Goal: Task Accomplishment & Management: Manage account settings

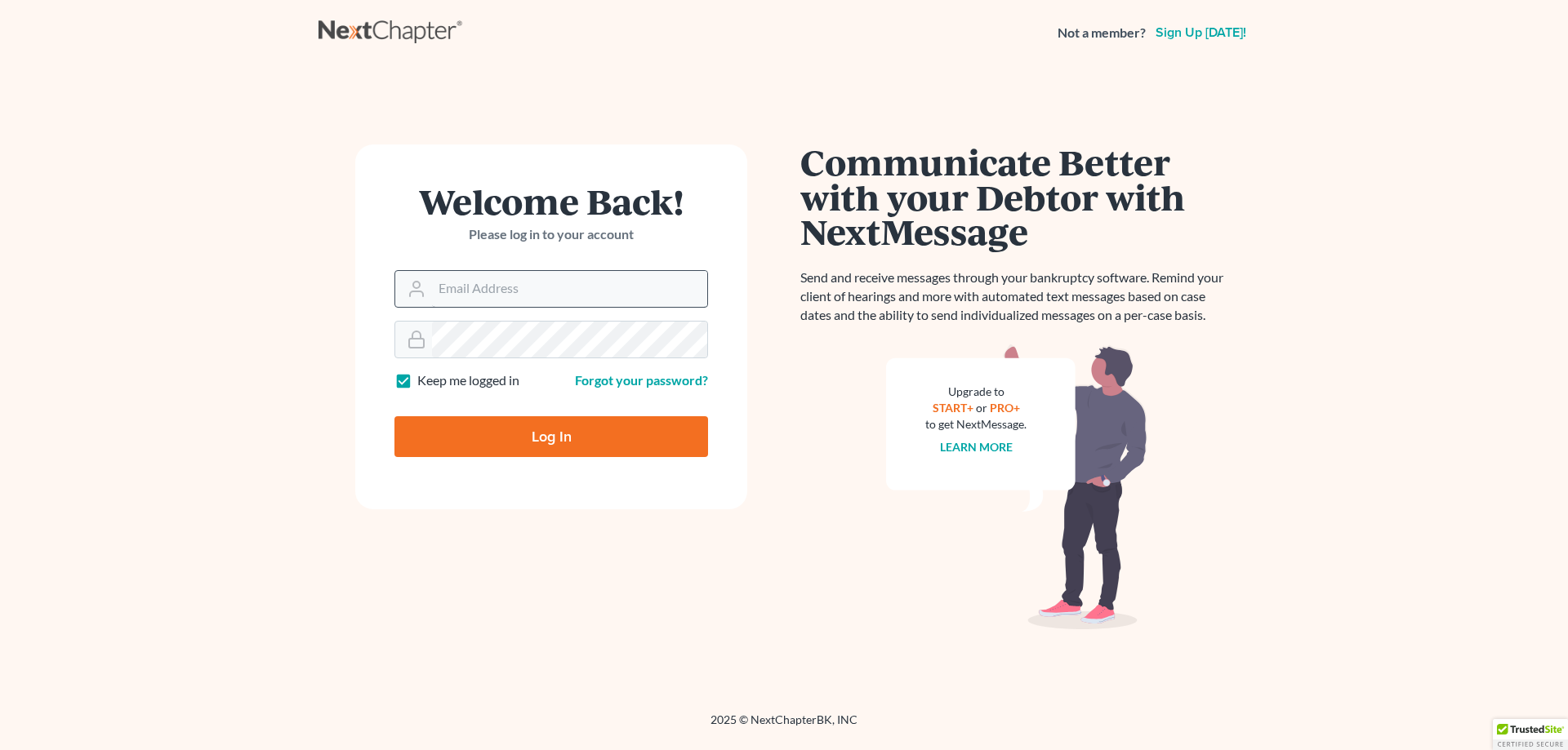
click at [453, 291] on input "Email Address" at bounding box center [570, 289] width 275 height 36
type input "markfessler@sclegal.org"
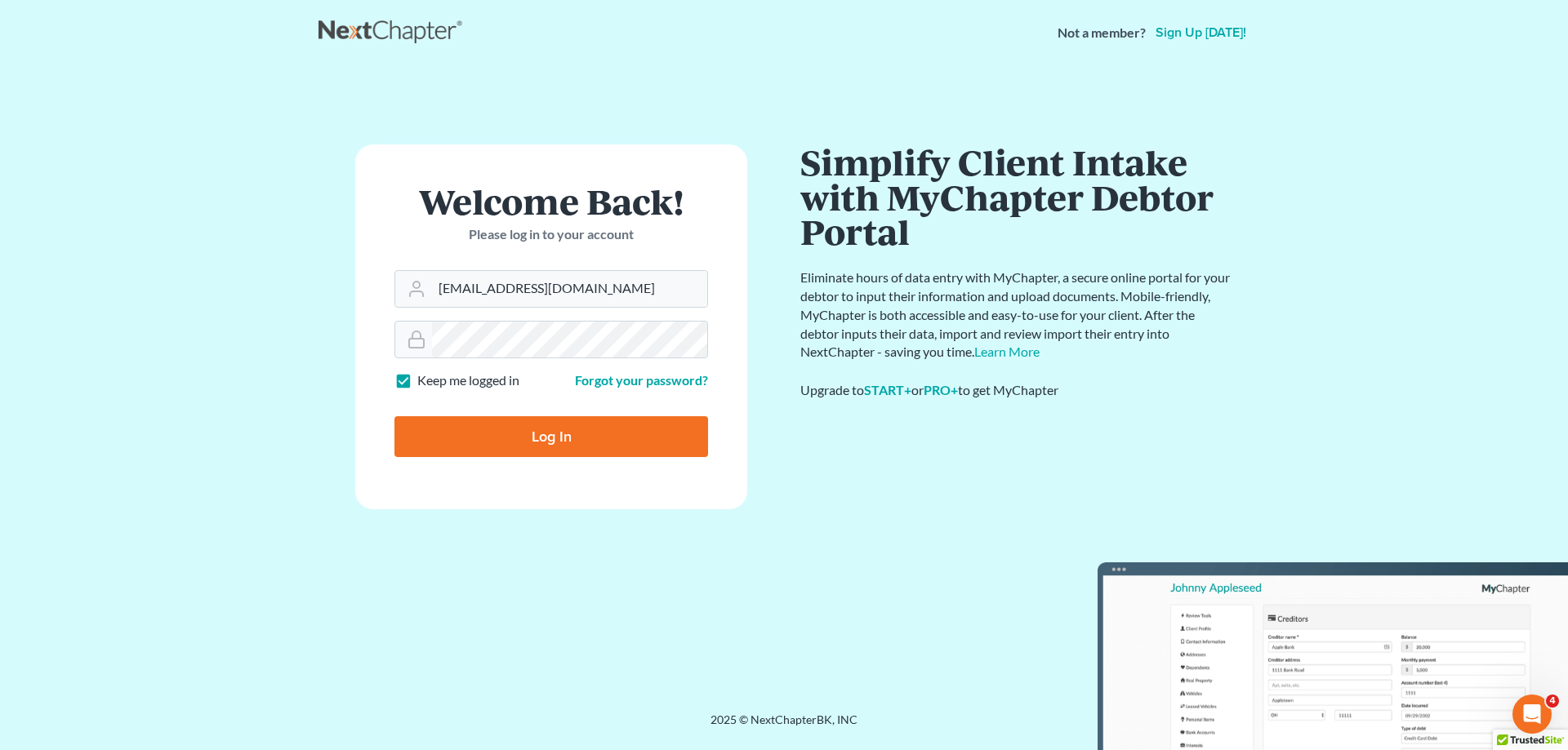
drag, startPoint x: 396, startPoint y: 382, endPoint x: 412, endPoint y: 391, distance: 18.4
click at [417, 382] on label "Keep me logged in" at bounding box center [468, 380] width 102 height 19
click at [423, 382] on input "Keep me logged in" at bounding box center [428, 376] width 11 height 11
checkbox input "false"
click at [454, 439] on input "Log In" at bounding box center [551, 436] width 314 height 41
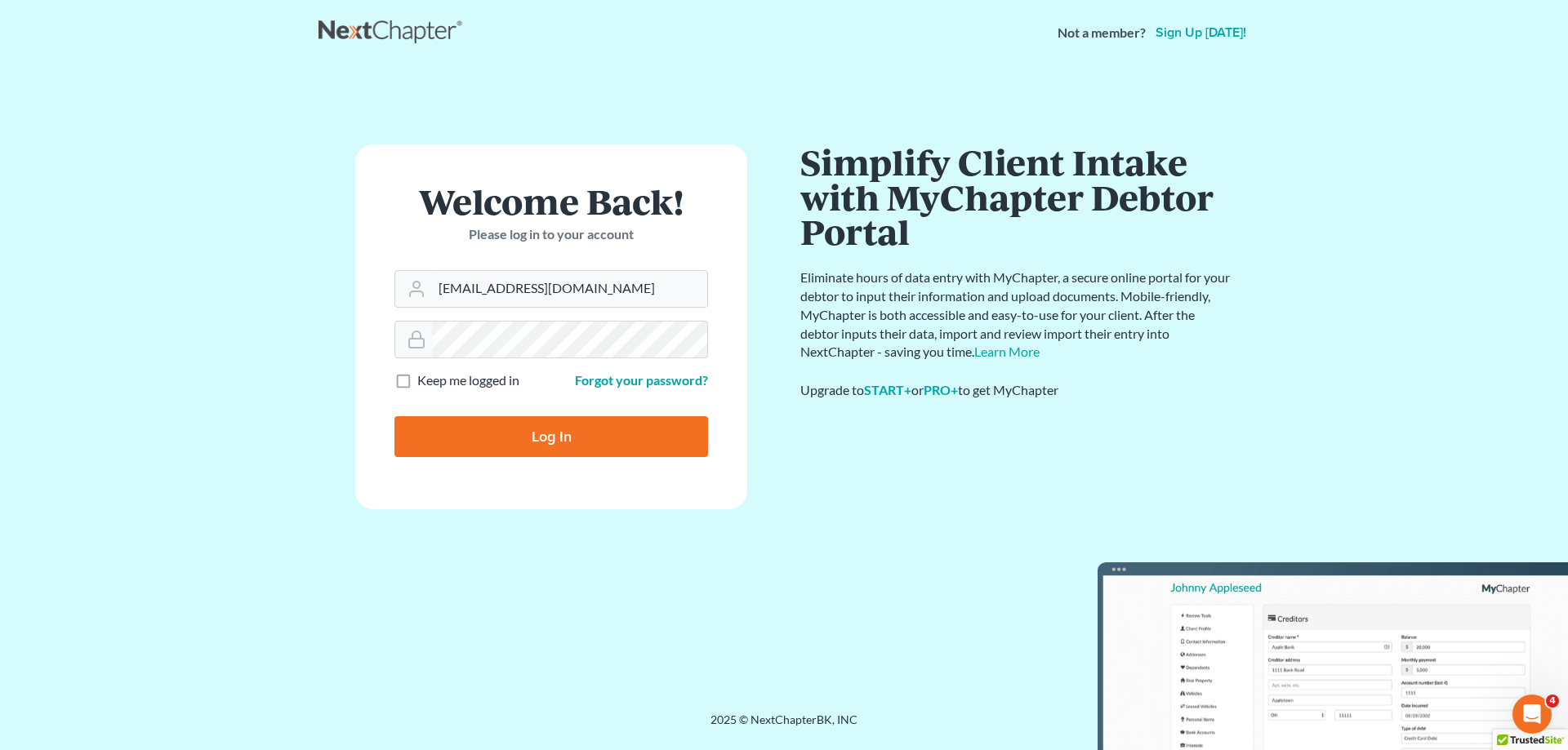
type input "Thinking..."
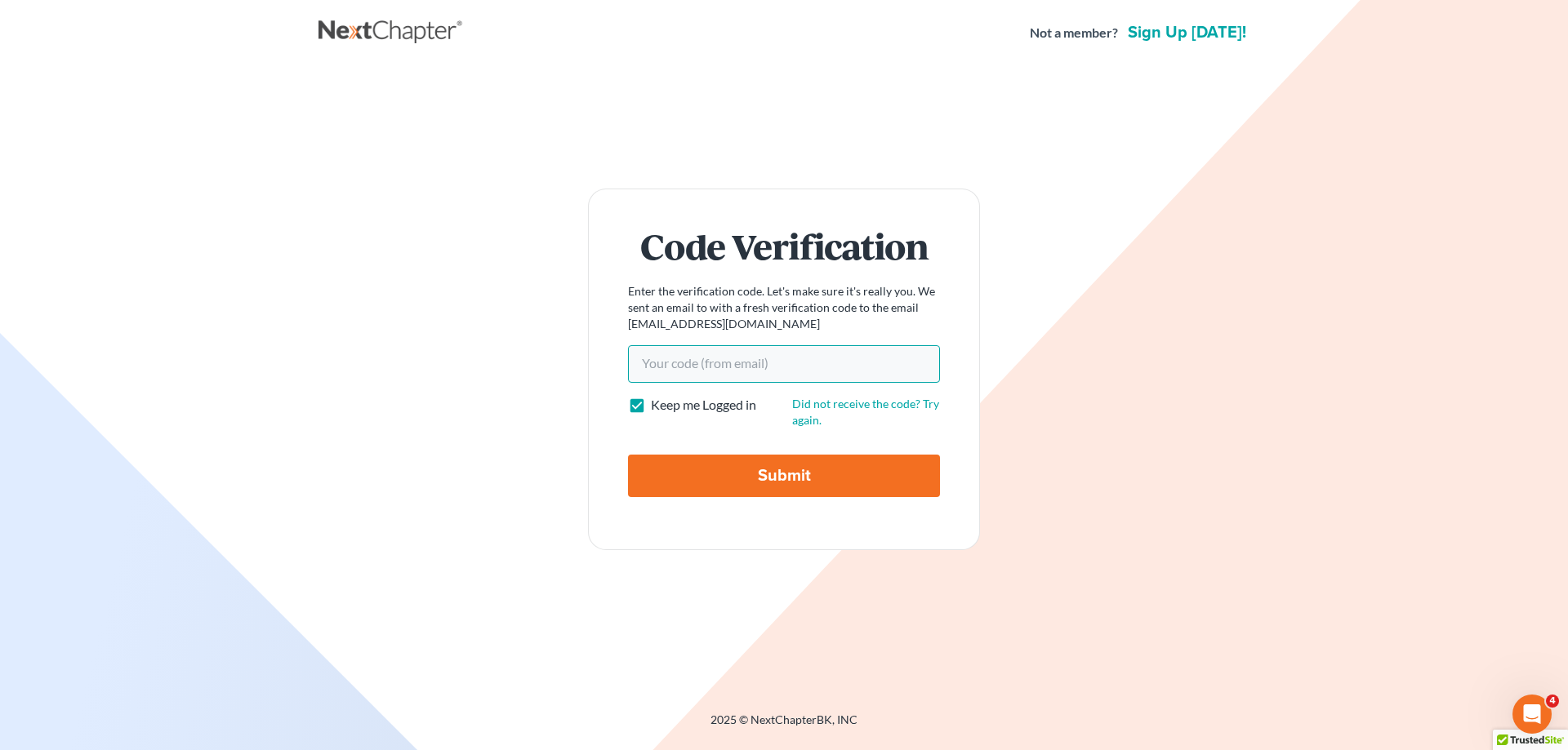
click at [742, 365] on input "Your code(from email)" at bounding box center [783, 365] width 312 height 38
type input "93c107"
click at [780, 489] on input "Submit" at bounding box center [783, 476] width 312 height 43
type input "Thinking..."
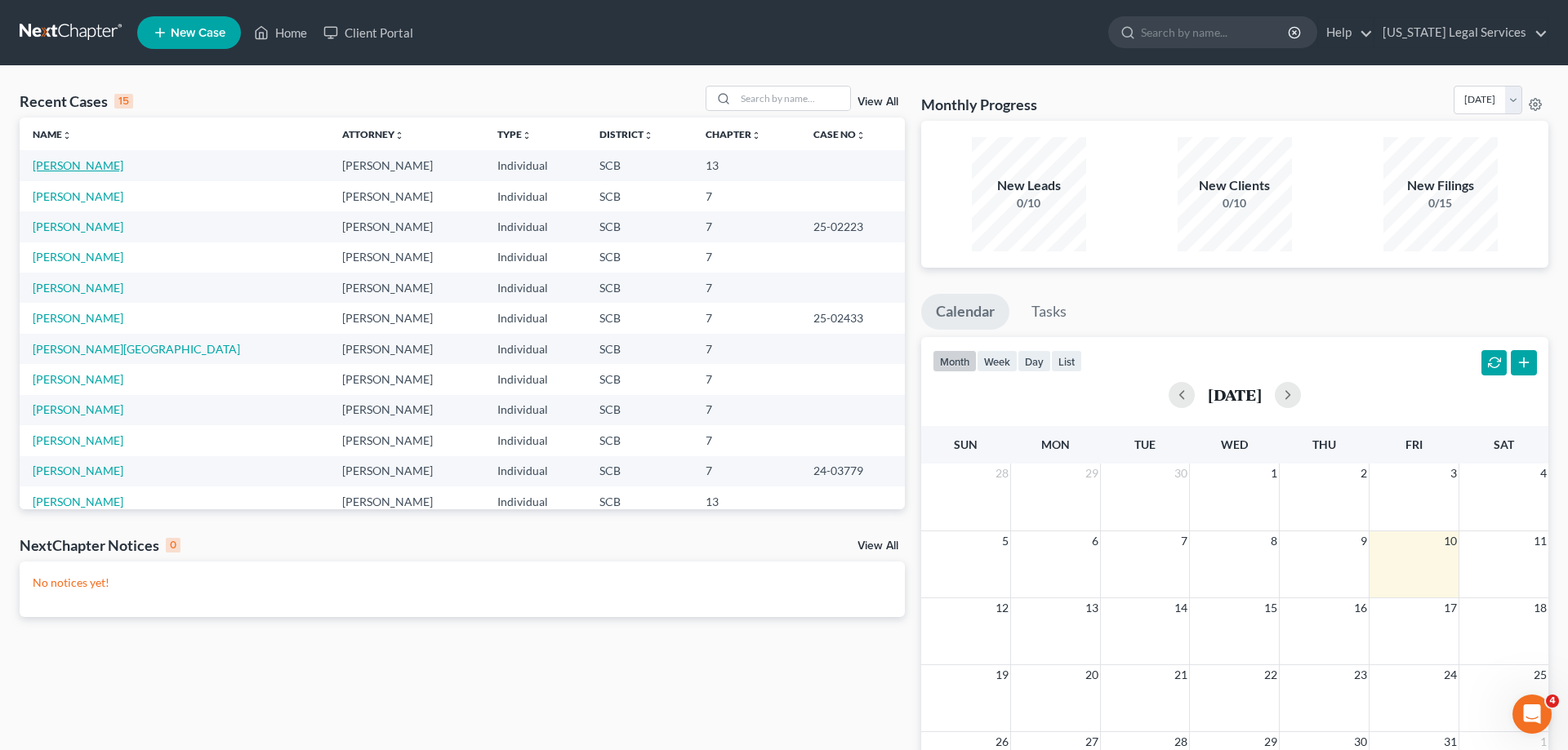
click at [68, 165] on link "[PERSON_NAME]" at bounding box center [78, 165] width 91 height 14
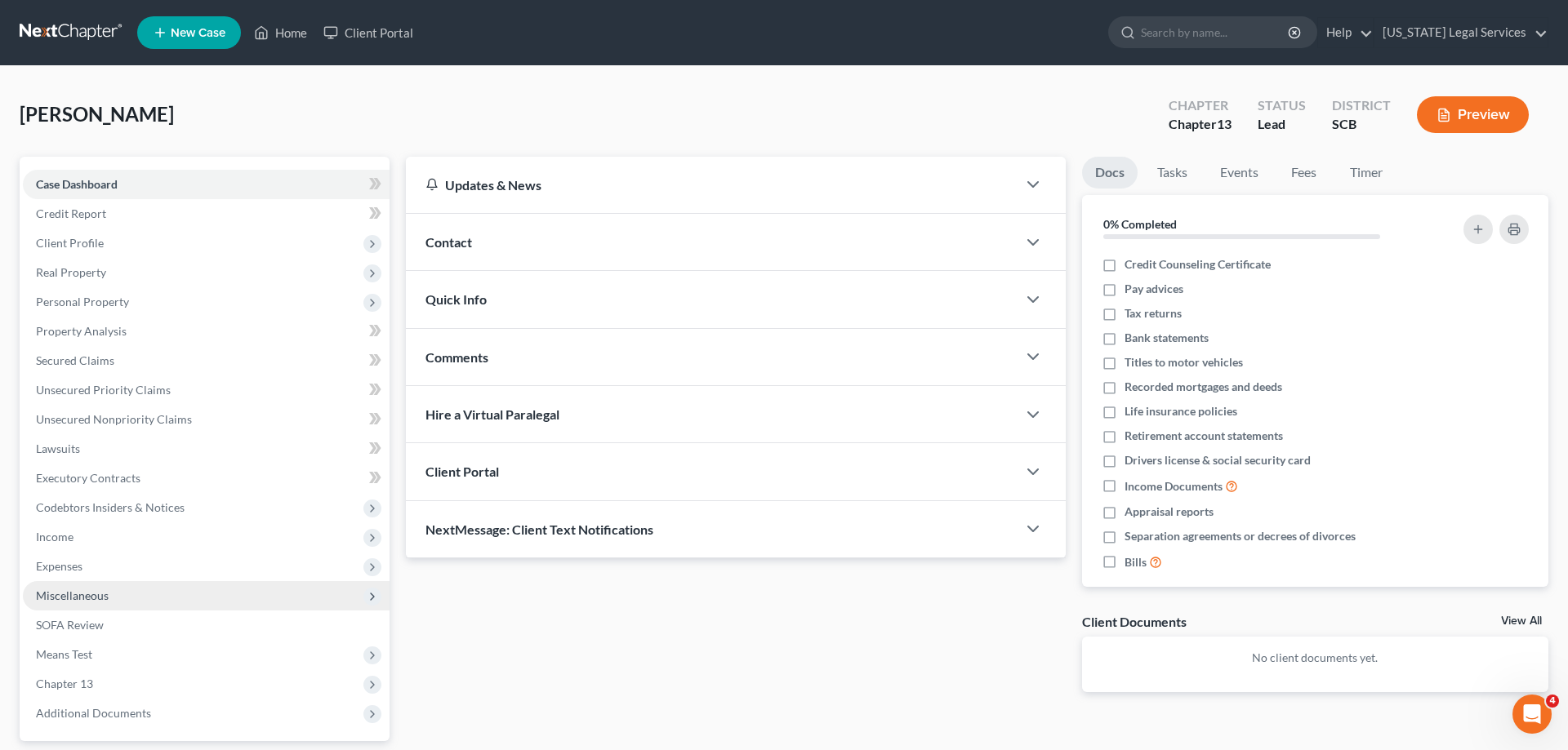
scroll to position [145, 0]
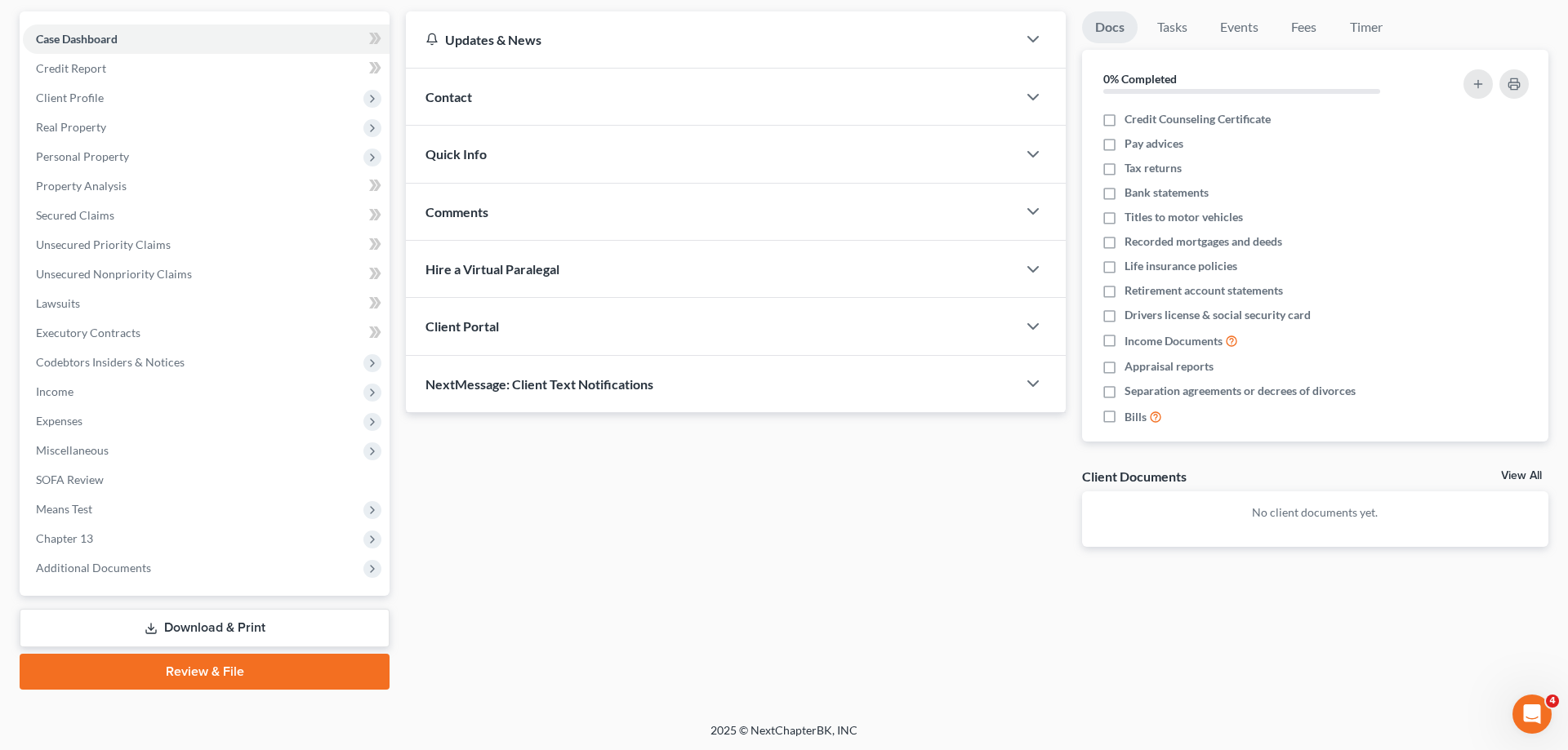
click at [191, 667] on link "Review & File" at bounding box center [204, 672] width 370 height 36
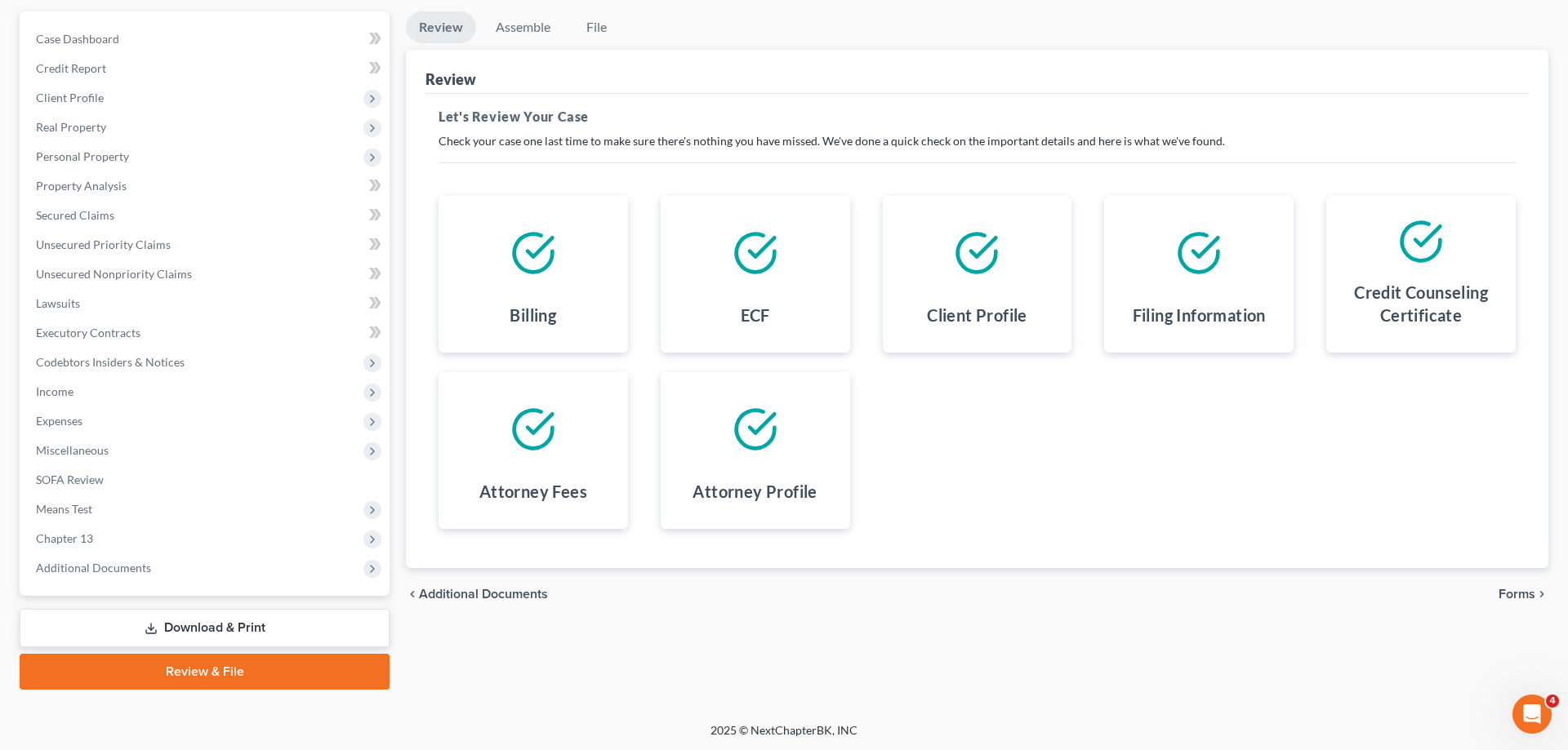
click at [193, 626] on link "Download & Print" at bounding box center [204, 628] width 370 height 39
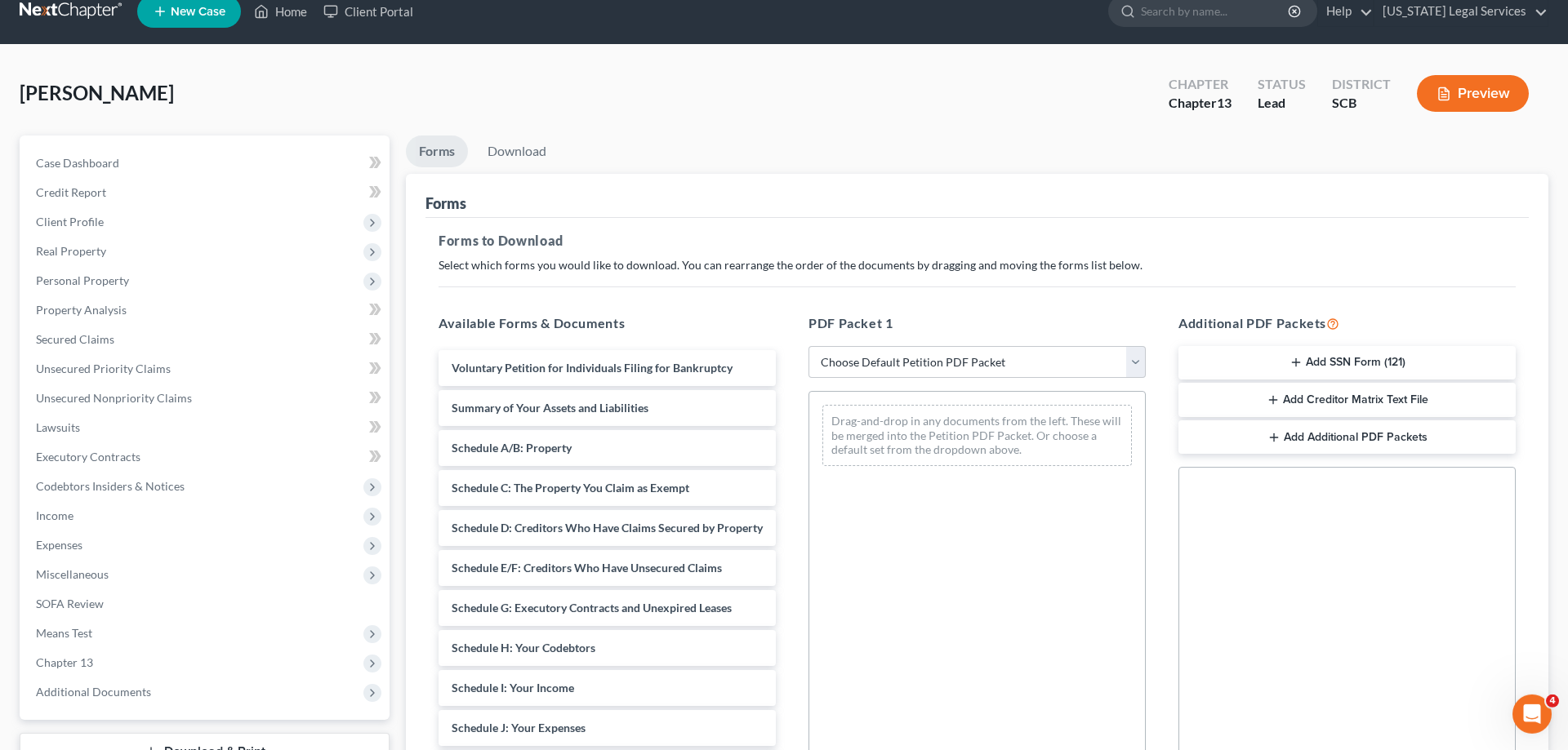
scroll to position [166, 0]
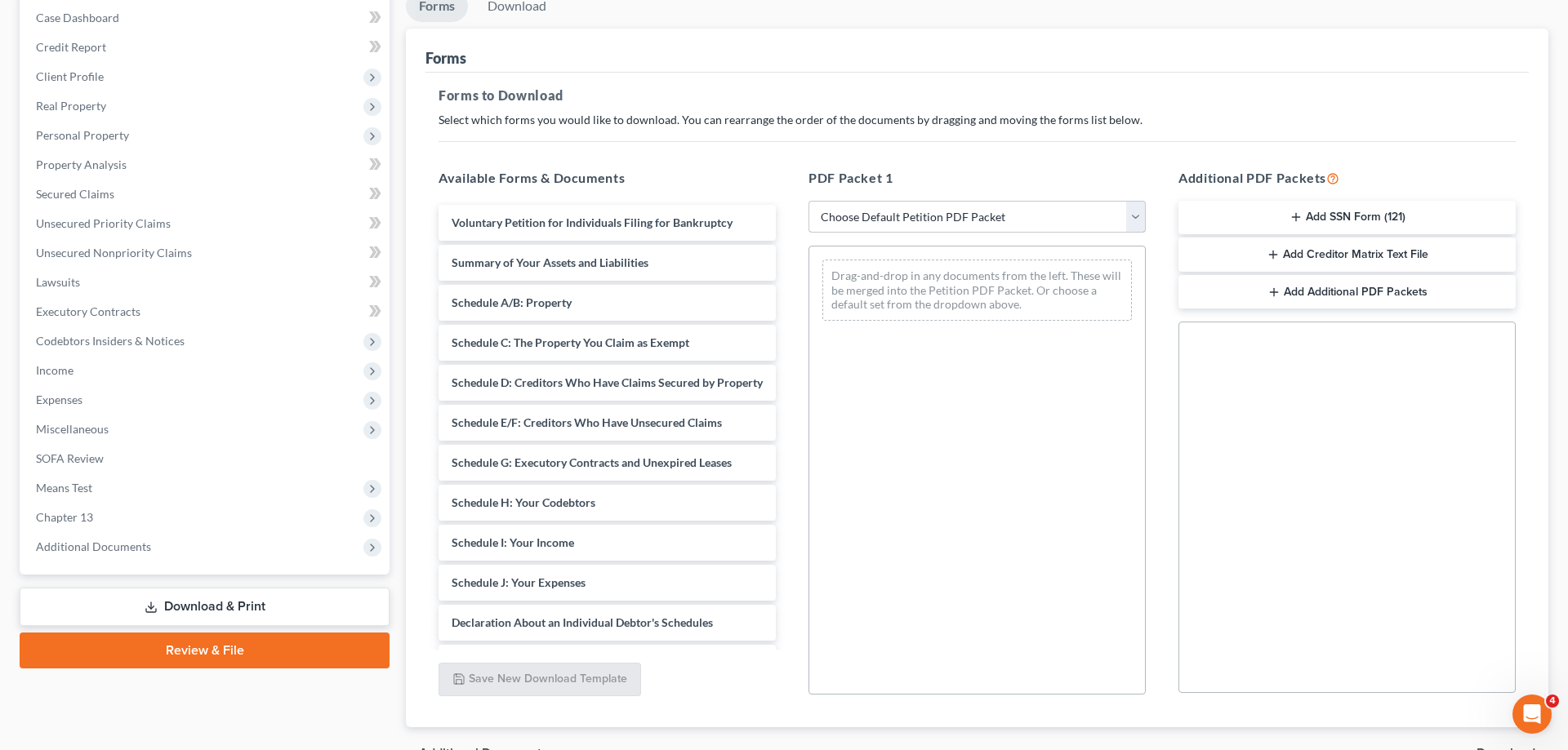
click at [809, 201] on select "Choose Default Petition PDF Packet Complete Bankruptcy Petition (all forms and …" at bounding box center [977, 217] width 338 height 33
click option "Choose Default Petition PDF Packet" at bounding box center [0, 0] width 0 height 0
click at [809, 201] on select "Choose Default Petition PDF Packet Complete Bankruptcy Petition (all forms and …" at bounding box center [977, 217] width 338 height 33
select select "0"
click option "Complete Bankruptcy Petition (all forms and schedules)" at bounding box center [0, 0] width 0 height 0
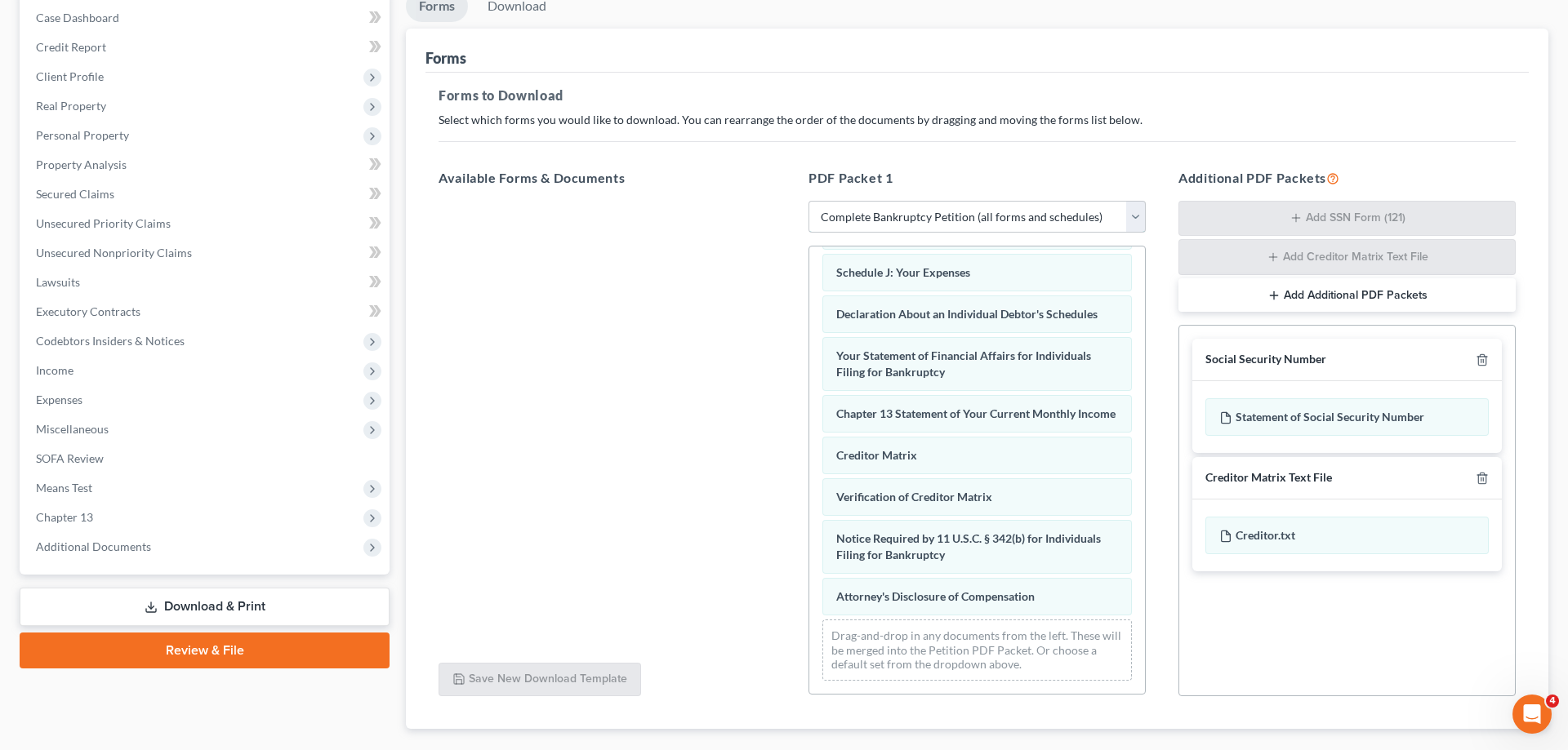
scroll to position [175, 0]
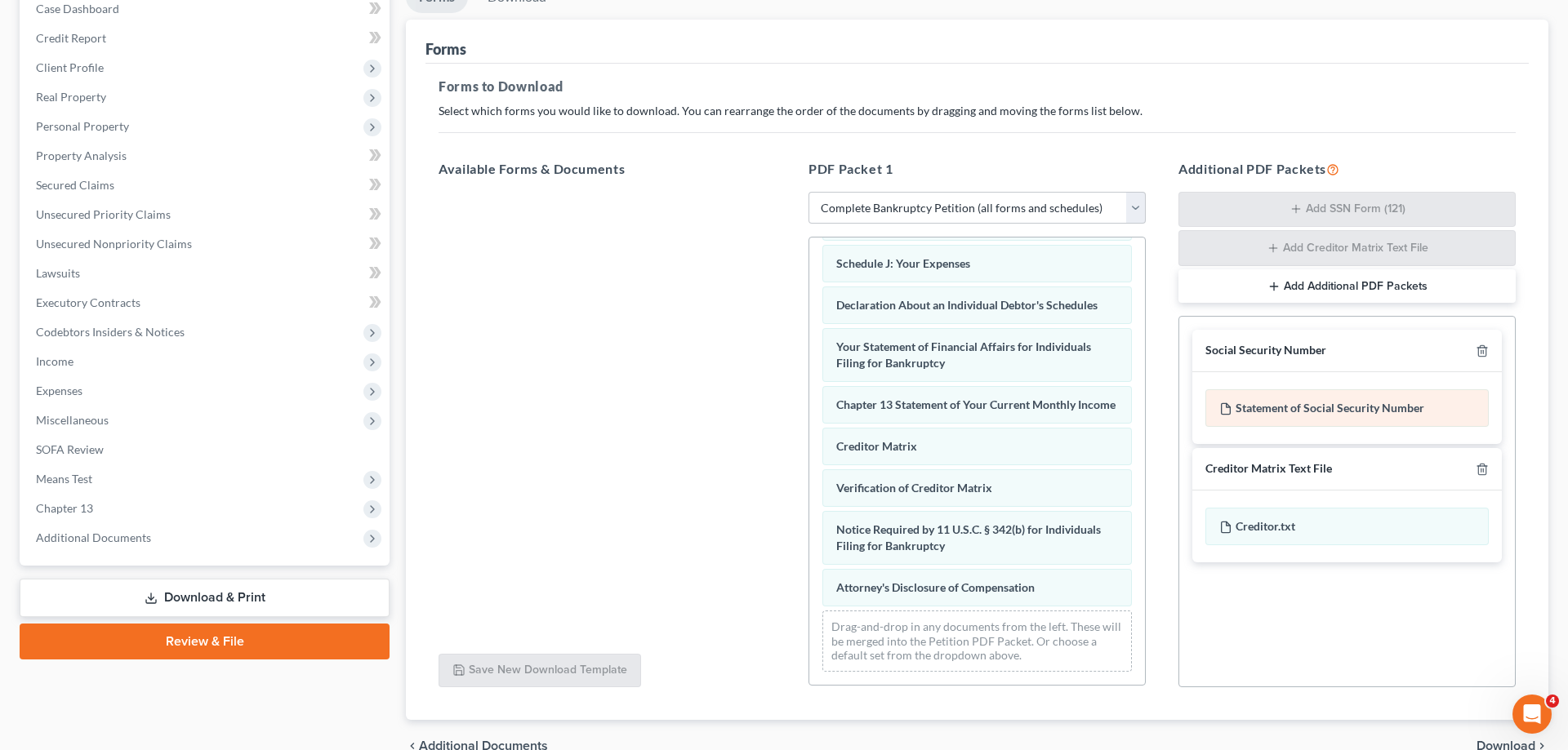
click at [1339, 405] on div "Statement of Social Security Number" at bounding box center [1347, 408] width 283 height 38
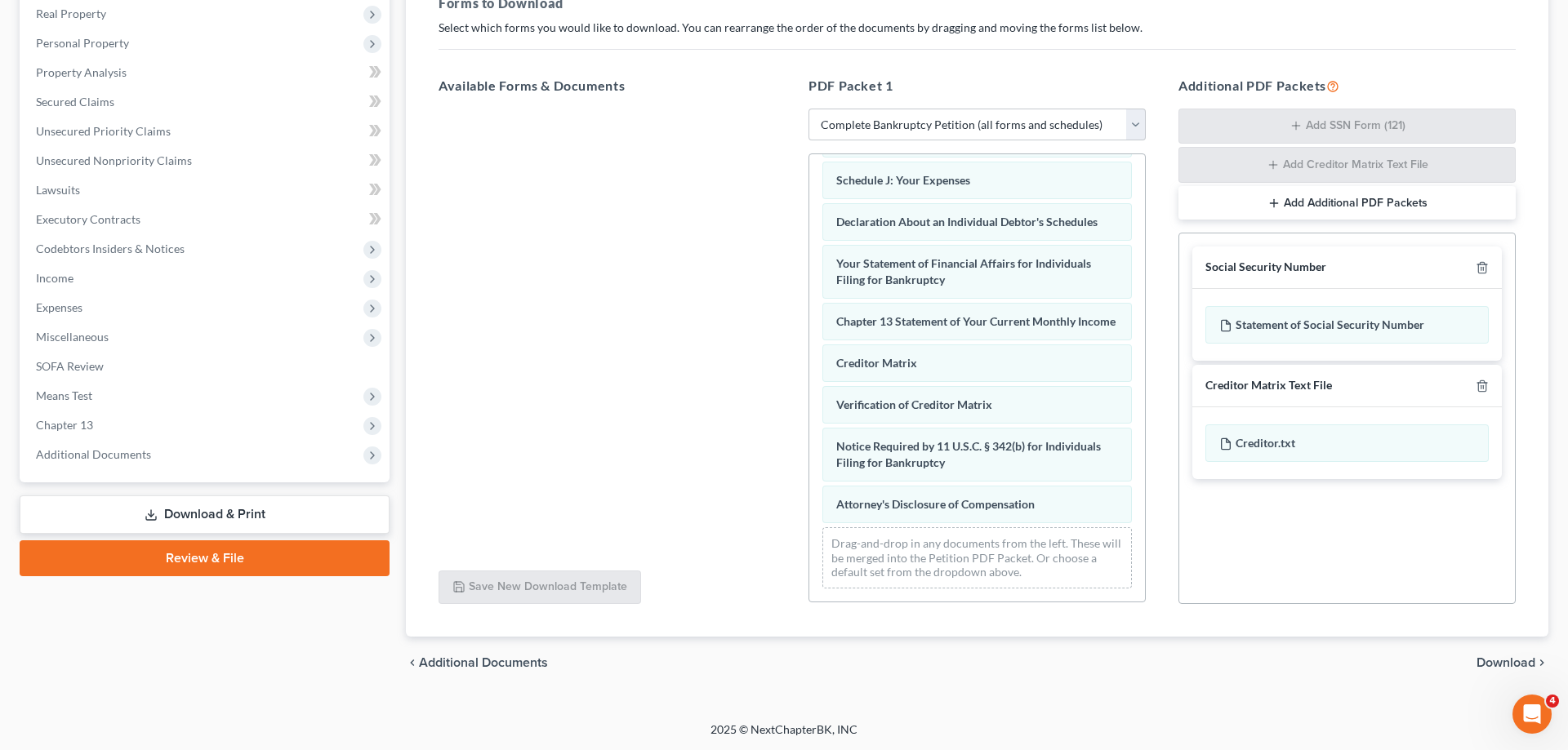
scroll to position [0, 0]
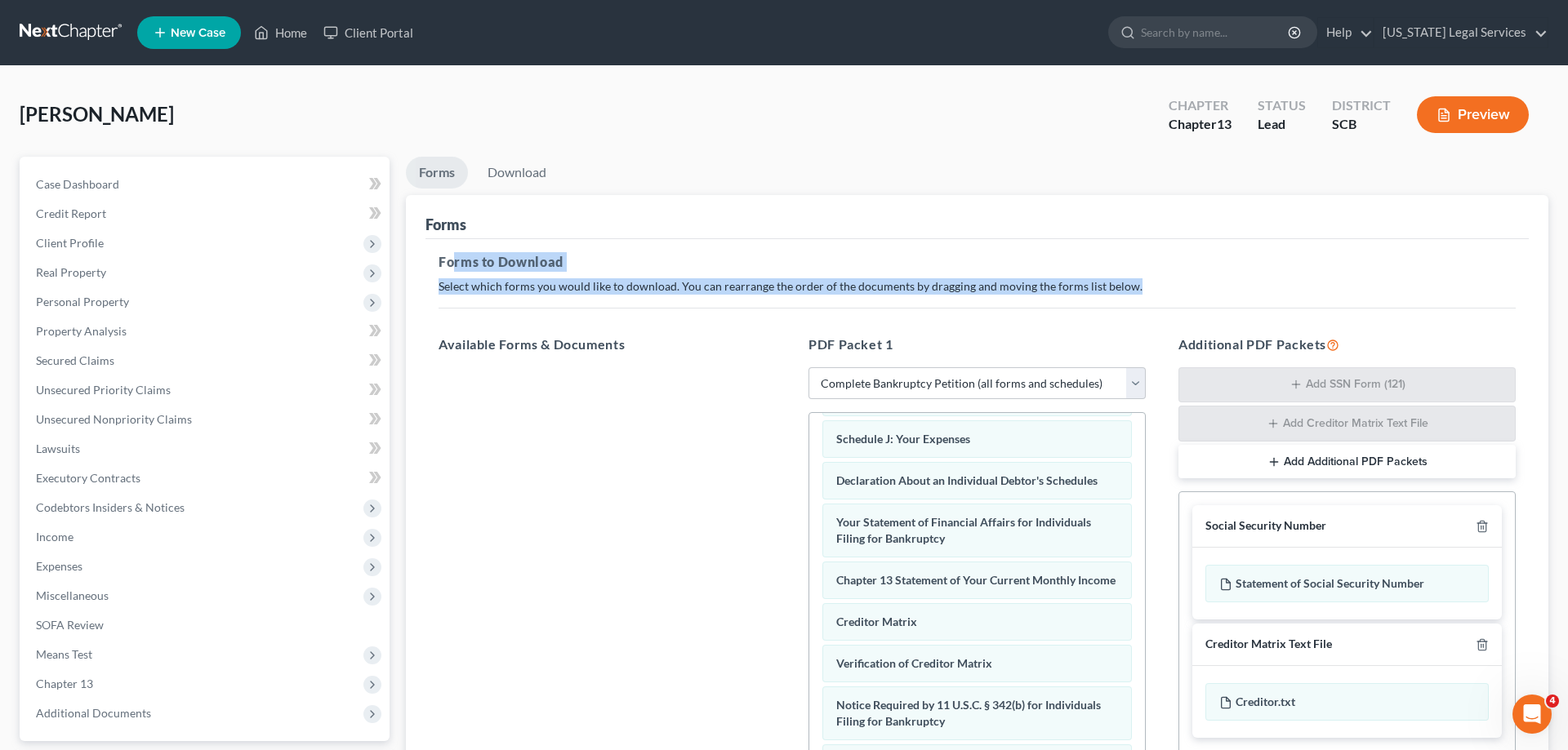
drag, startPoint x: 455, startPoint y: 261, endPoint x: 826, endPoint y: 306, distance: 373.7
click at [825, 306] on div "Forms to Download Select which forms you would like to download. You can rearra…" at bounding box center [976, 568] width 1103 height 657
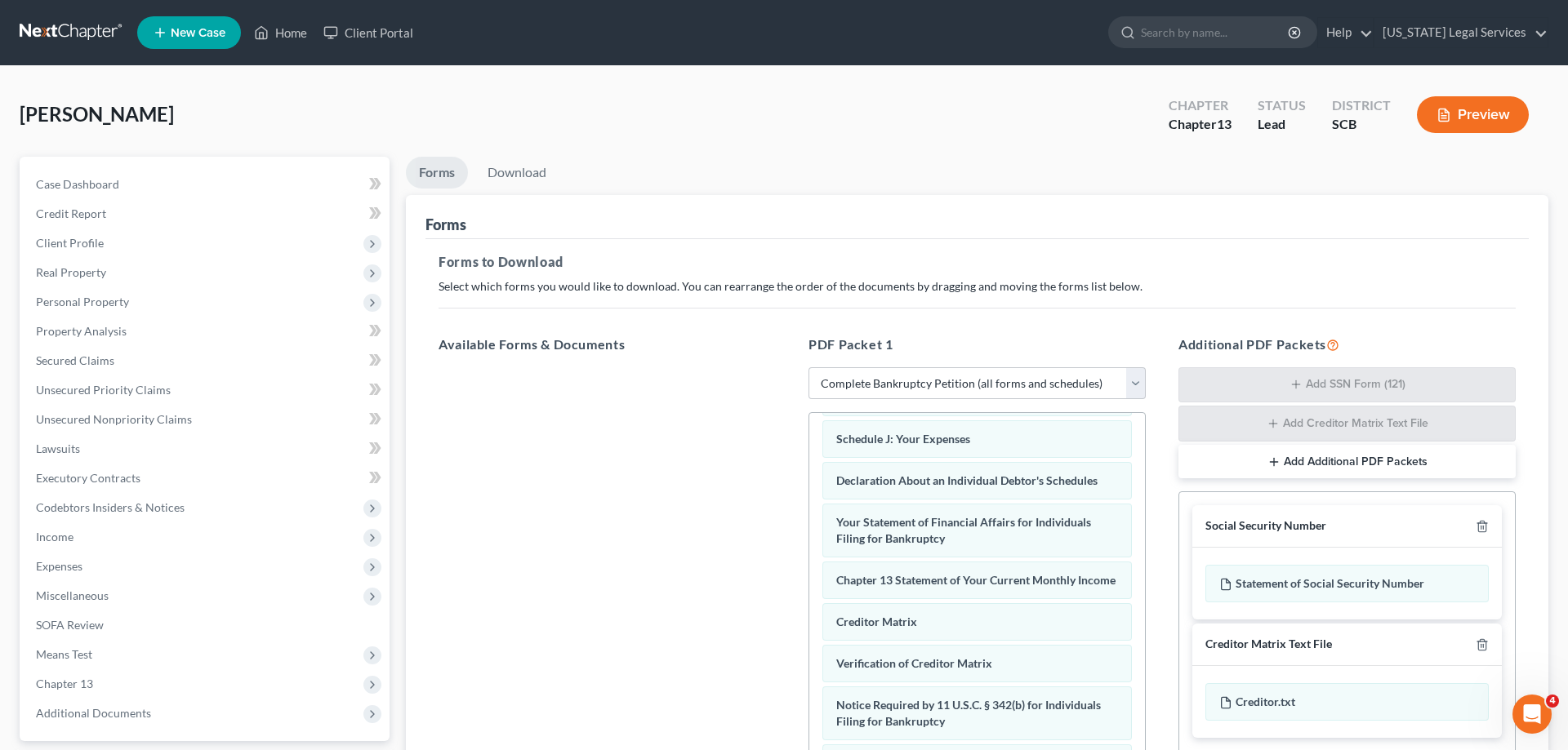
click at [826, 306] on div "Forms to Download Select which forms you would like to download. You can rearra…" at bounding box center [976, 568] width 1103 height 657
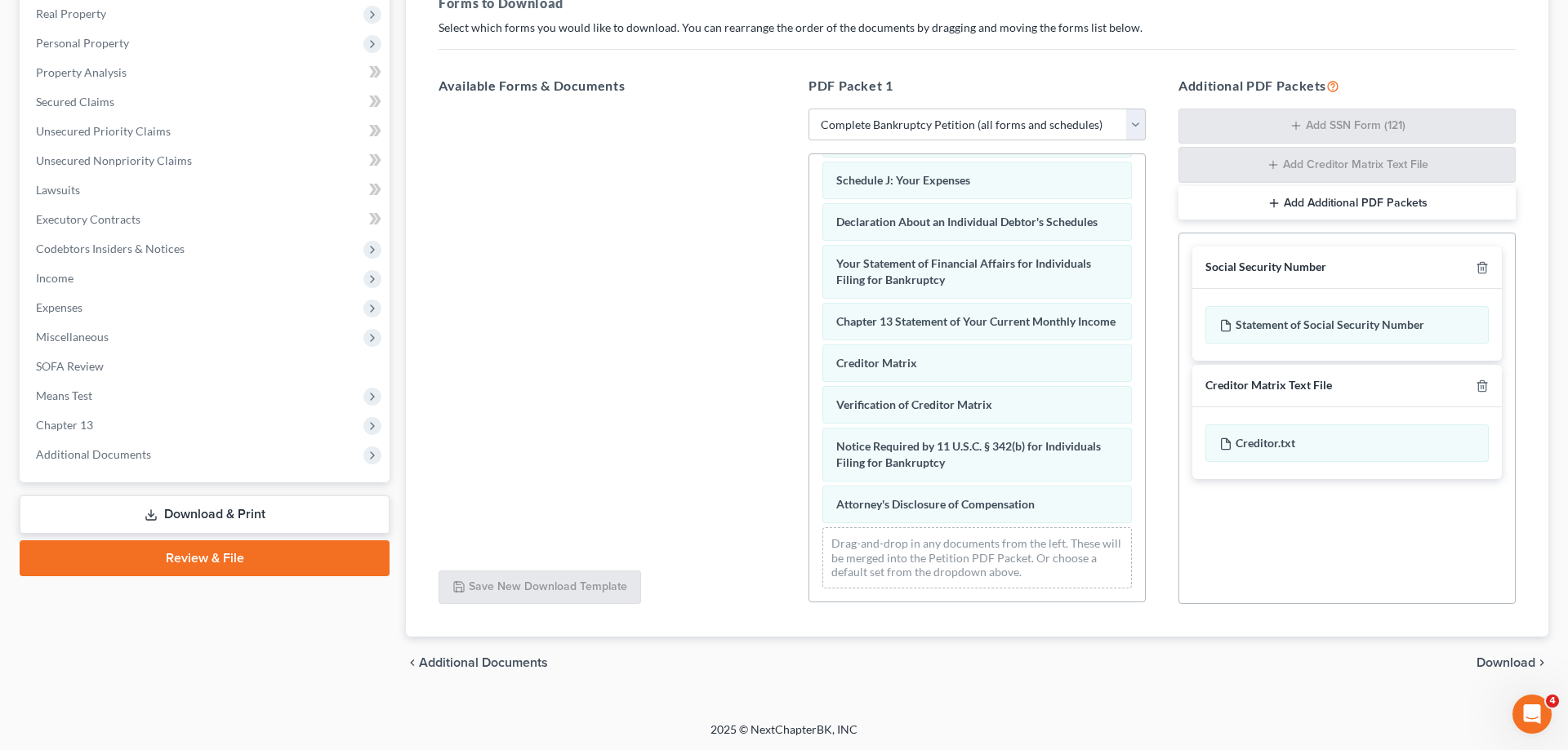
click at [1524, 667] on span "Download" at bounding box center [1505, 662] width 59 height 13
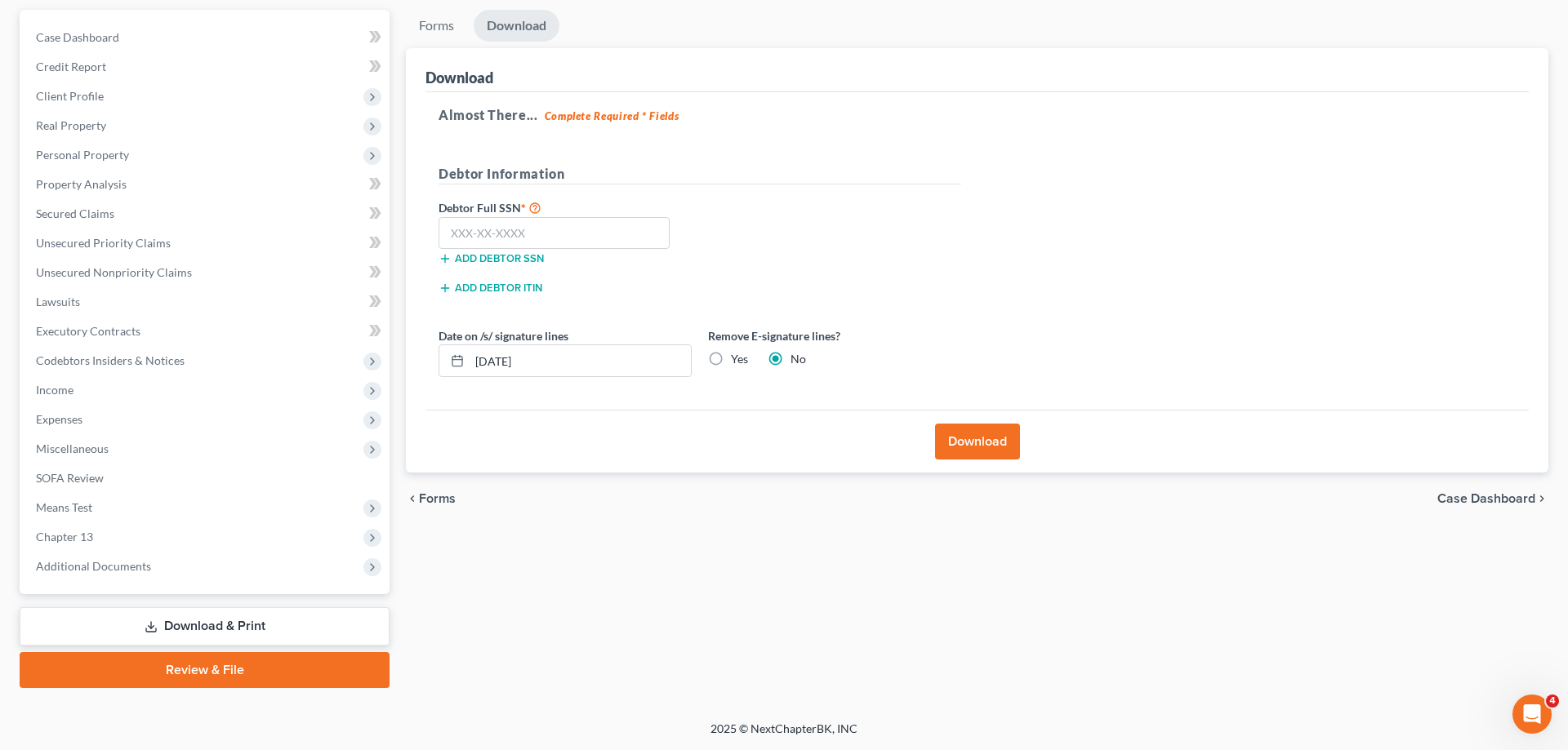
scroll to position [145, 0]
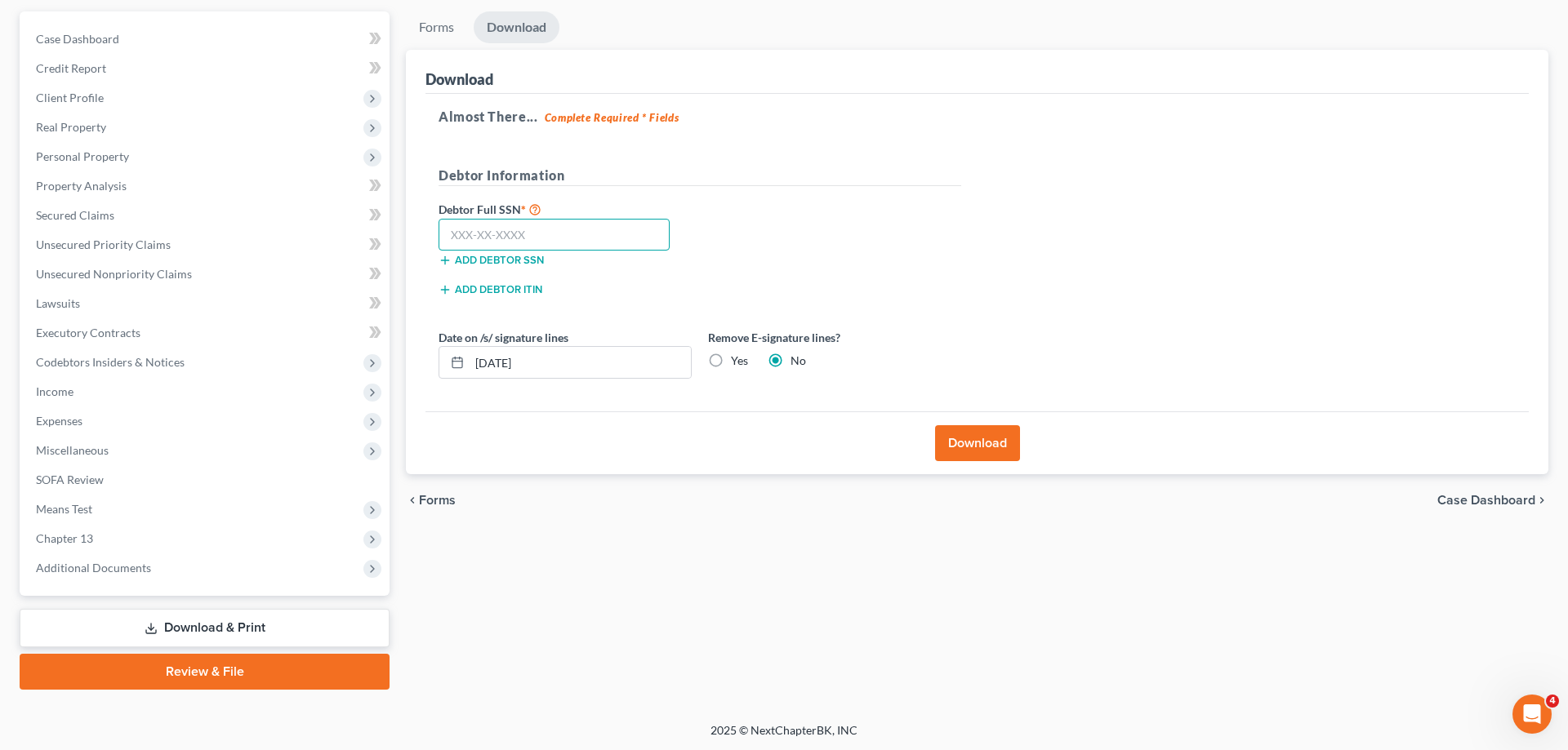
click at [519, 233] on input "text" at bounding box center [554, 235] width 231 height 33
click at [215, 622] on link "Download & Print" at bounding box center [204, 628] width 370 height 39
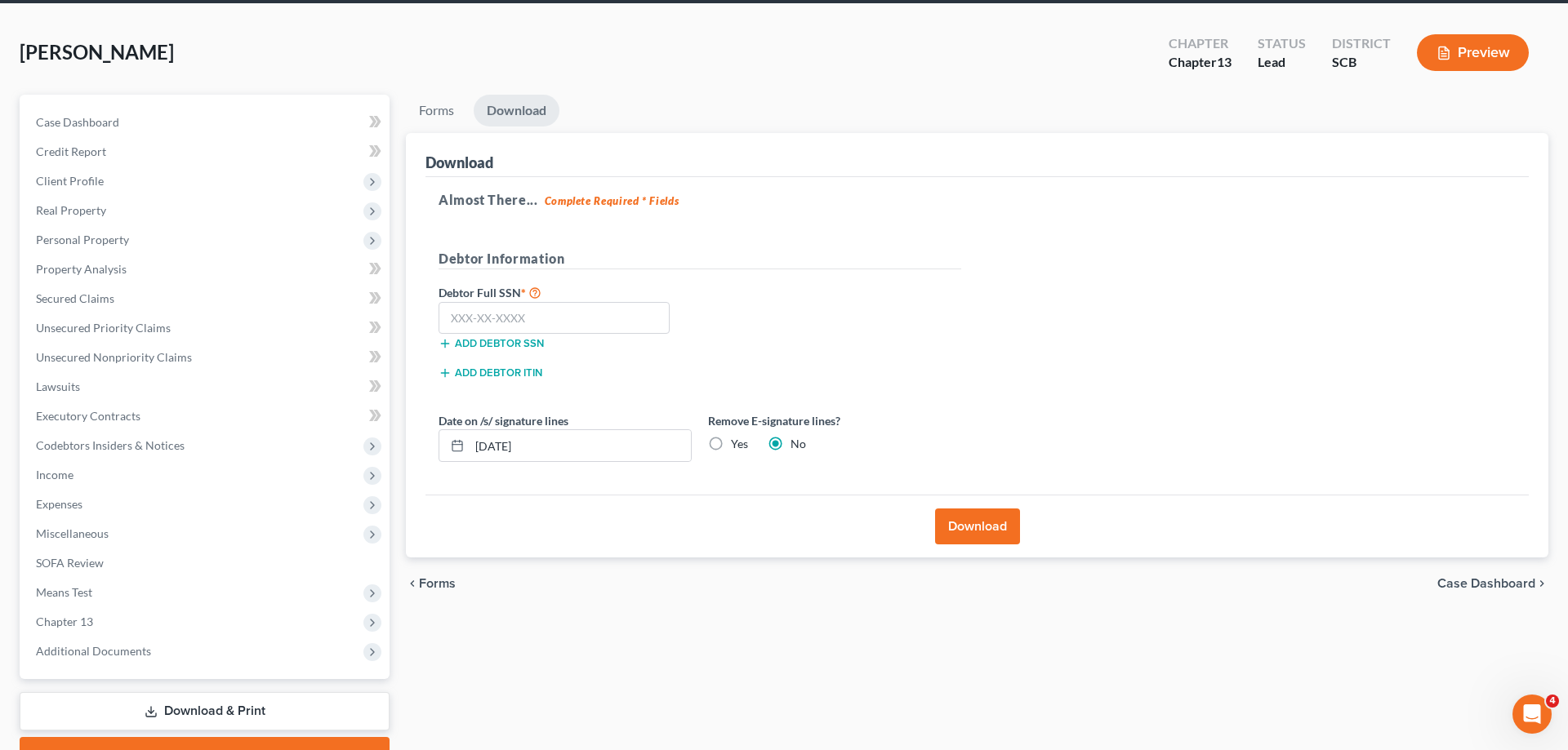
click at [437, 578] on span "Forms" at bounding box center [437, 584] width 37 height 13
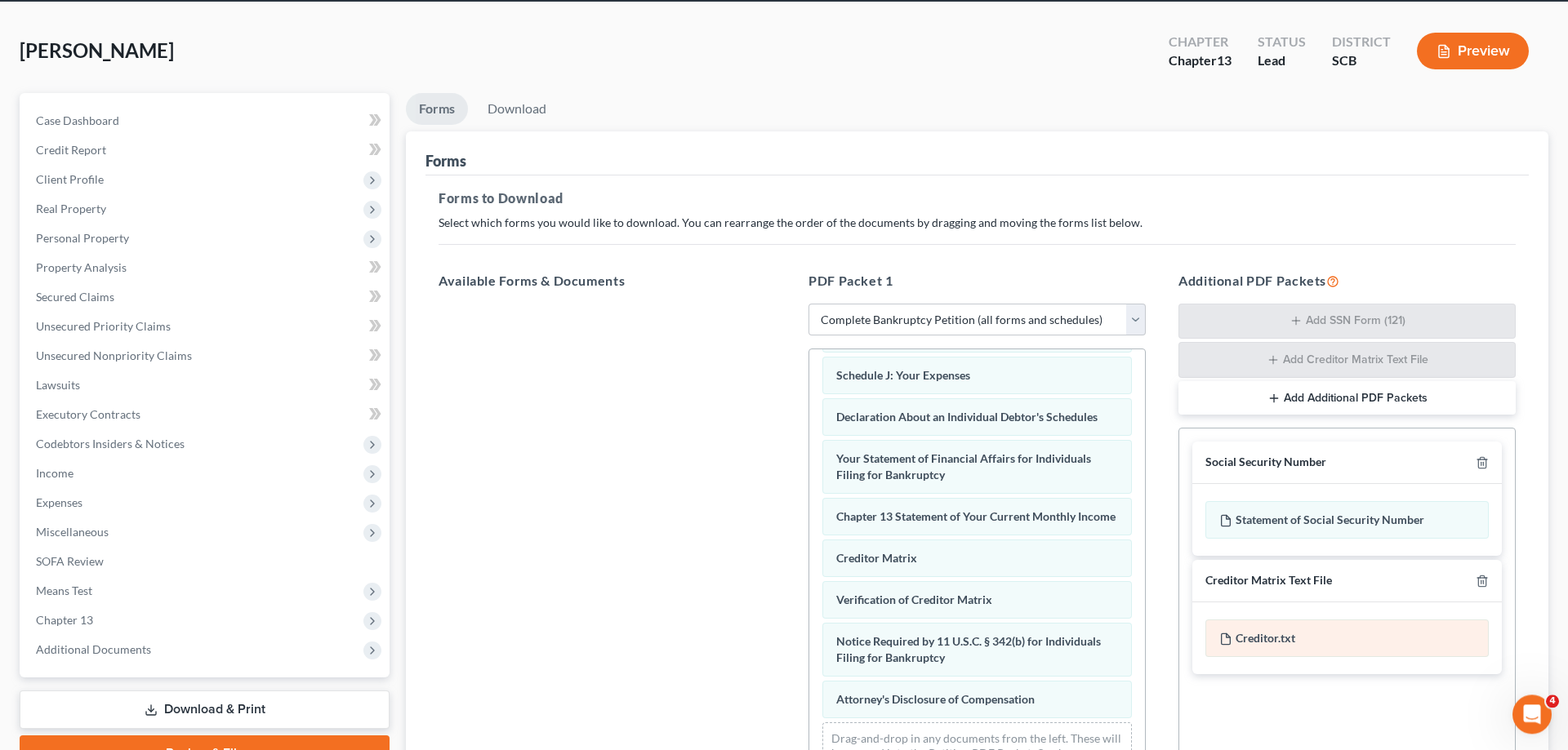
scroll to position [259, 0]
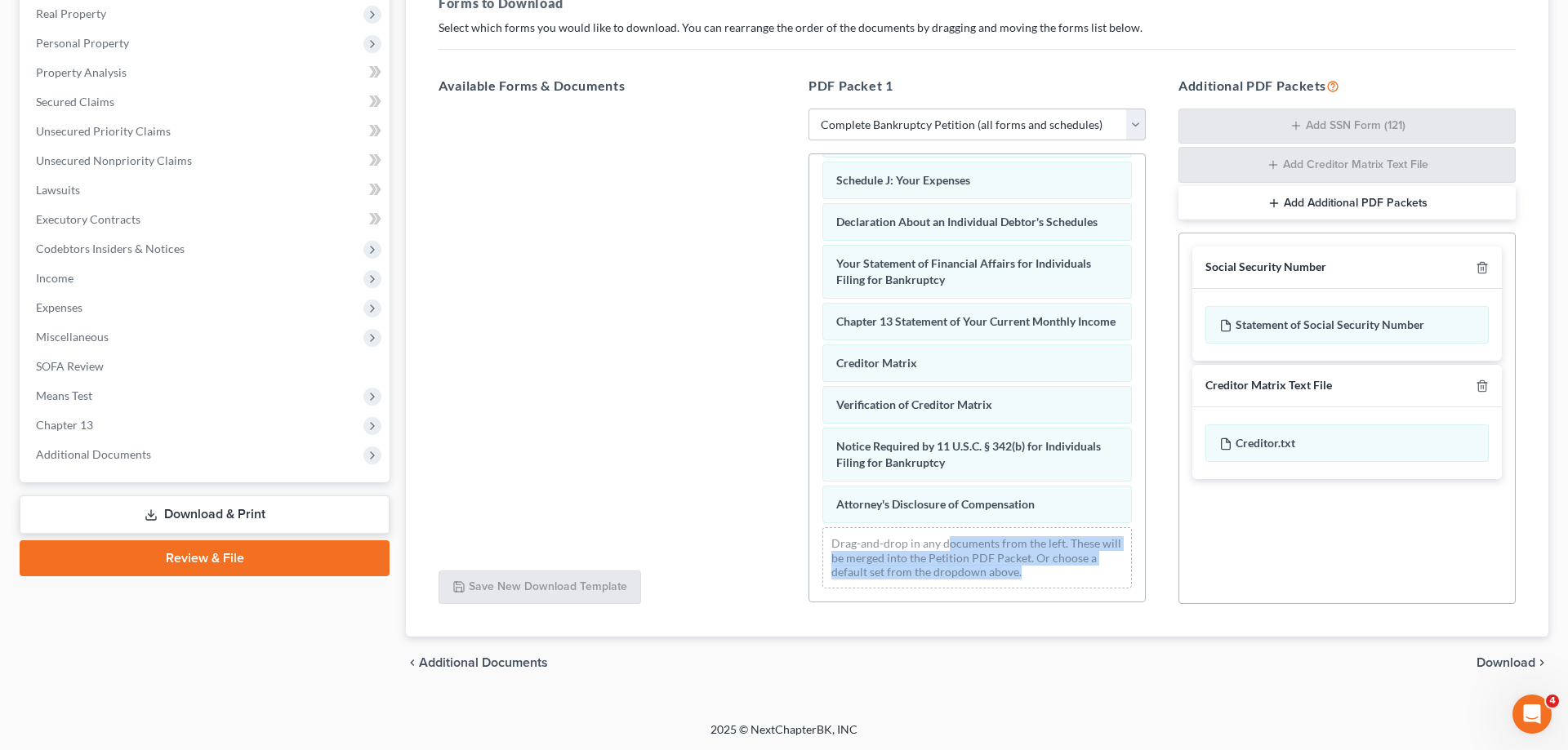
drag, startPoint x: 1324, startPoint y: 328, endPoint x: 956, endPoint y: 537, distance: 423.2
click at [1178, 542] on div "Social Security Number Statement of Social Security Number Creditor Matrix Text…" at bounding box center [1347, 418] width 338 height 372
click at [1318, 311] on div "Statement of Social Security Number" at bounding box center [1347, 325] width 283 height 38
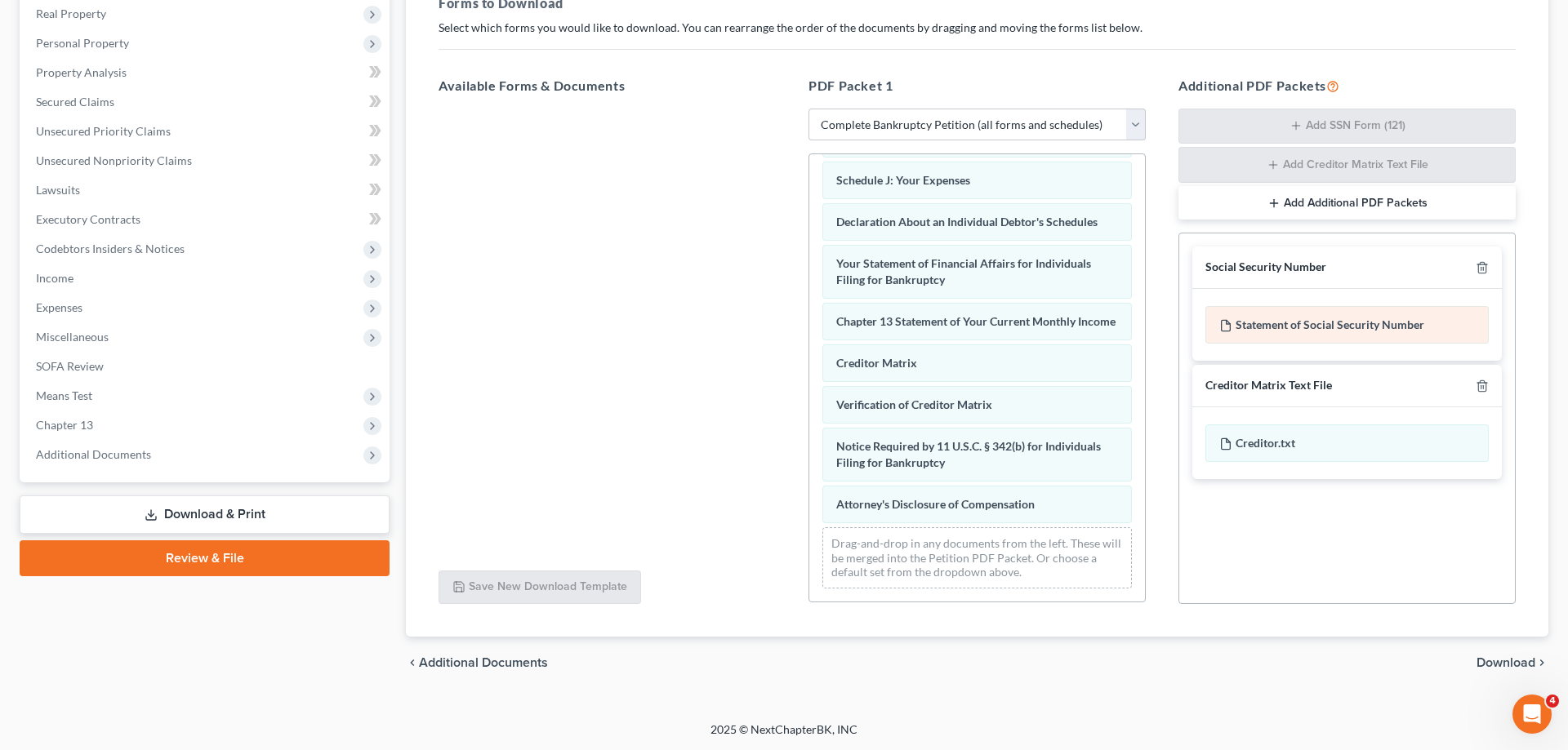
click at [1313, 311] on div "Statement of Social Security Number" at bounding box center [1347, 325] width 283 height 38
click at [1521, 663] on span "Download" at bounding box center [1505, 662] width 59 height 13
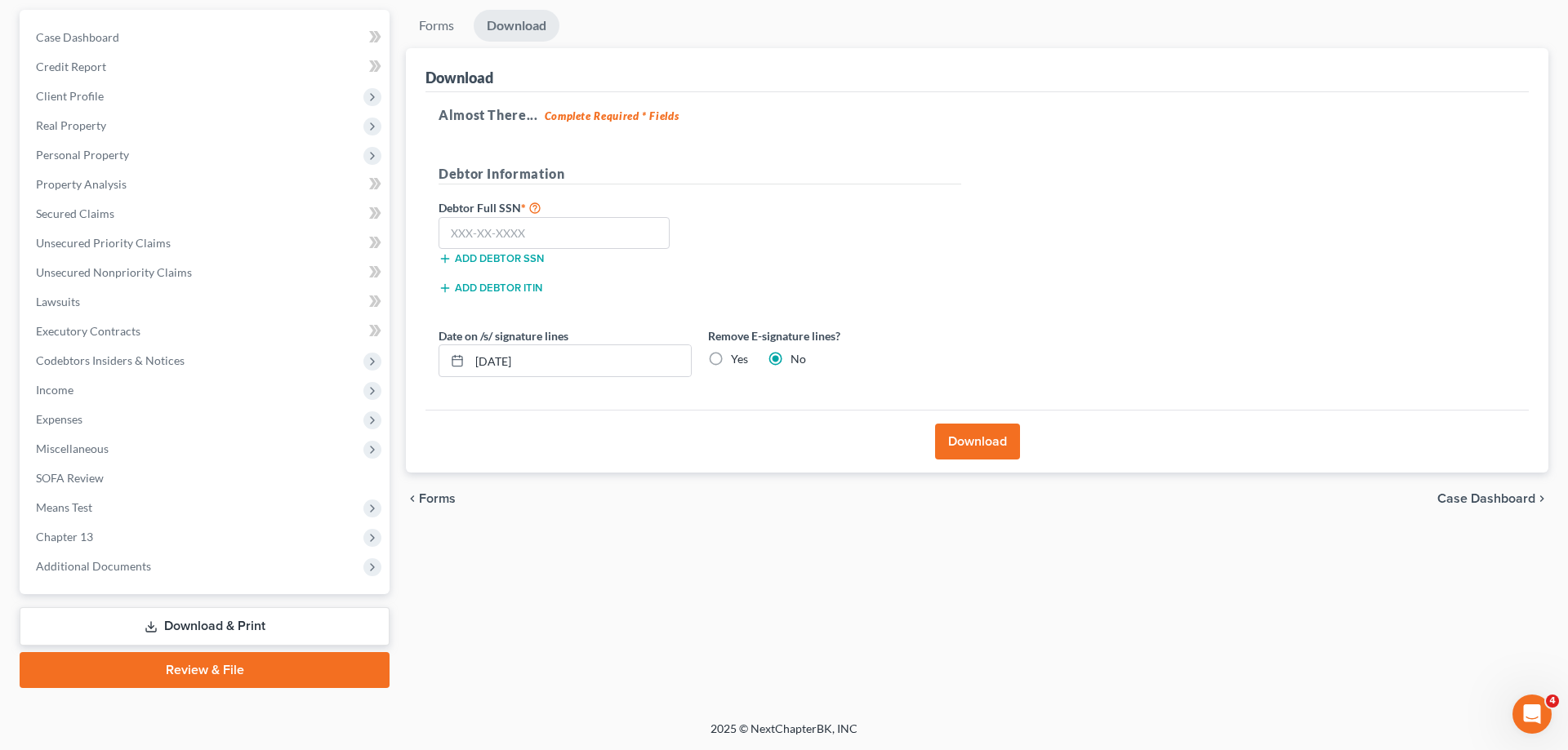
scroll to position [145, 0]
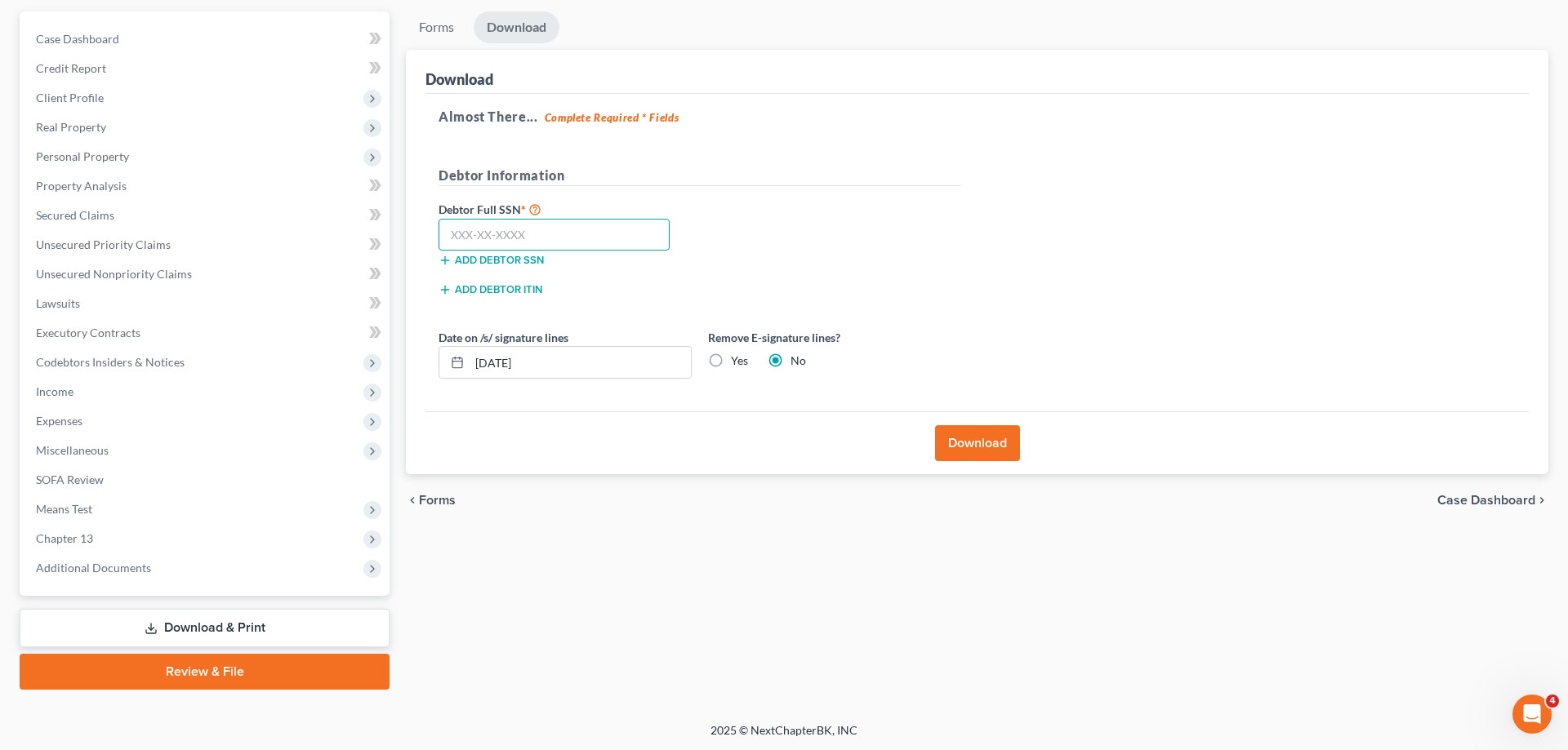
click at [499, 237] on input "text" at bounding box center [554, 235] width 231 height 33
paste input "248-17-0345"
type input "248-17-0345"
click at [974, 439] on button "Download" at bounding box center [977, 443] width 85 height 36
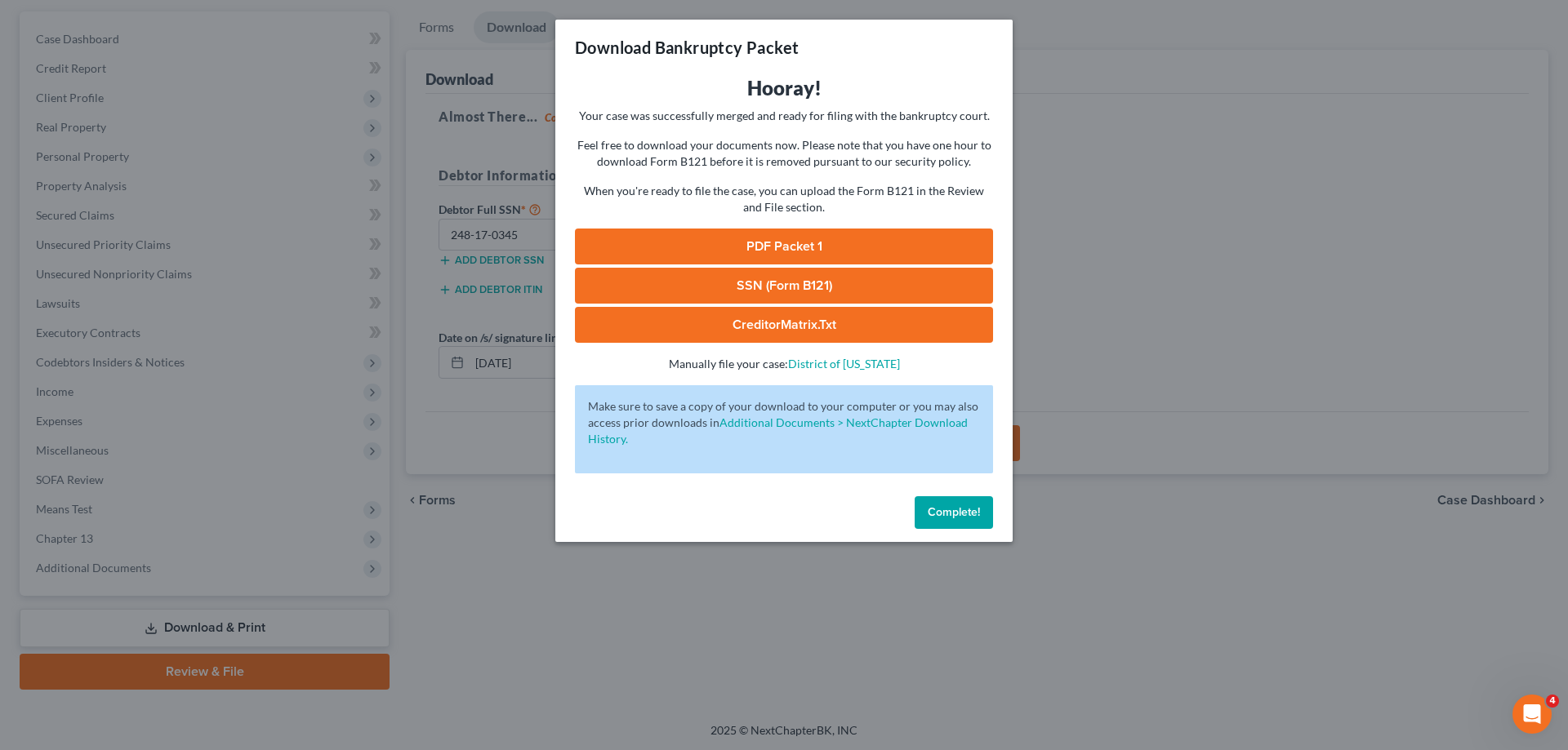
click at [765, 246] on link "PDF Packet 1" at bounding box center [784, 247] width 418 height 36
click at [959, 514] on span "Complete!" at bounding box center [953, 512] width 52 height 14
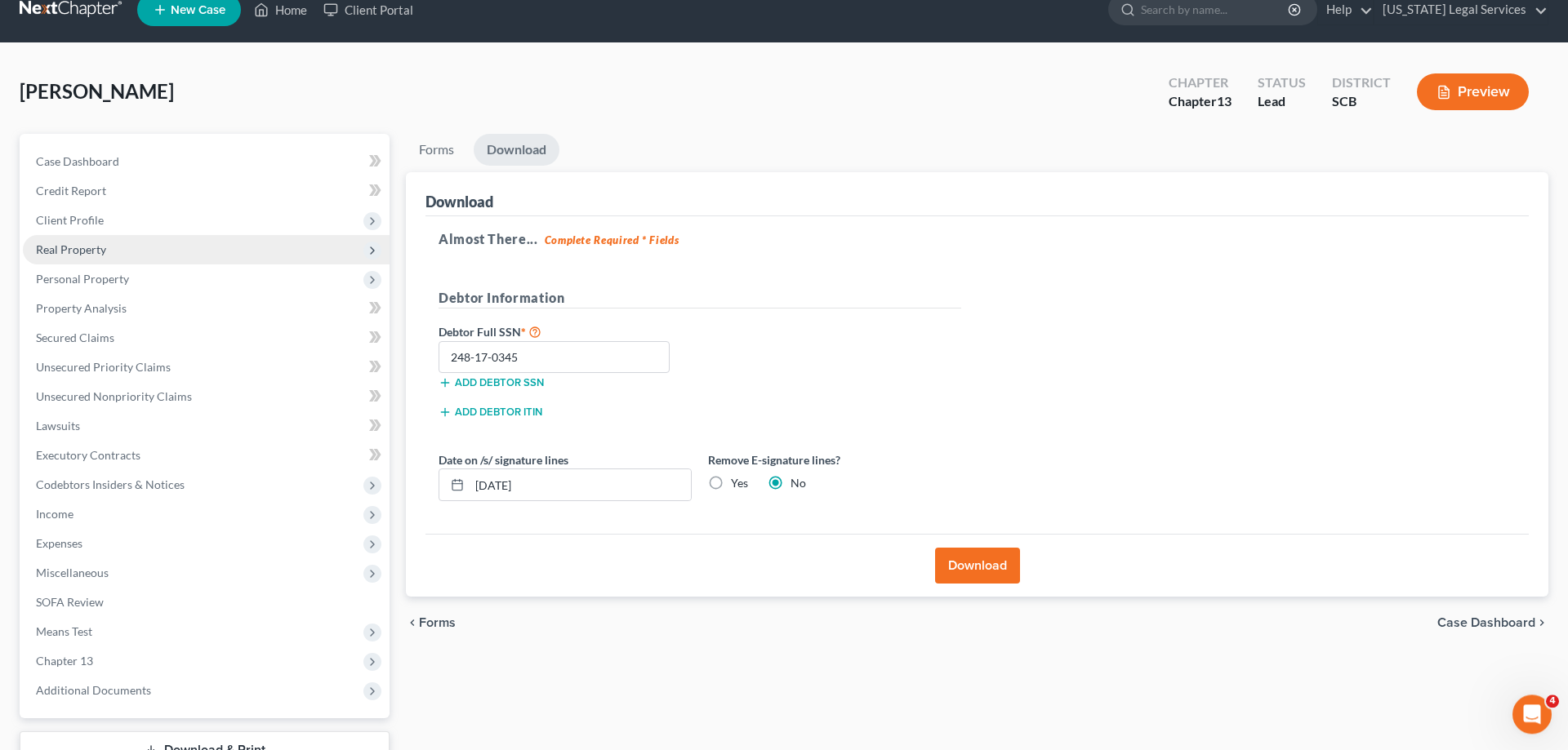
scroll to position [0, 0]
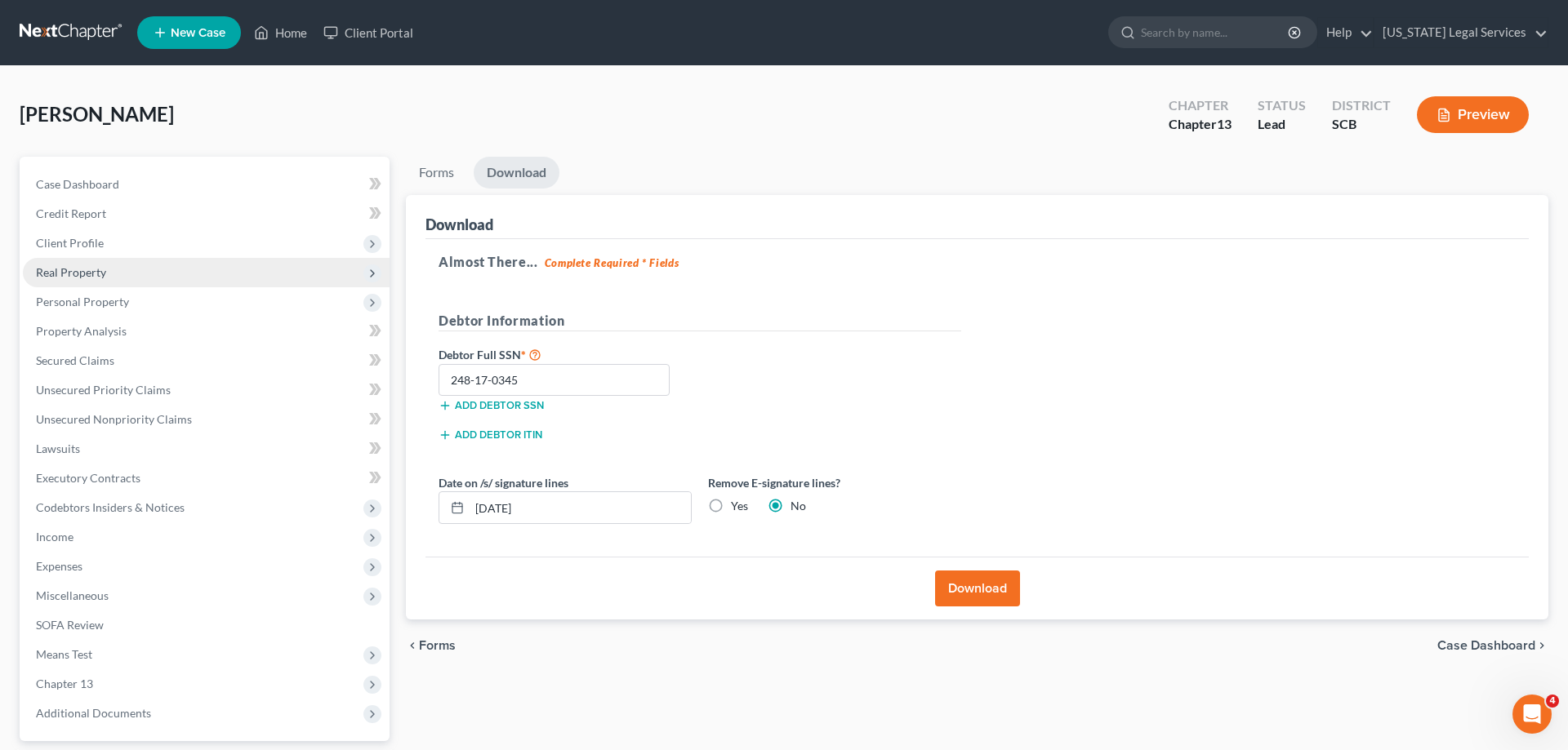
click at [72, 271] on span "Real Property" at bounding box center [71, 272] width 70 height 14
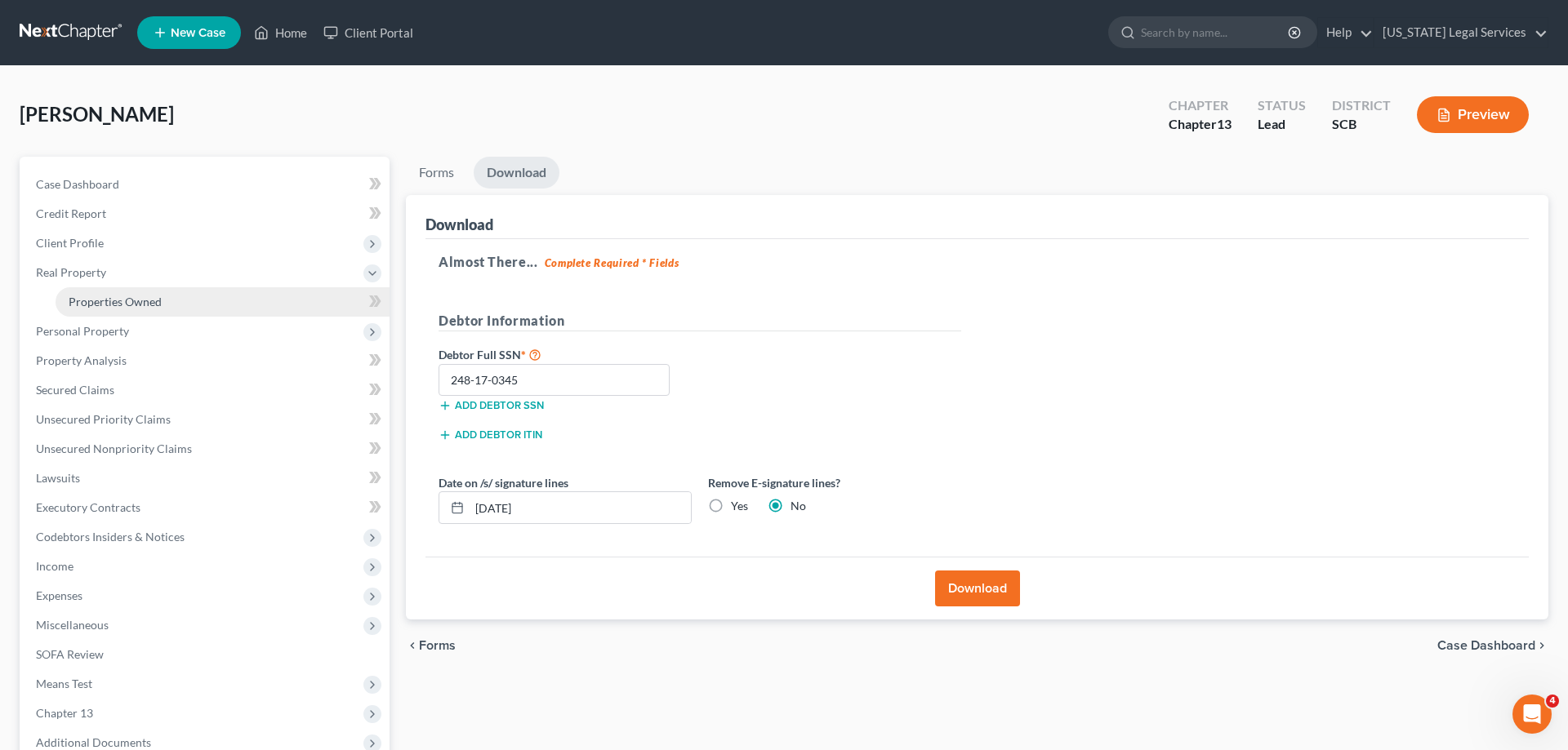
click at [138, 300] on span "Properties Owned" at bounding box center [115, 302] width 93 height 14
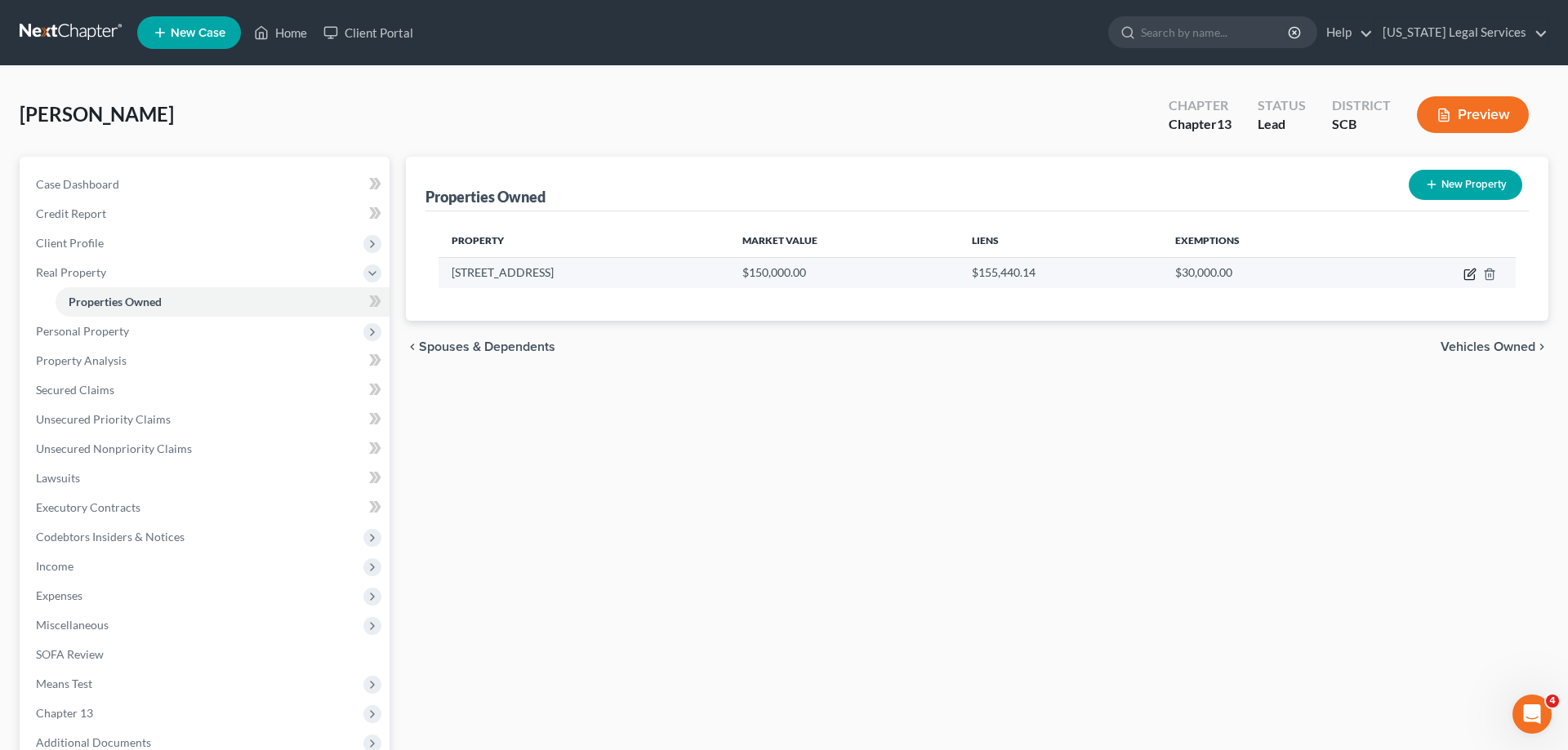
click at [1468, 276] on icon "button" at bounding box center [1470, 272] width 7 height 7
select select "42"
select select "41"
select select "0"
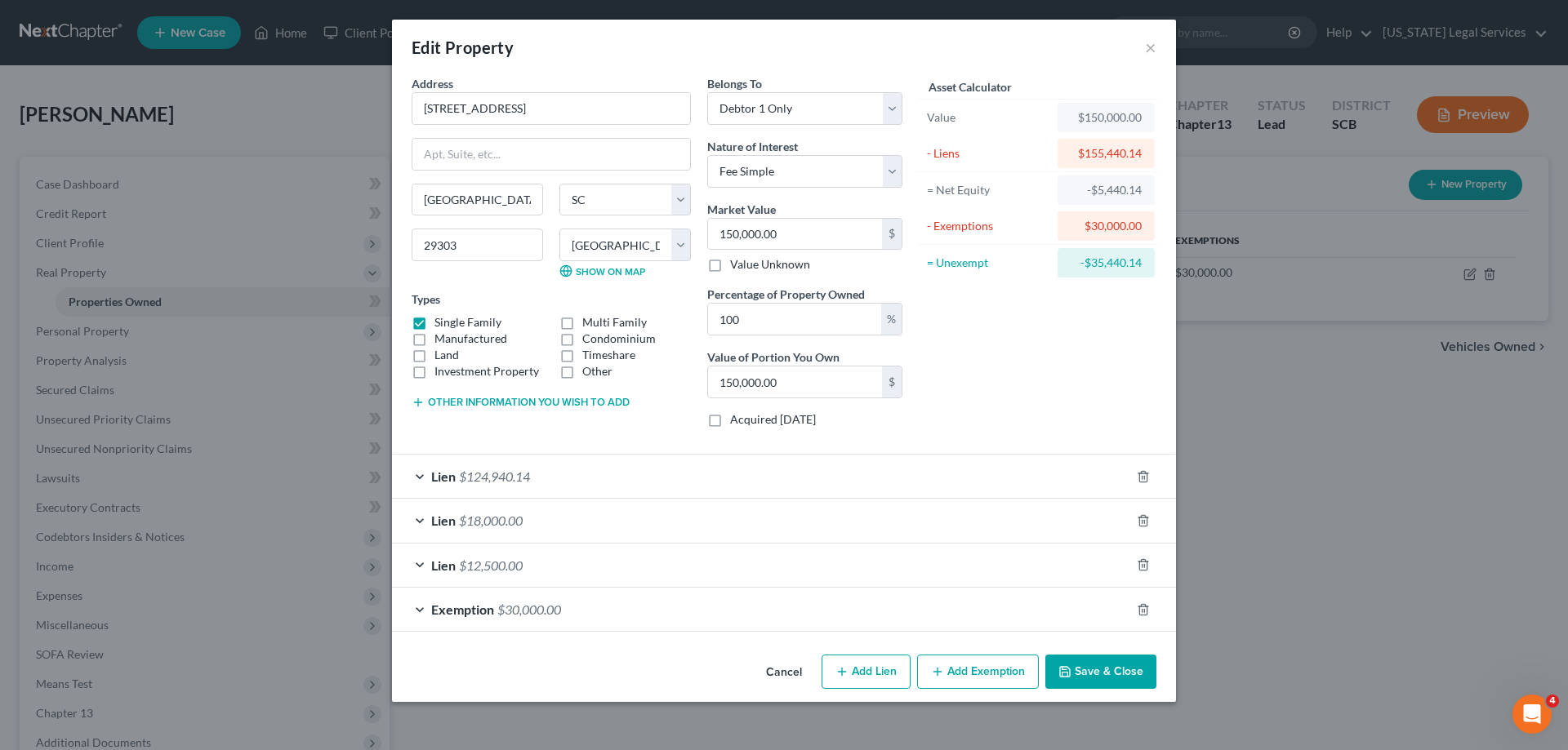
click at [486, 476] on span "$124,940.14" at bounding box center [494, 477] width 71 height 16
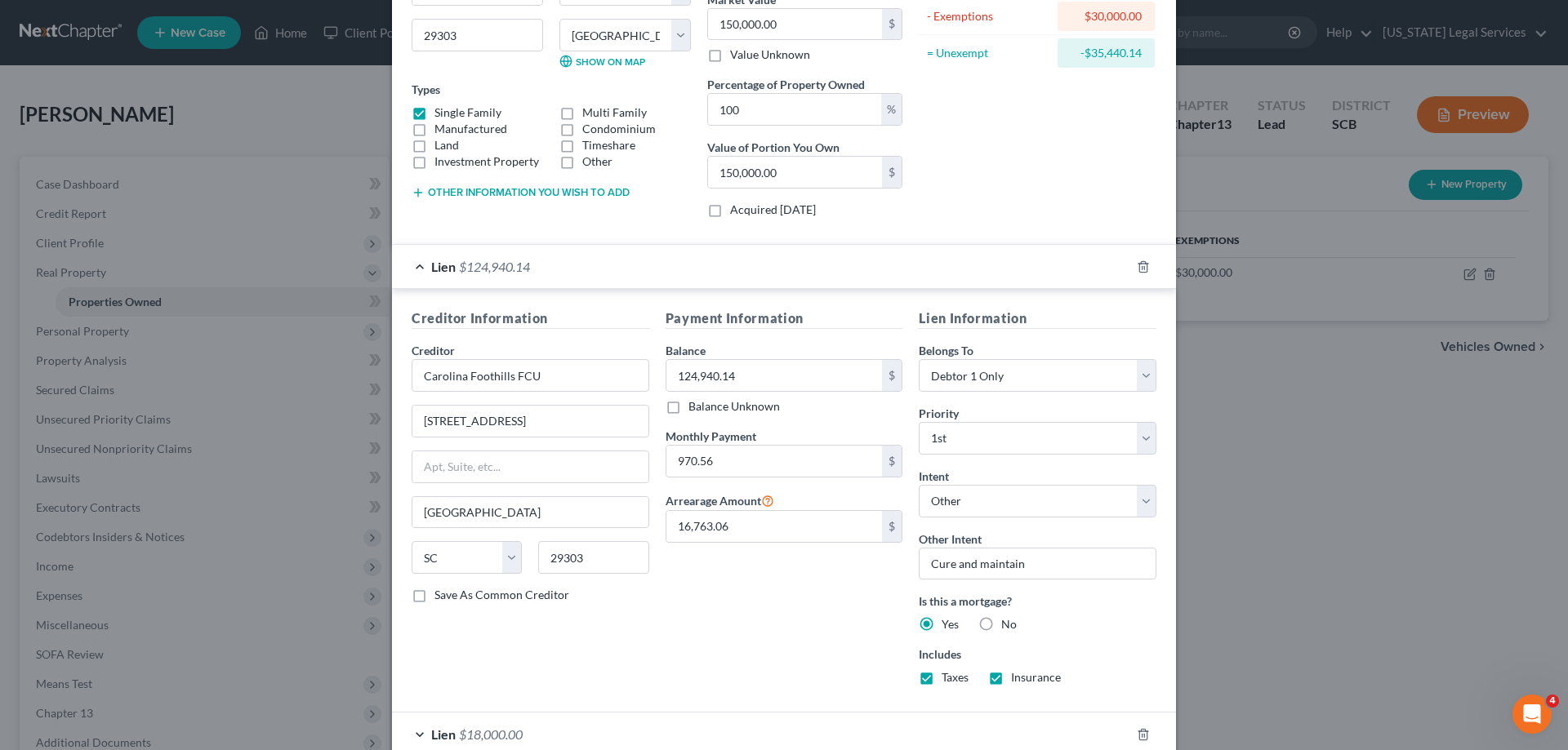
scroll to position [250, 0]
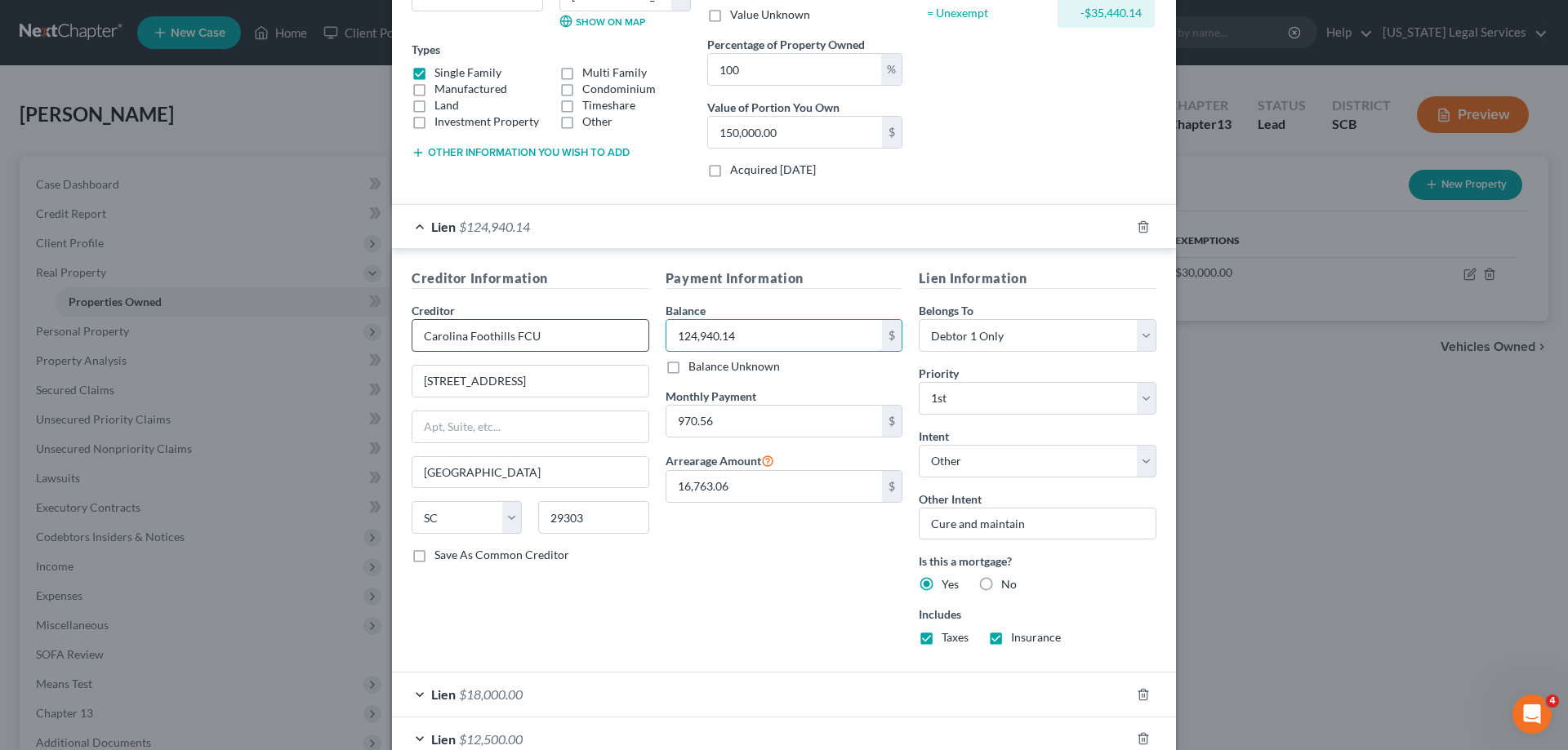
drag, startPoint x: 668, startPoint y: 330, endPoint x: 634, endPoint y: 338, distance: 34.9
click at [666, 330] on input "124,940.14" at bounding box center [774, 335] width 216 height 31
click at [765, 336] on input "124,940.14" at bounding box center [774, 335] width 216 height 31
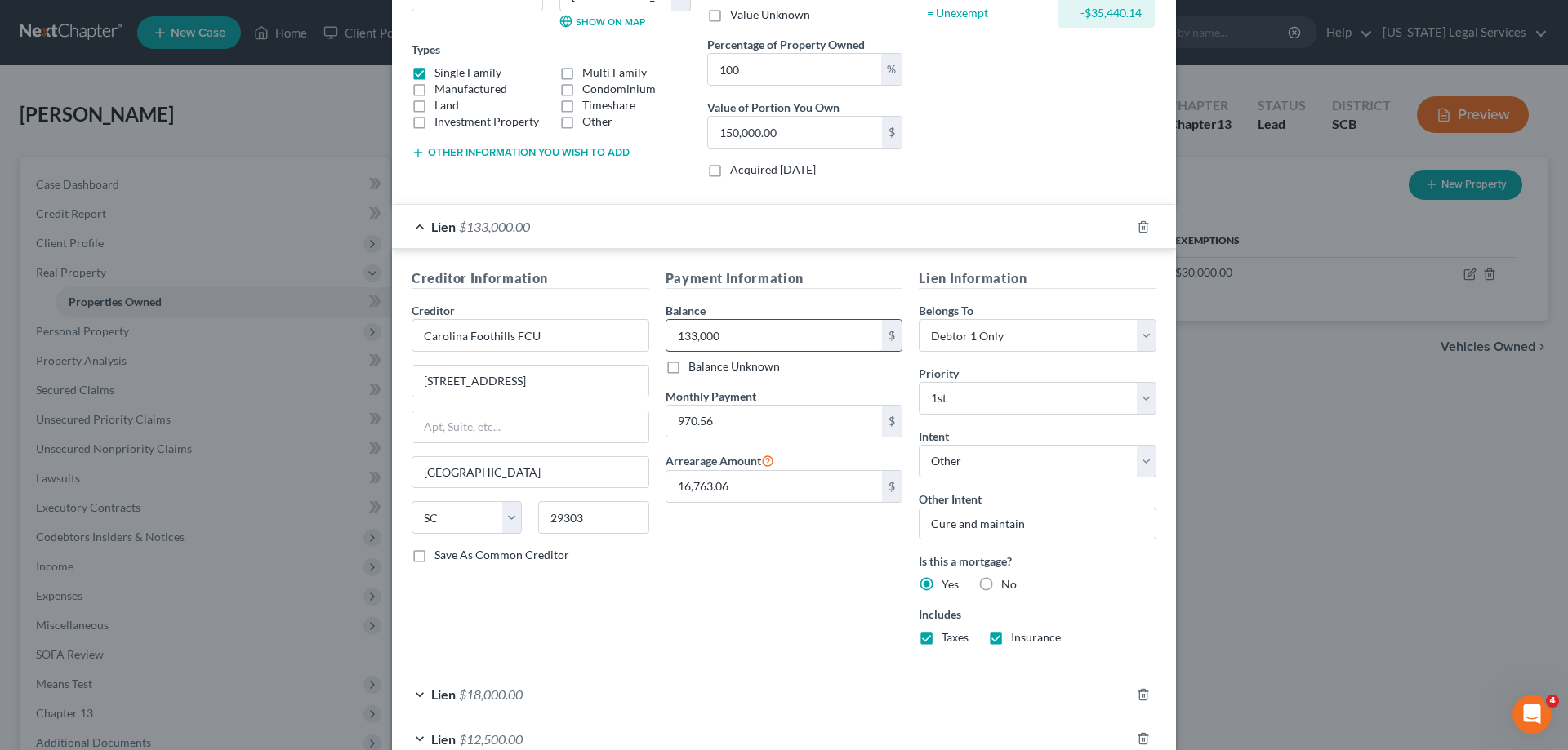
type input "133,000"
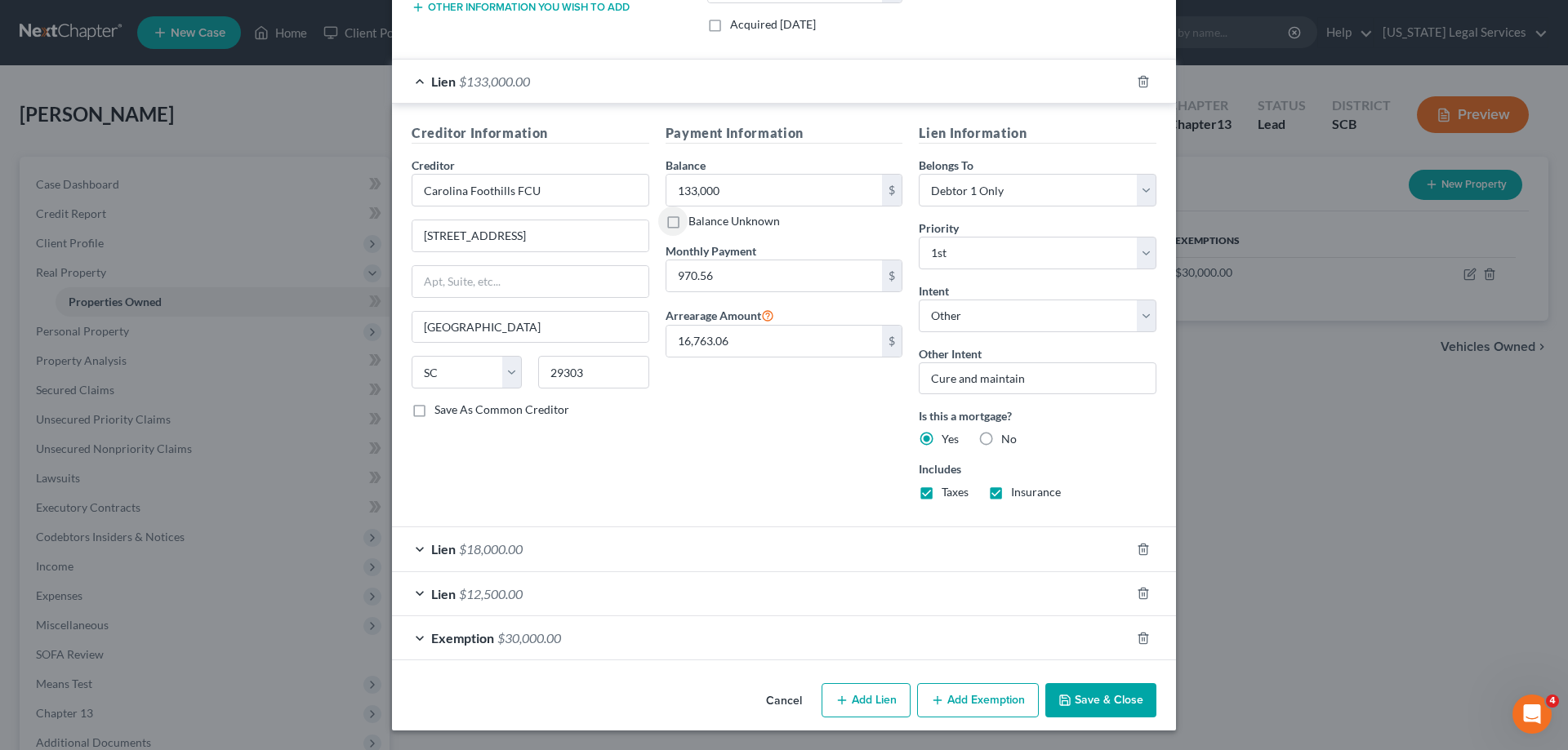
click at [1101, 700] on button "Save & Close" at bounding box center [1100, 700] width 111 height 34
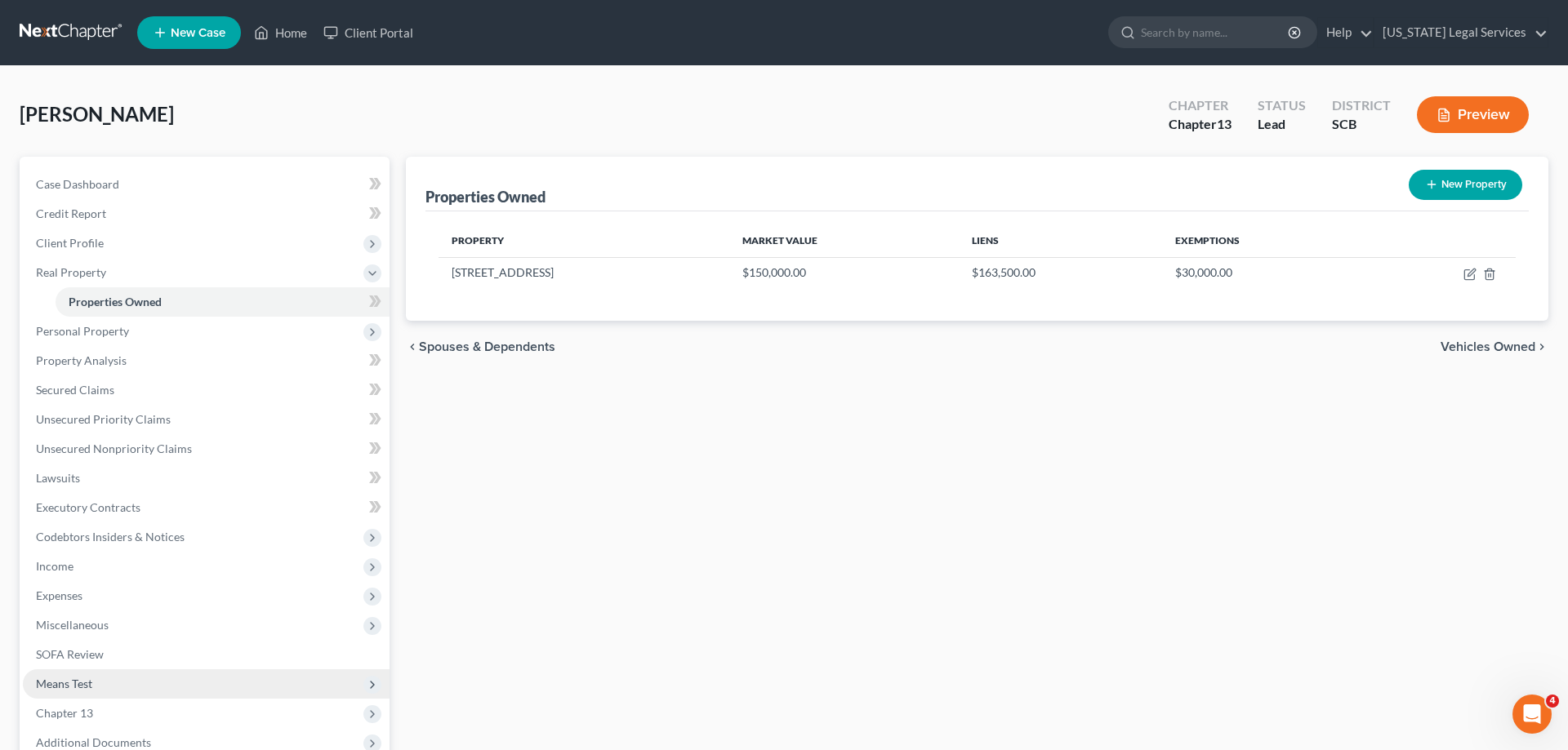
scroll to position [174, 0]
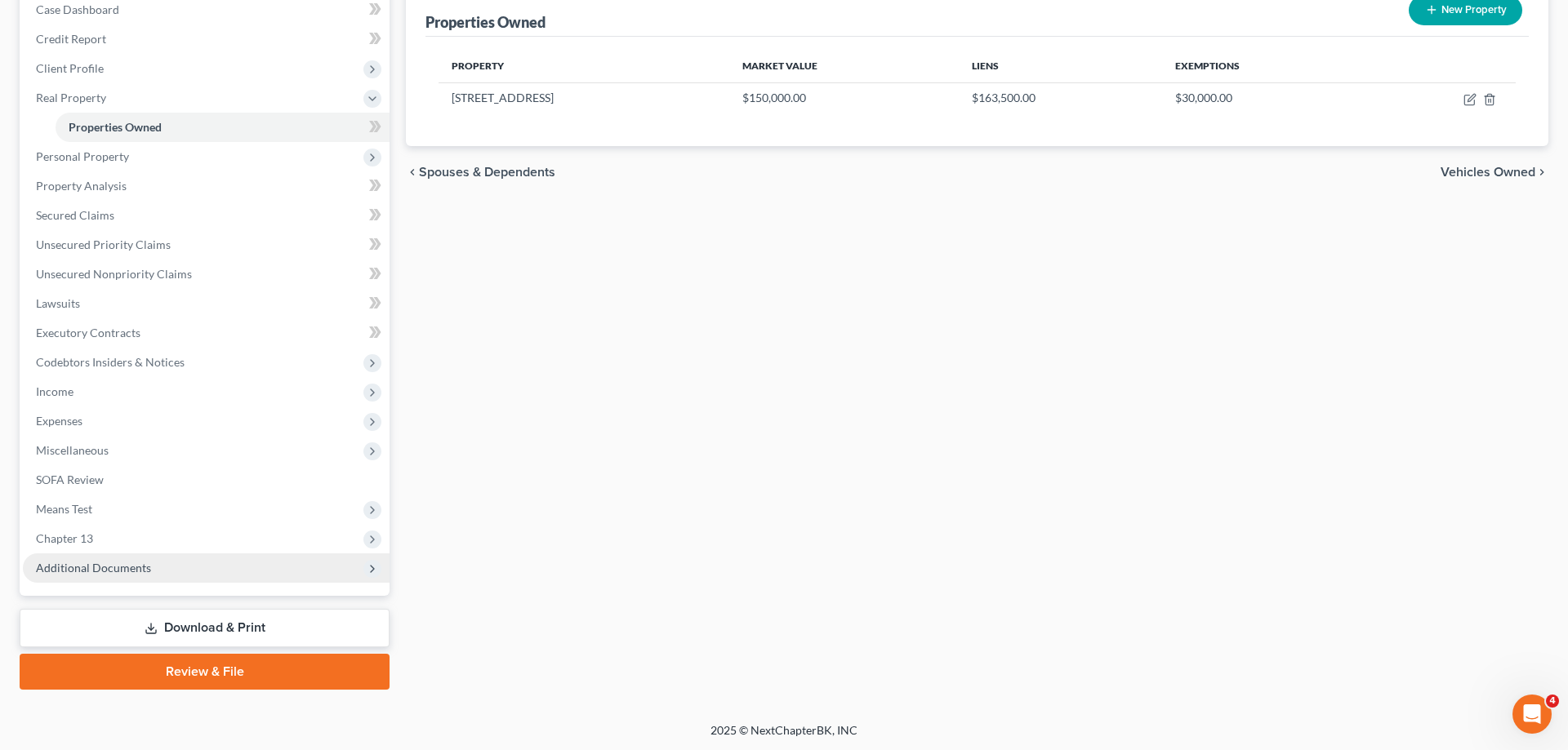
click at [77, 569] on span "Additional Documents" at bounding box center [94, 568] width 116 height 14
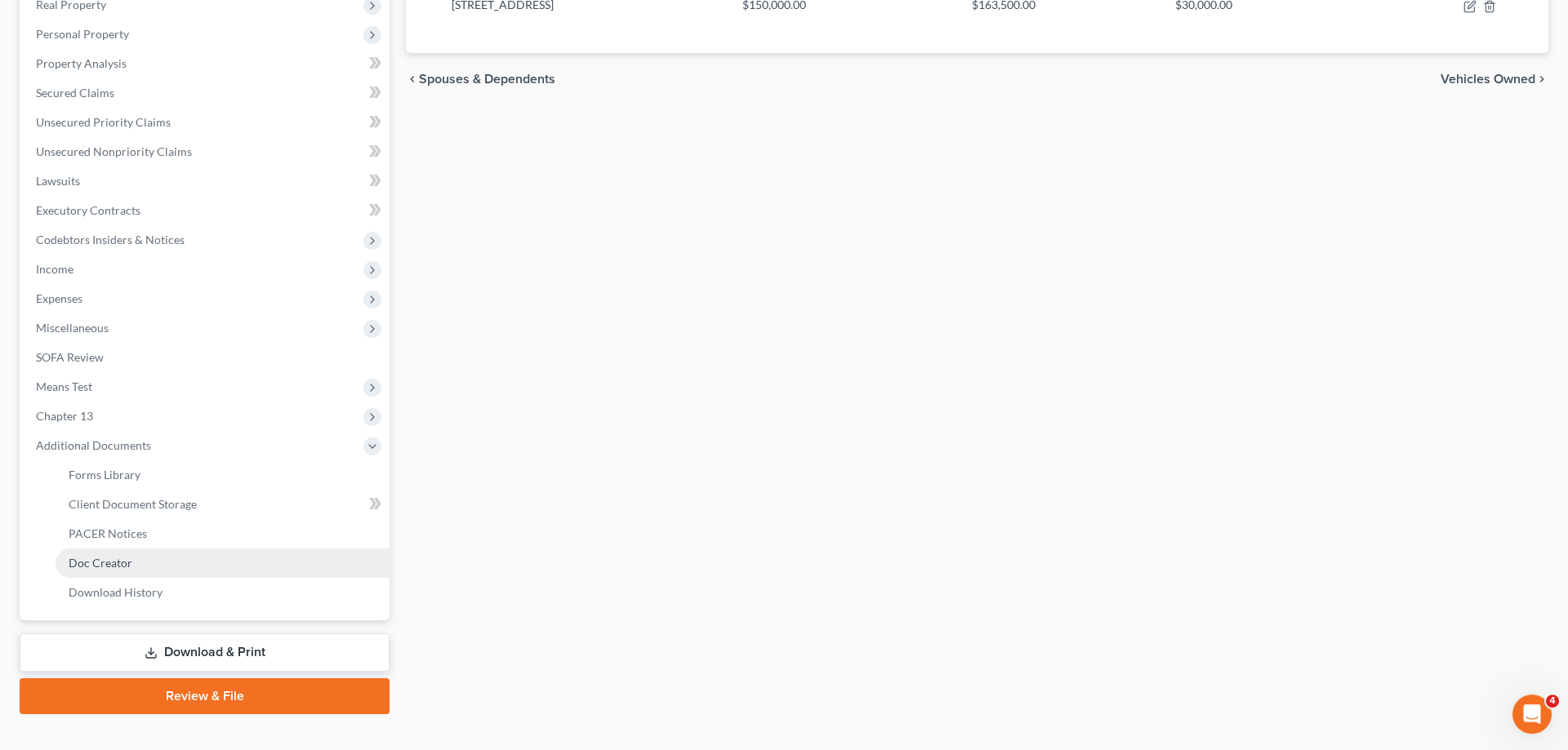
scroll to position [292, 0]
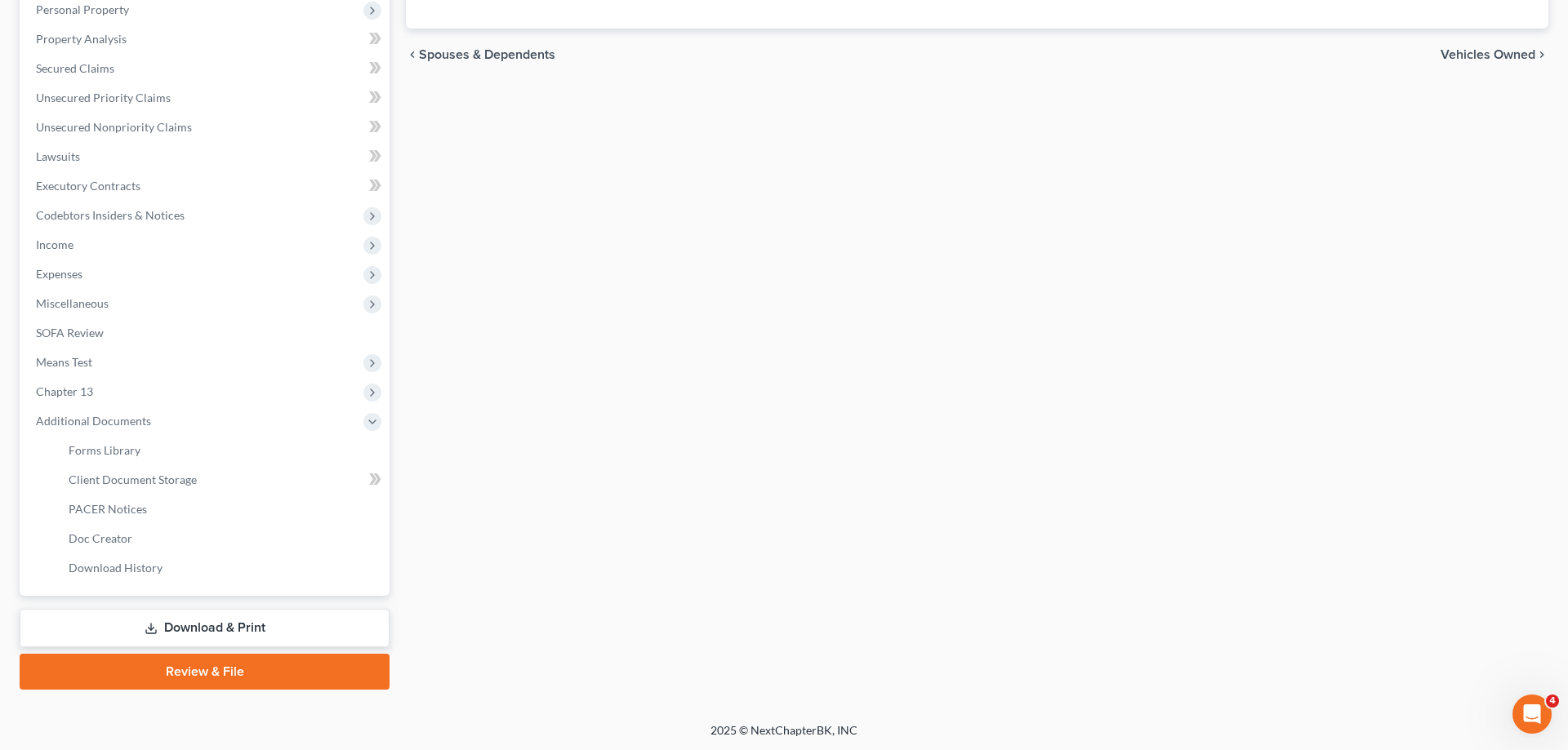
click at [208, 623] on link "Download & Print" at bounding box center [204, 628] width 370 height 39
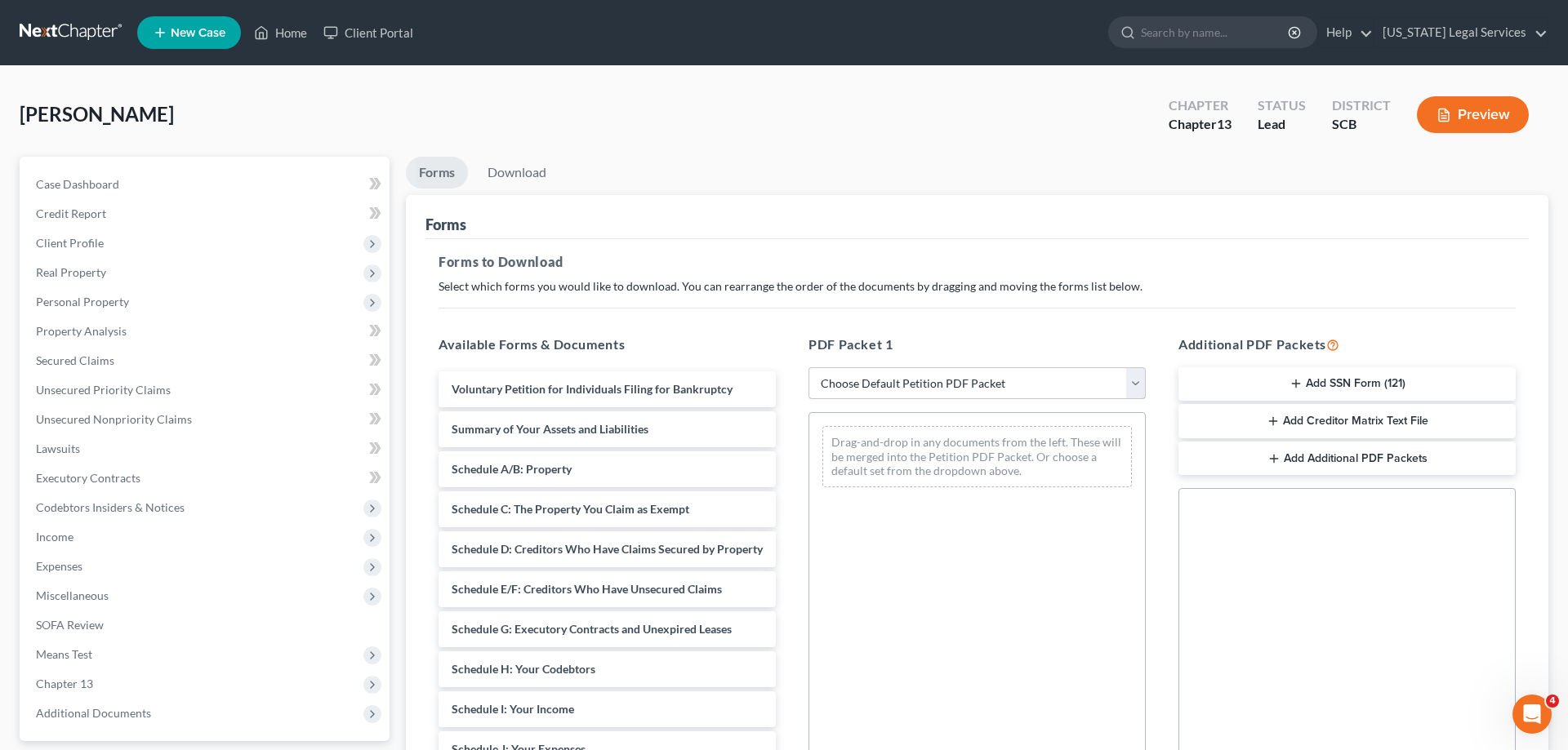
click at [809, 368] on select "Choose Default Petition PDF Packet Complete Bankruptcy Petition (all forms and …" at bounding box center [977, 383] width 338 height 33
select select "0"
click option "Complete Bankruptcy Petition (all forms and schedules)" at bounding box center [0, 0] width 0 height 0
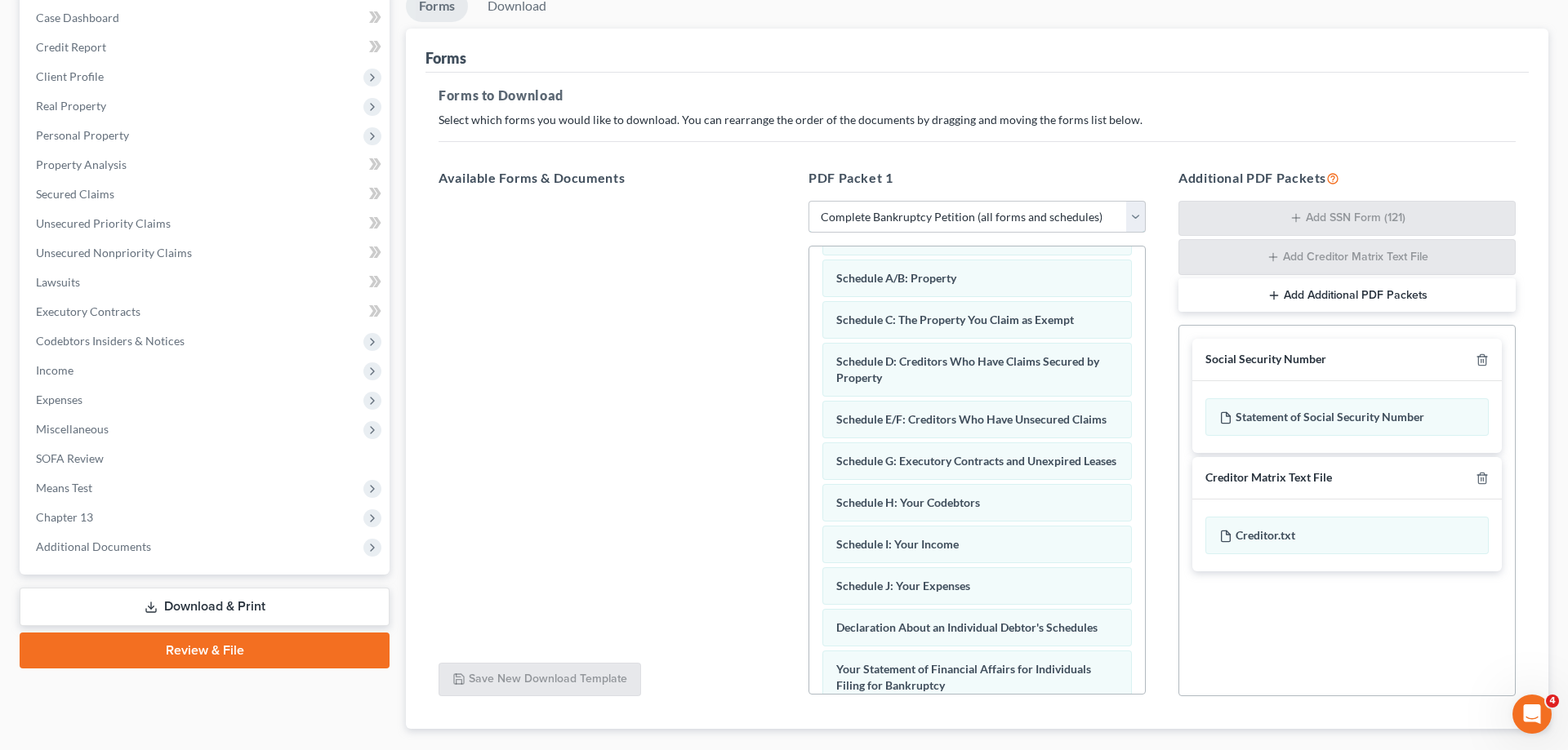
scroll to position [259, 0]
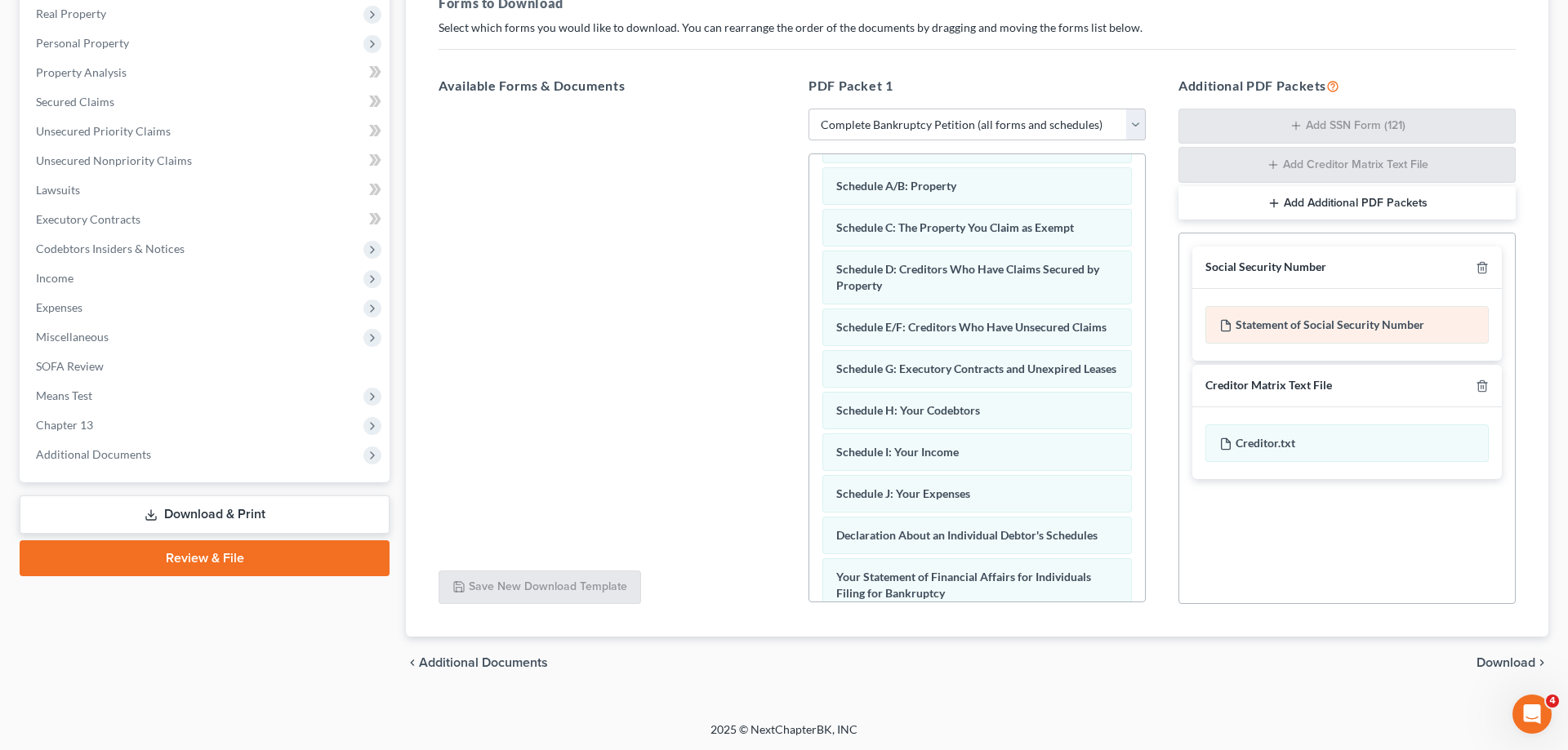
click at [1309, 324] on div "Statement of Social Security Number" at bounding box center [1347, 325] width 283 height 38
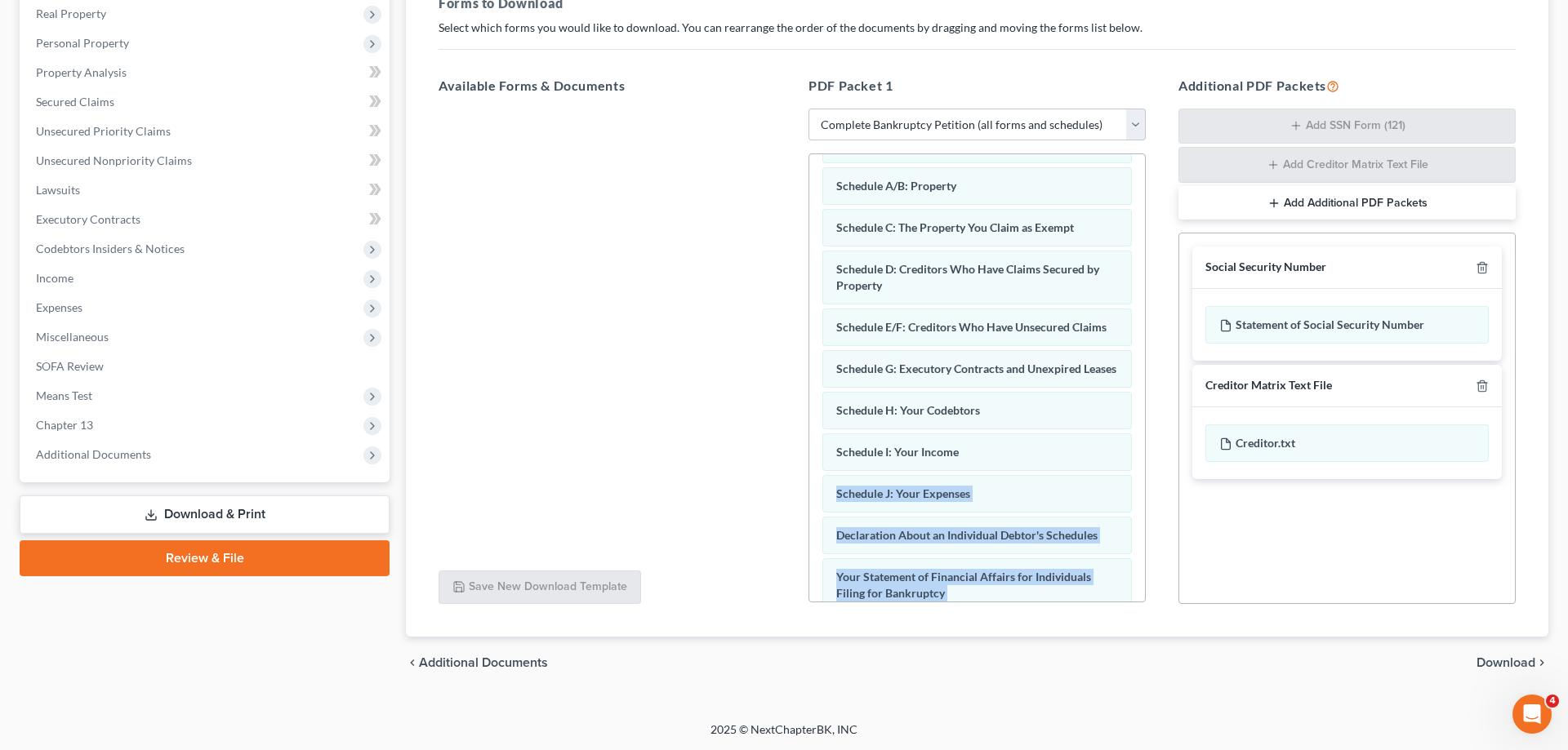
drag, startPoint x: 1276, startPoint y: 321, endPoint x: 968, endPoint y: 462, distance: 338.7
click at [1178, 462] on div "Social Security Number Statement of Social Security Number Creditor Matrix Text…" at bounding box center [1347, 418] width 338 height 372
click at [1403, 71] on div "Additional PDF Packets Add SSN Form (121) Add Creditor Matrix Text File Add Add…" at bounding box center [1347, 340] width 370 height 555
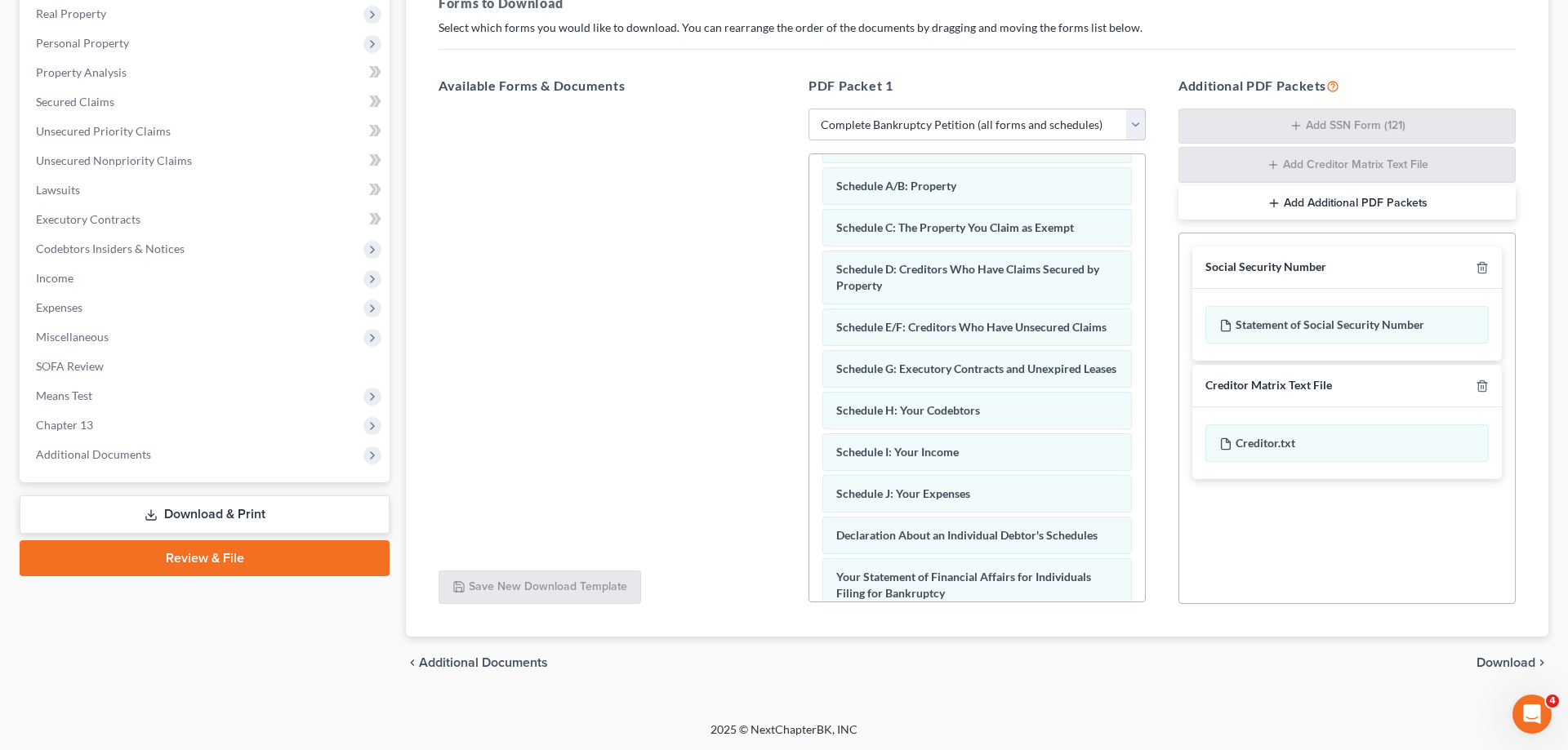
drag, startPoint x: 1298, startPoint y: 329, endPoint x: 1297, endPoint y: 124, distance: 205.0
click at [1297, 233] on div "Social Security Number Statement of Social Security Number Creditor Matrix Text…" at bounding box center [1347, 418] width 338 height 372
click at [1357, 552] on div "Social Security Number Statement of Social Security Number Creditor Matrix Text…" at bounding box center [1347, 418] width 338 height 372
click at [1507, 659] on span "Download" at bounding box center [1505, 662] width 59 height 13
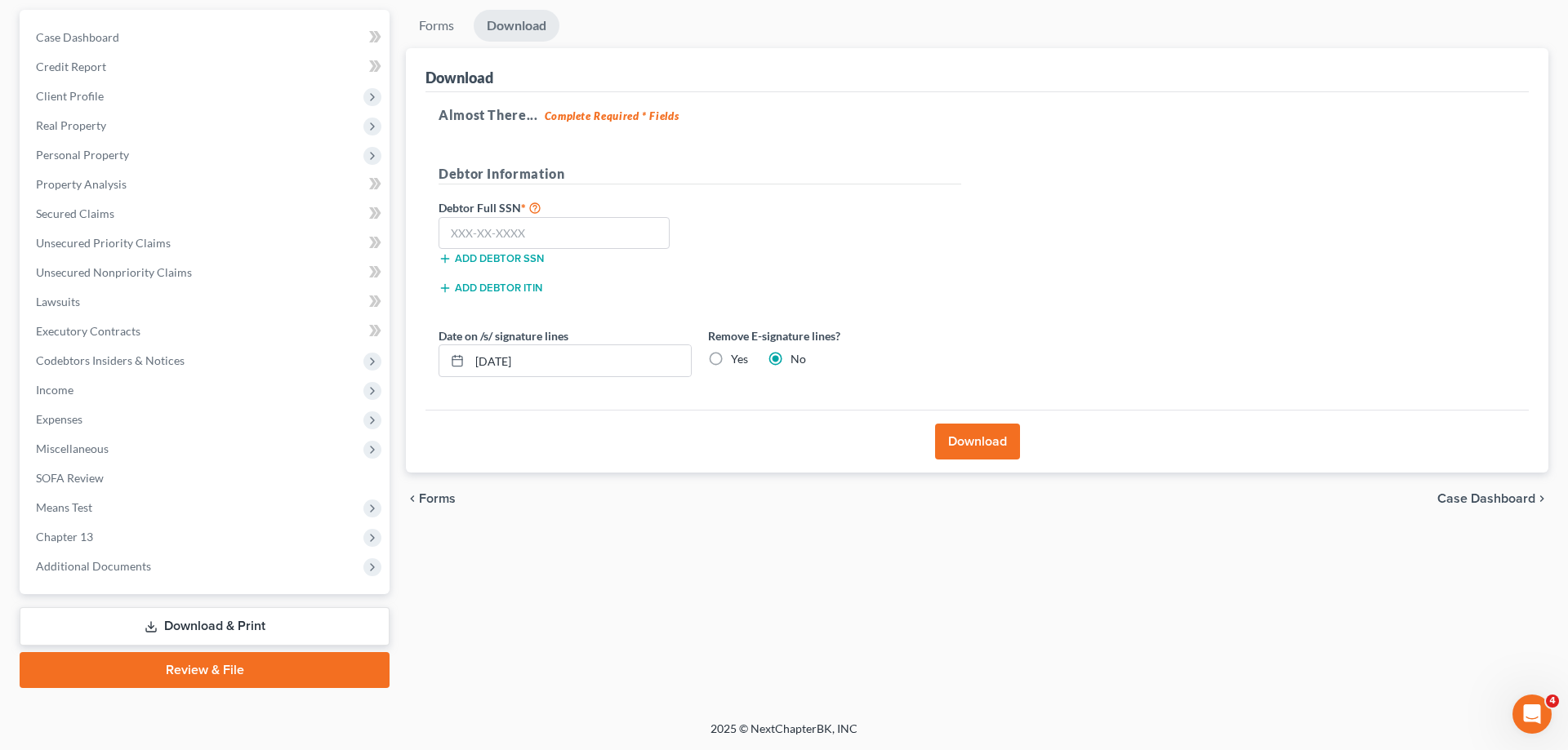
scroll to position [145, 0]
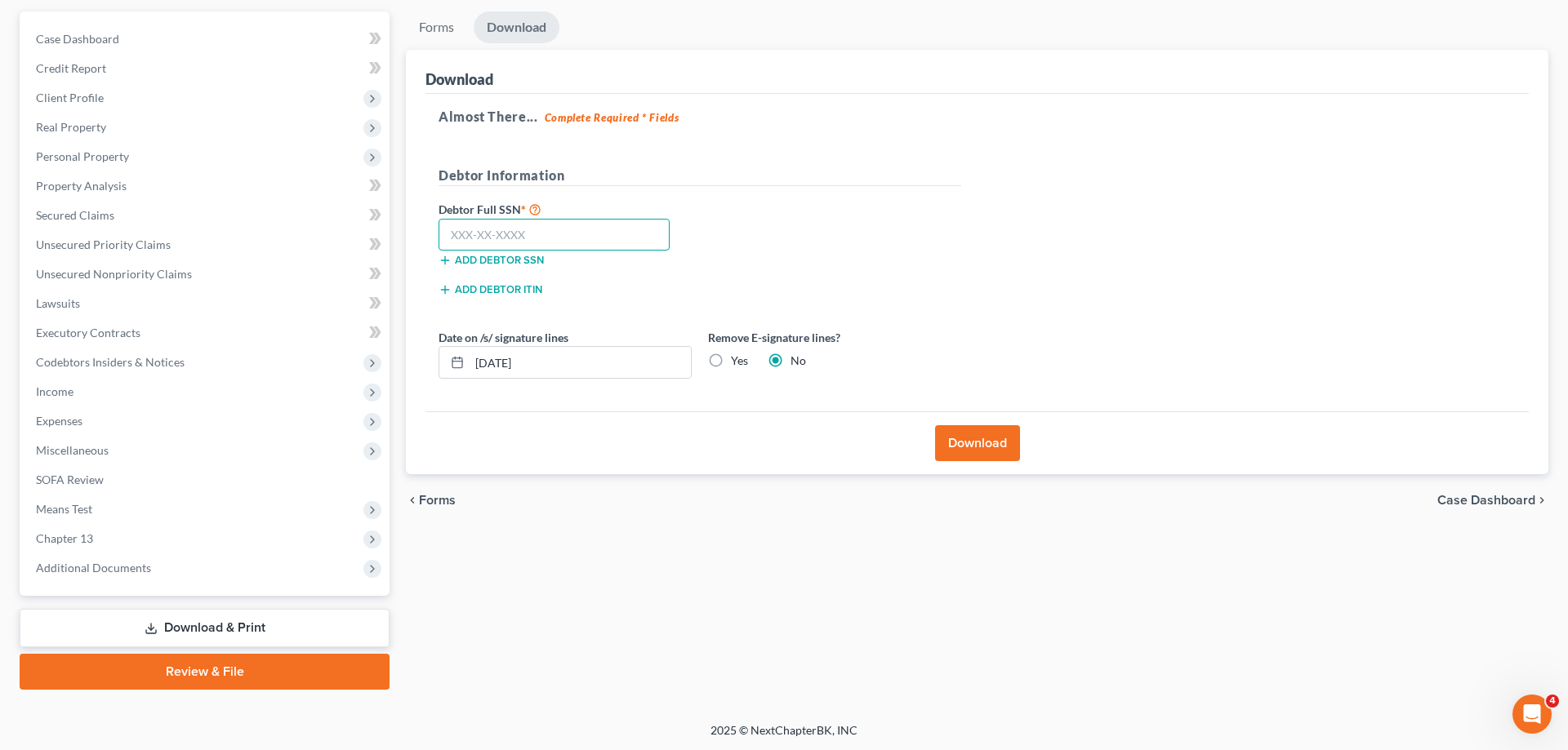
click at [528, 228] on input "text" at bounding box center [554, 235] width 231 height 33
paste input "248-17-0345"
type input "248-17-0345"
click at [976, 434] on button "Download" at bounding box center [977, 443] width 85 height 36
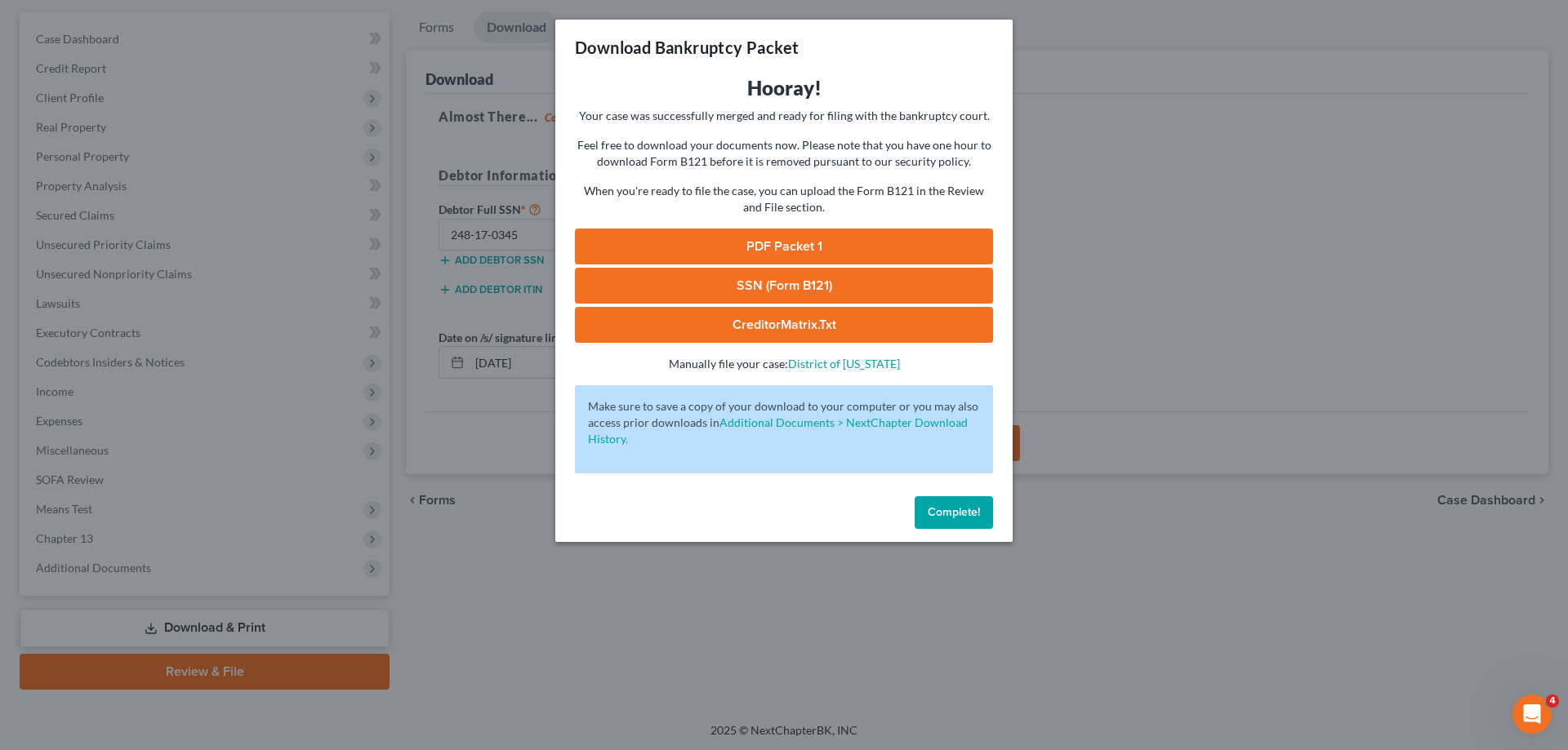
click at [791, 238] on link "PDF Packet 1" at bounding box center [784, 247] width 418 height 36
click at [780, 292] on link "SSN (Form B121)" at bounding box center [784, 286] width 418 height 36
click at [772, 319] on link "CreditorMatrix.txt" at bounding box center [784, 325] width 418 height 36
click at [962, 519] on span "Complete!" at bounding box center [953, 512] width 52 height 14
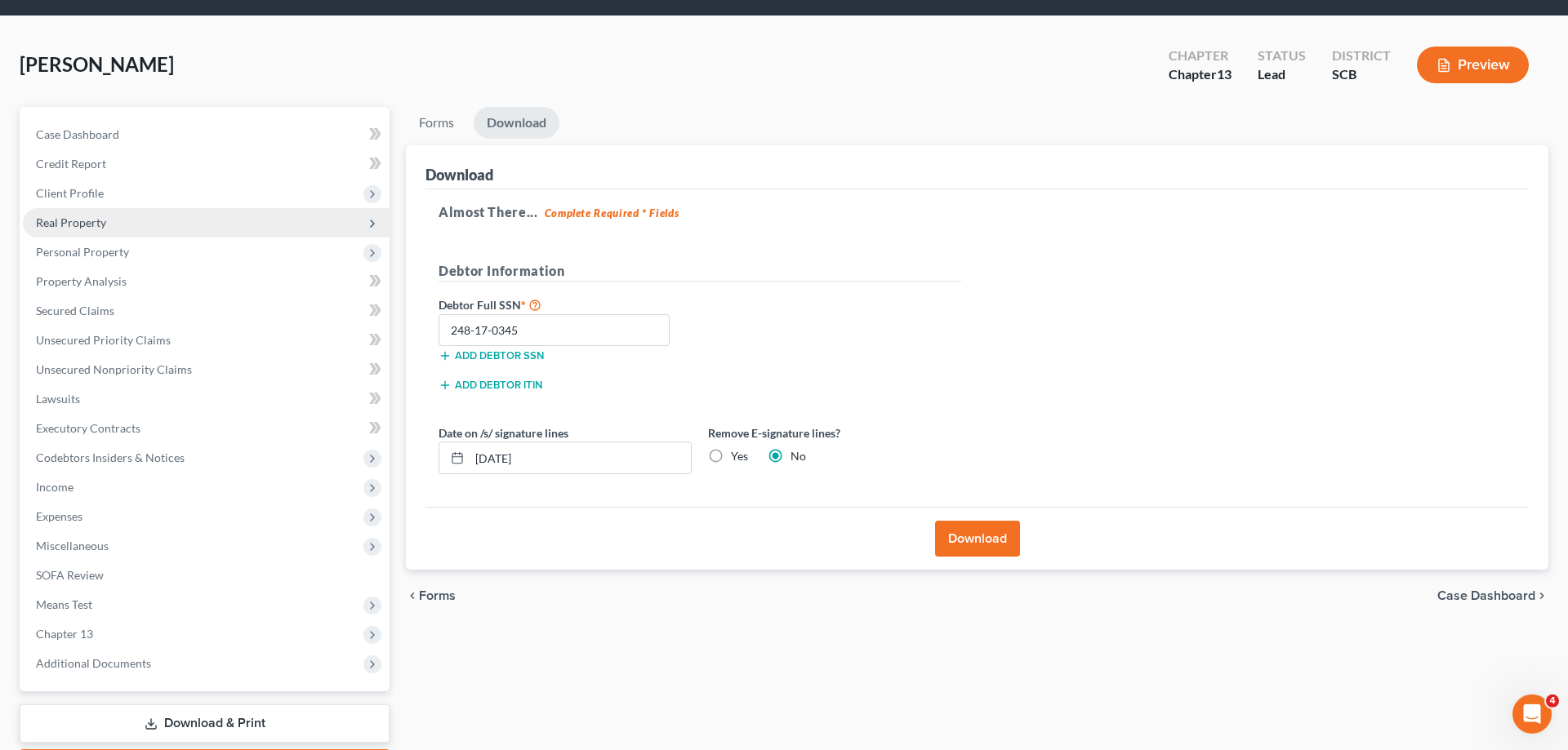
scroll to position [0, 0]
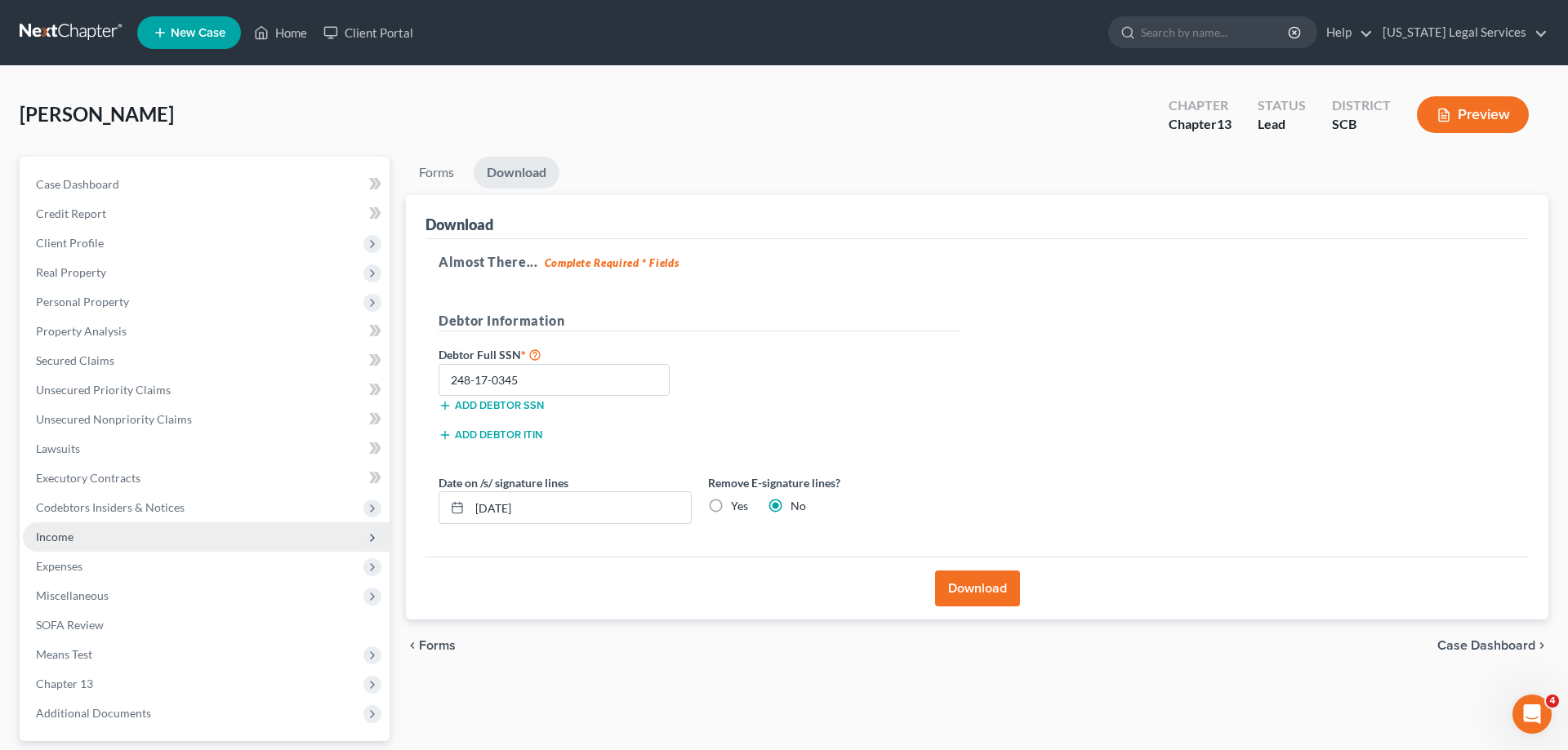
click at [69, 536] on span "Income" at bounding box center [55, 537] width 38 height 14
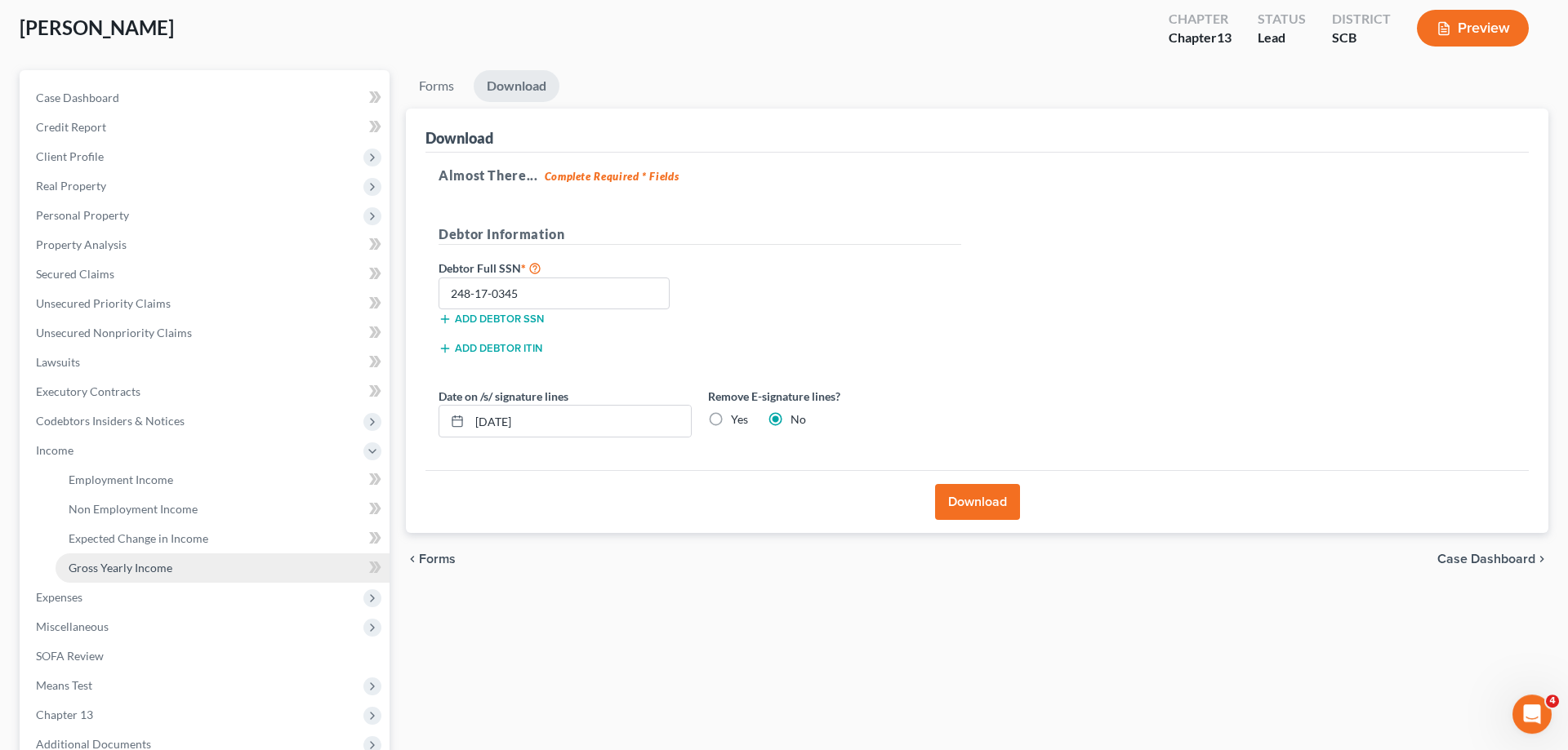
scroll to position [166, 0]
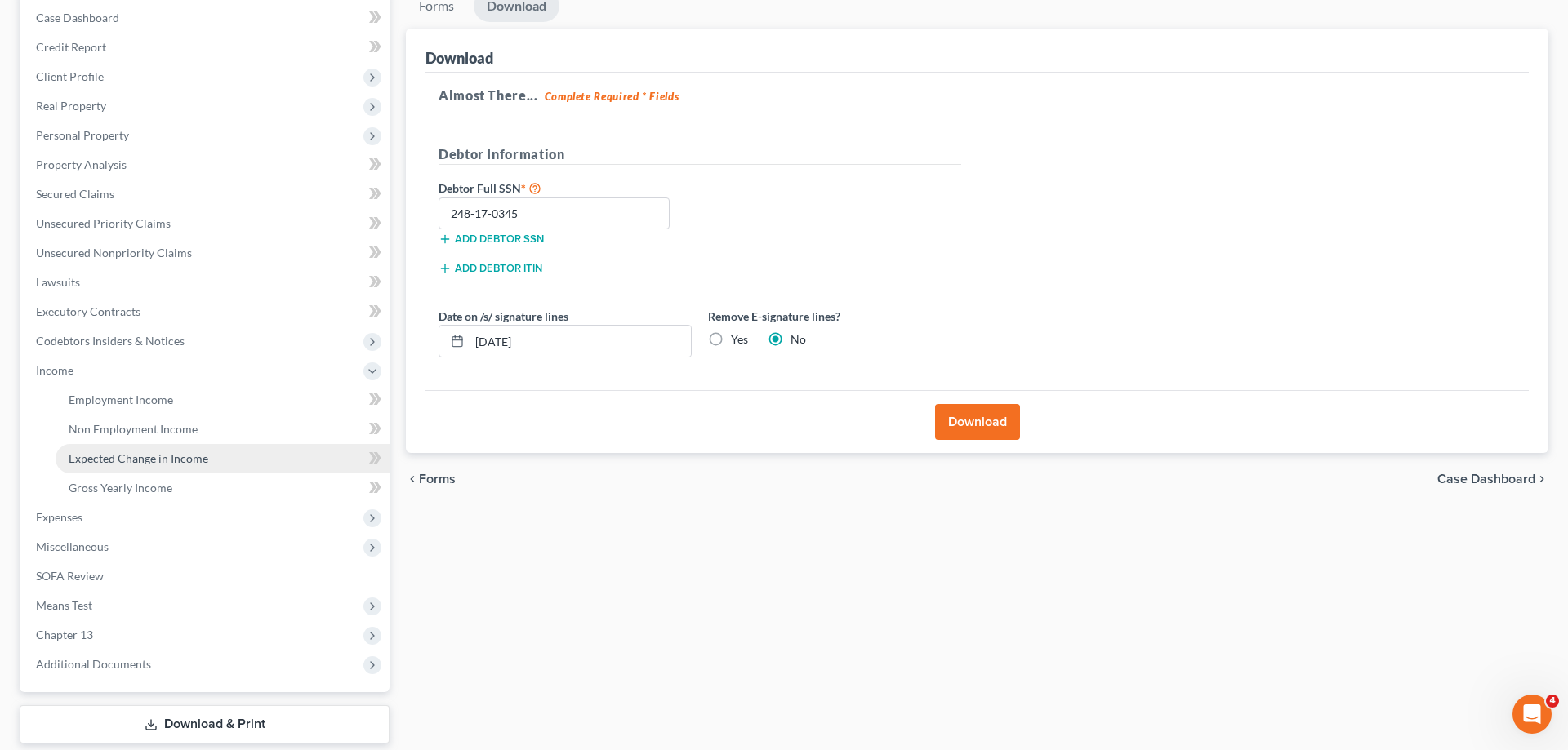
click at [154, 455] on span "Expected Change in Income" at bounding box center [138, 458] width 139 height 14
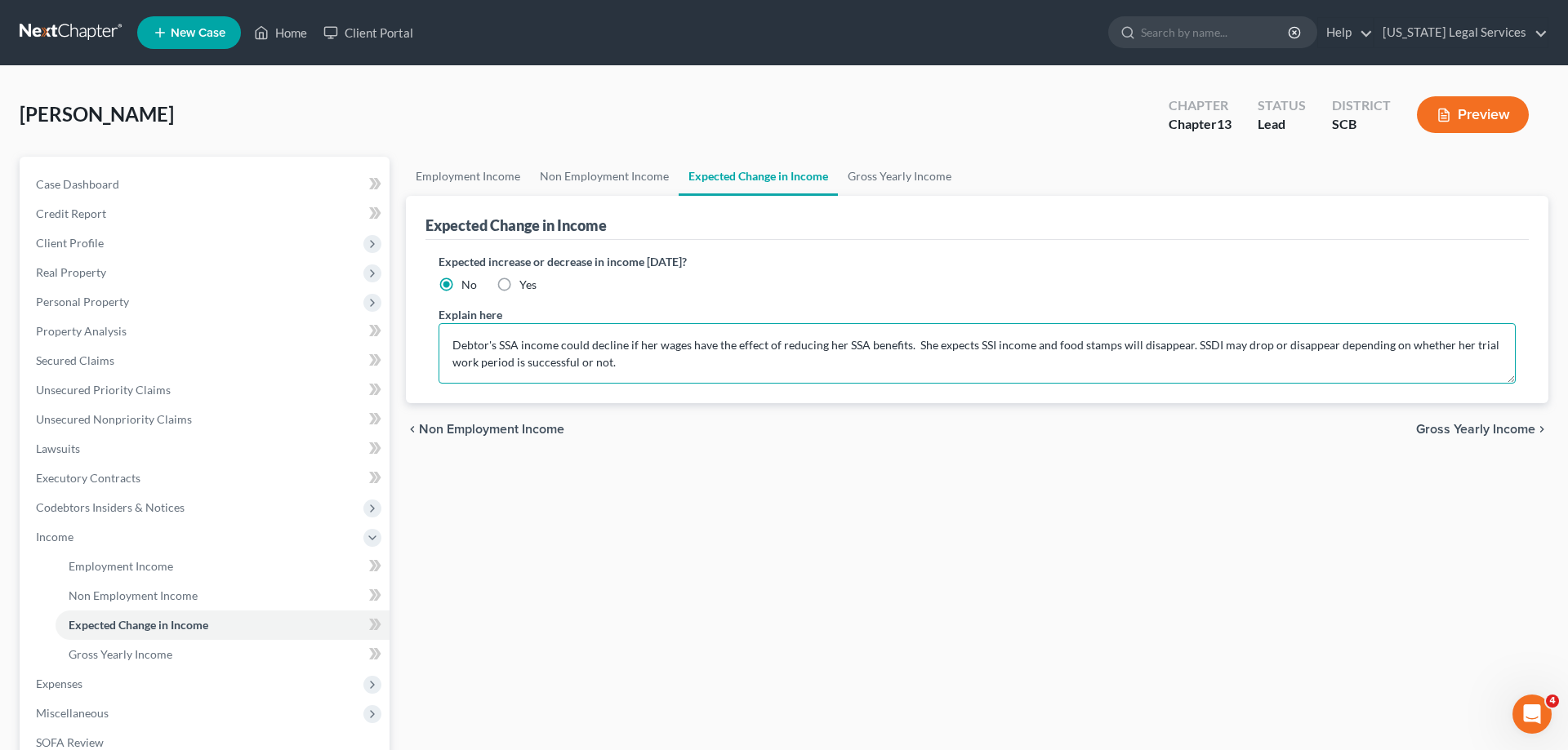
click at [813, 342] on textarea "Debtor's SSA income could decline if her wages have the effect of reducing her …" at bounding box center [976, 354] width 1077 height 61
click at [1177, 346] on textarea "Debtor's SSA income could decline if her wages have the effect of reducing her …" at bounding box center [976, 354] width 1077 height 61
click at [1180, 345] on textarea "Debtor's SSA income could decline if her wages have the effect of reducing her …" at bounding box center [976, 354] width 1077 height 61
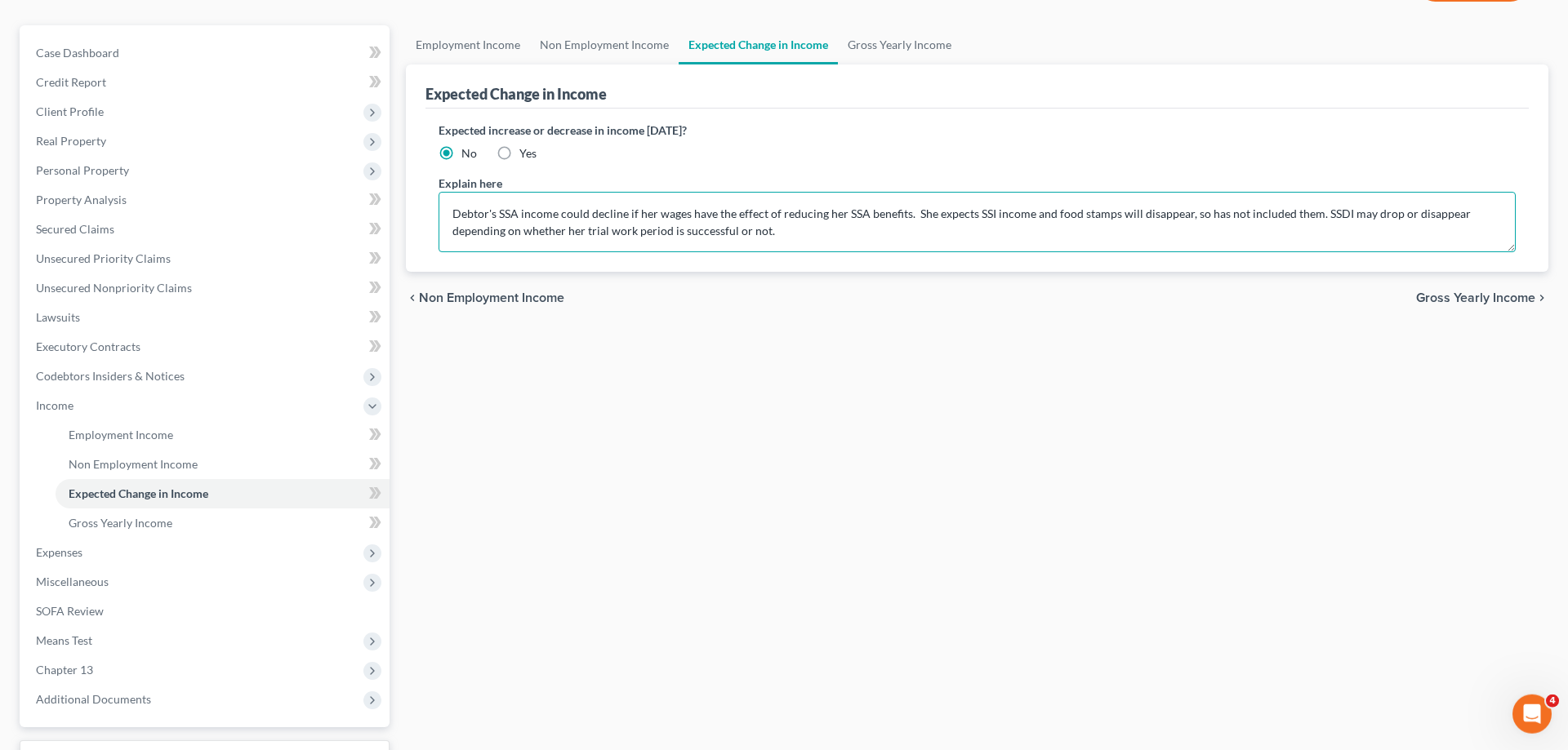
scroll to position [250, 0]
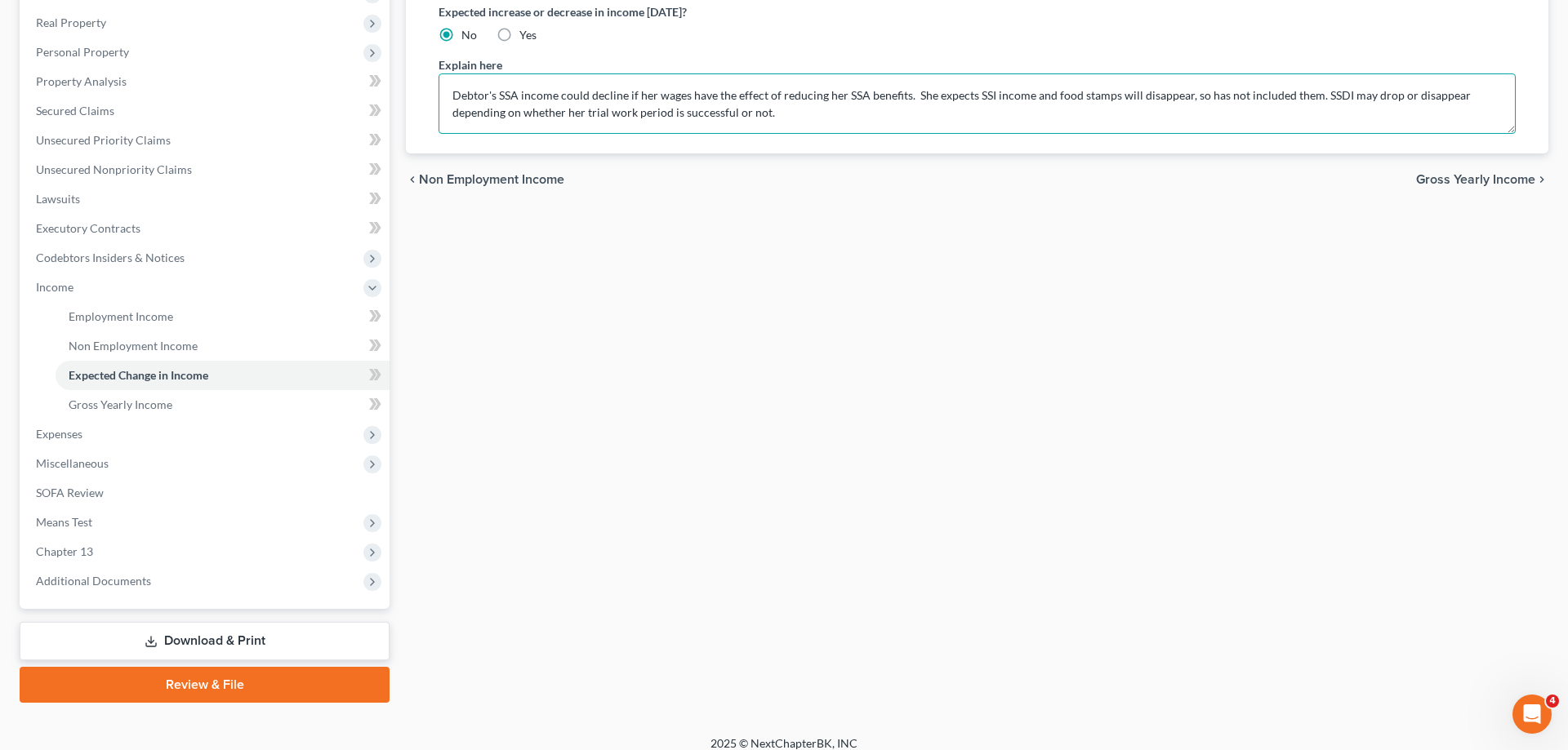
type textarea "Debtor's SSA income could decline if her wages have the effect of reducing her …"
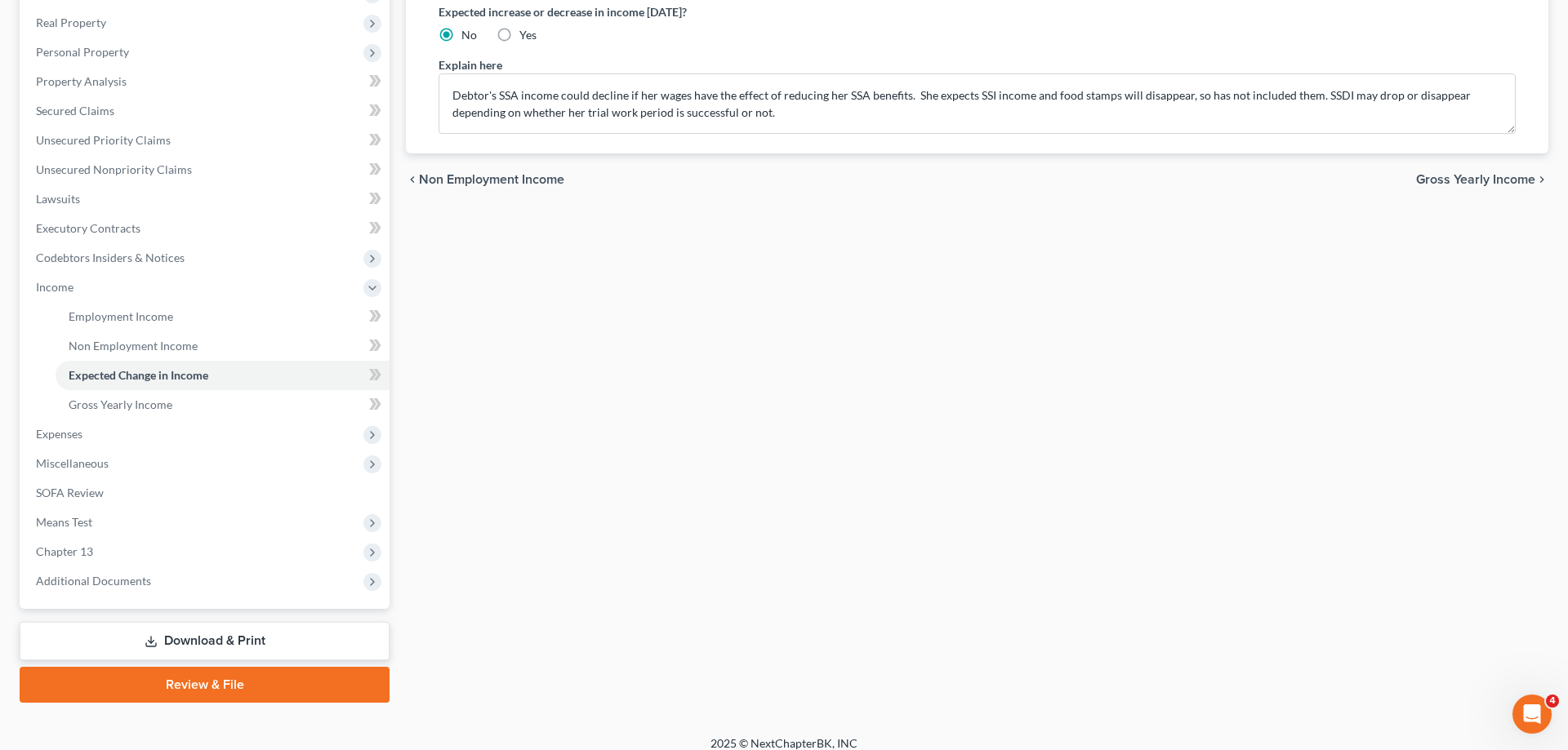
click at [1510, 169] on div "chevron_left Non Employment Income Gross Yearly Income chevron_right" at bounding box center [976, 179] width 1143 height 52
click at [1510, 182] on span "Gross Yearly Income" at bounding box center [1475, 179] width 120 height 13
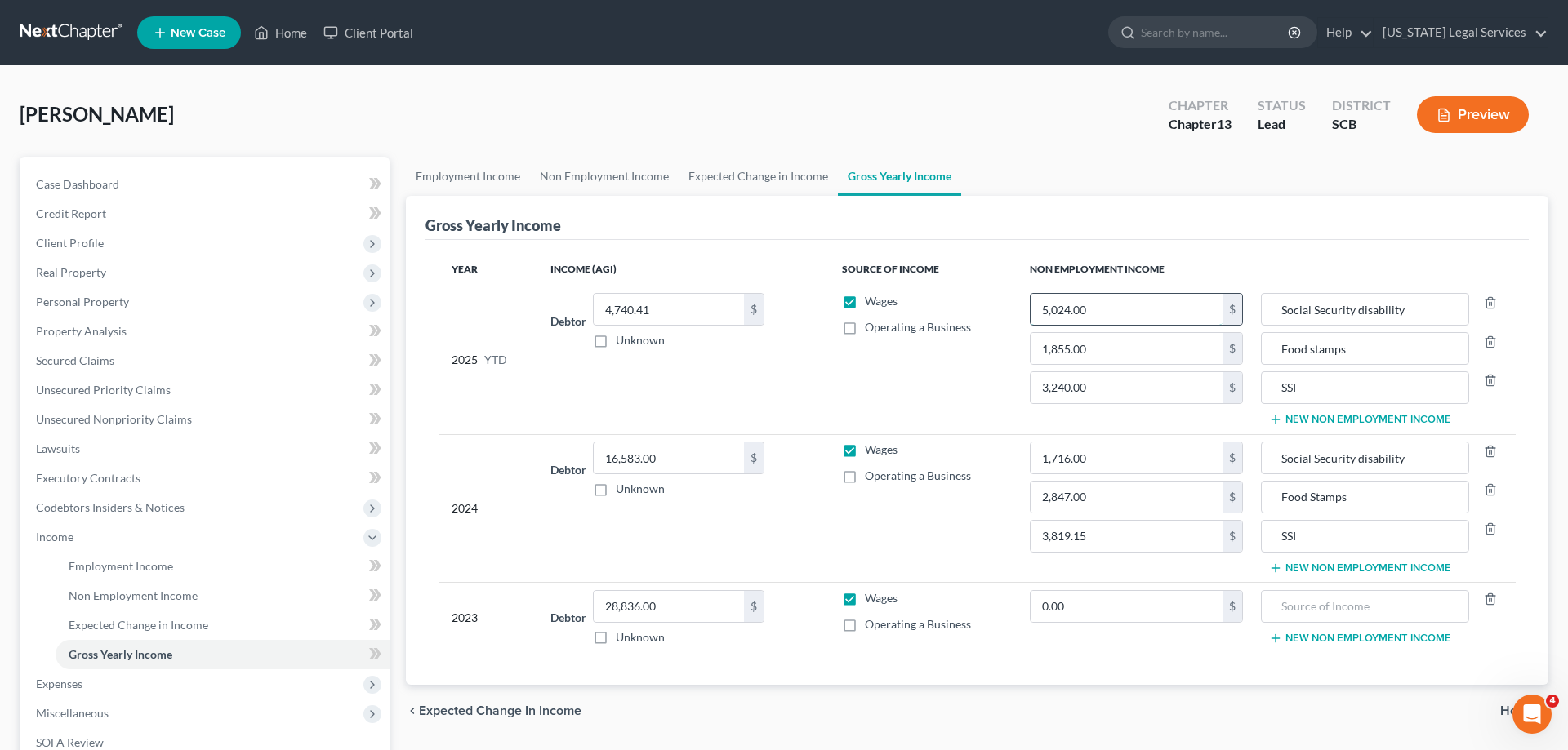
drag, startPoint x: 1103, startPoint y: 308, endPoint x: 899, endPoint y: 324, distance: 204.6
click at [1031, 324] on input "5,024.00" at bounding box center [1127, 309] width 192 height 31
click at [1099, 306] on input "5,024.00" at bounding box center [1127, 309] width 192 height 31
click at [1099, 305] on input "5,024.00" at bounding box center [1127, 309] width 192 height 31
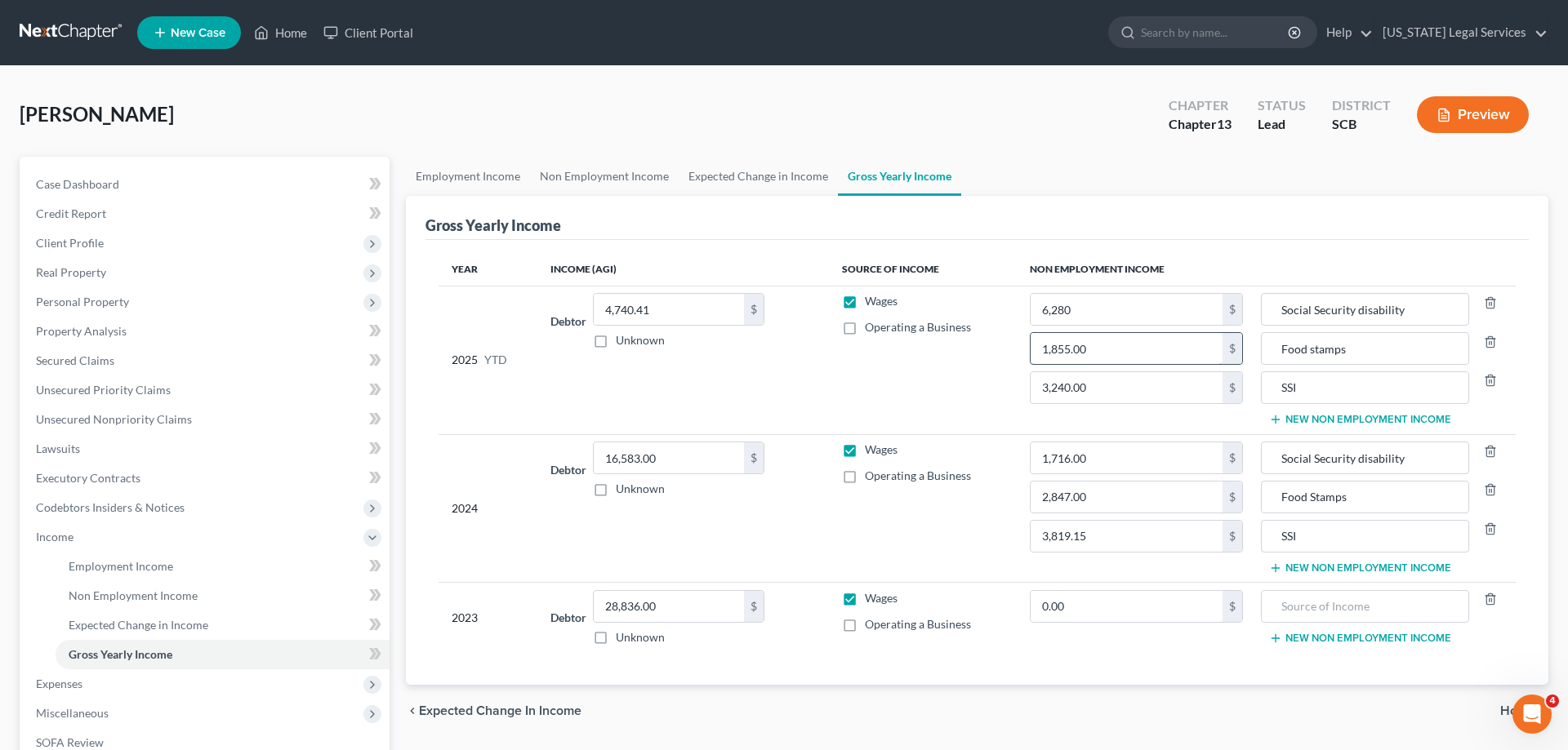
click at [1112, 349] on input "1,855.00" at bounding box center [1127, 348] width 192 height 31
click at [1096, 388] on input "3,240.00" at bounding box center [1127, 387] width 192 height 31
click at [112, 625] on span "Expected Change in Income" at bounding box center [138, 625] width 139 height 14
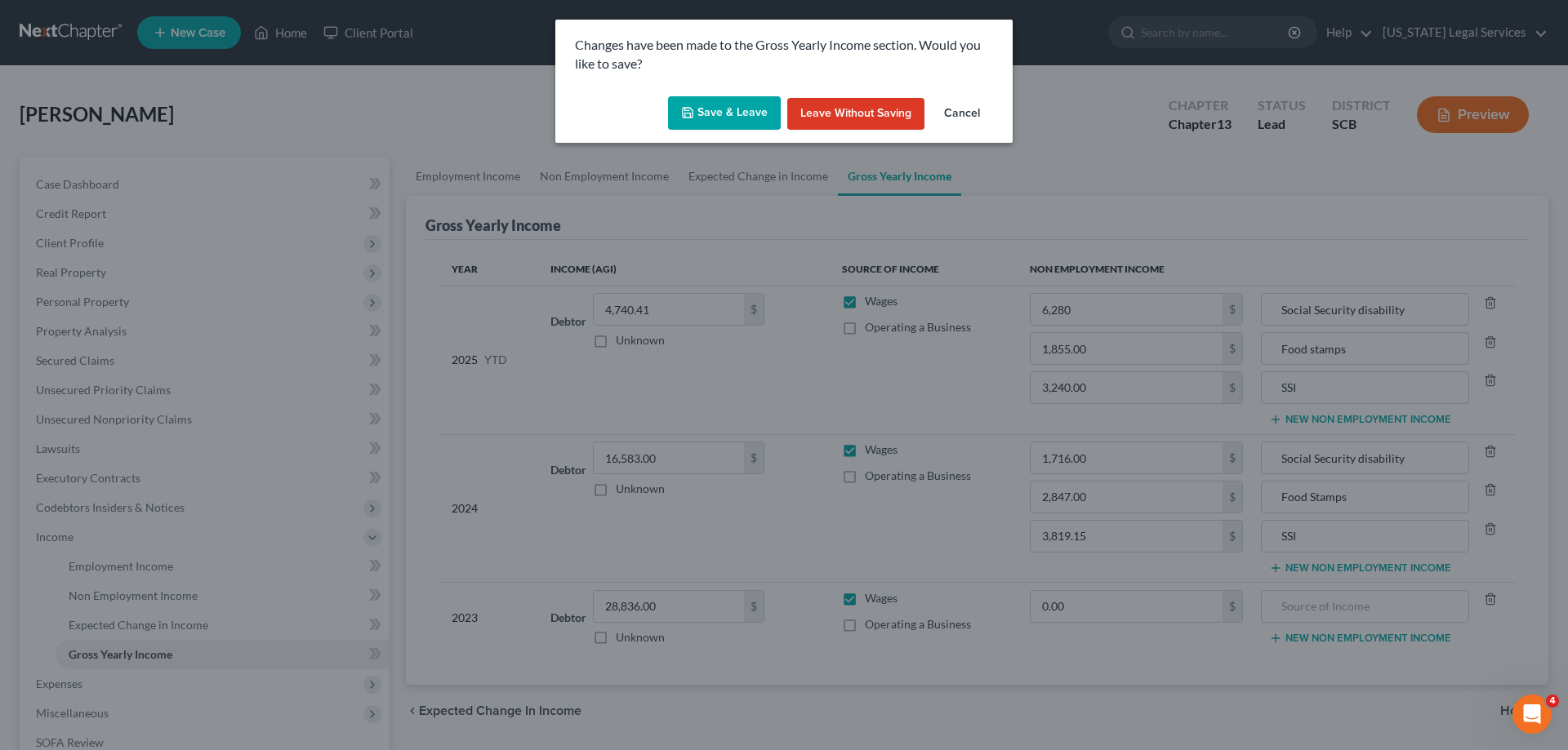
click at [732, 113] on button "Save & Leave" at bounding box center [724, 114] width 113 height 34
type input "6,280.00"
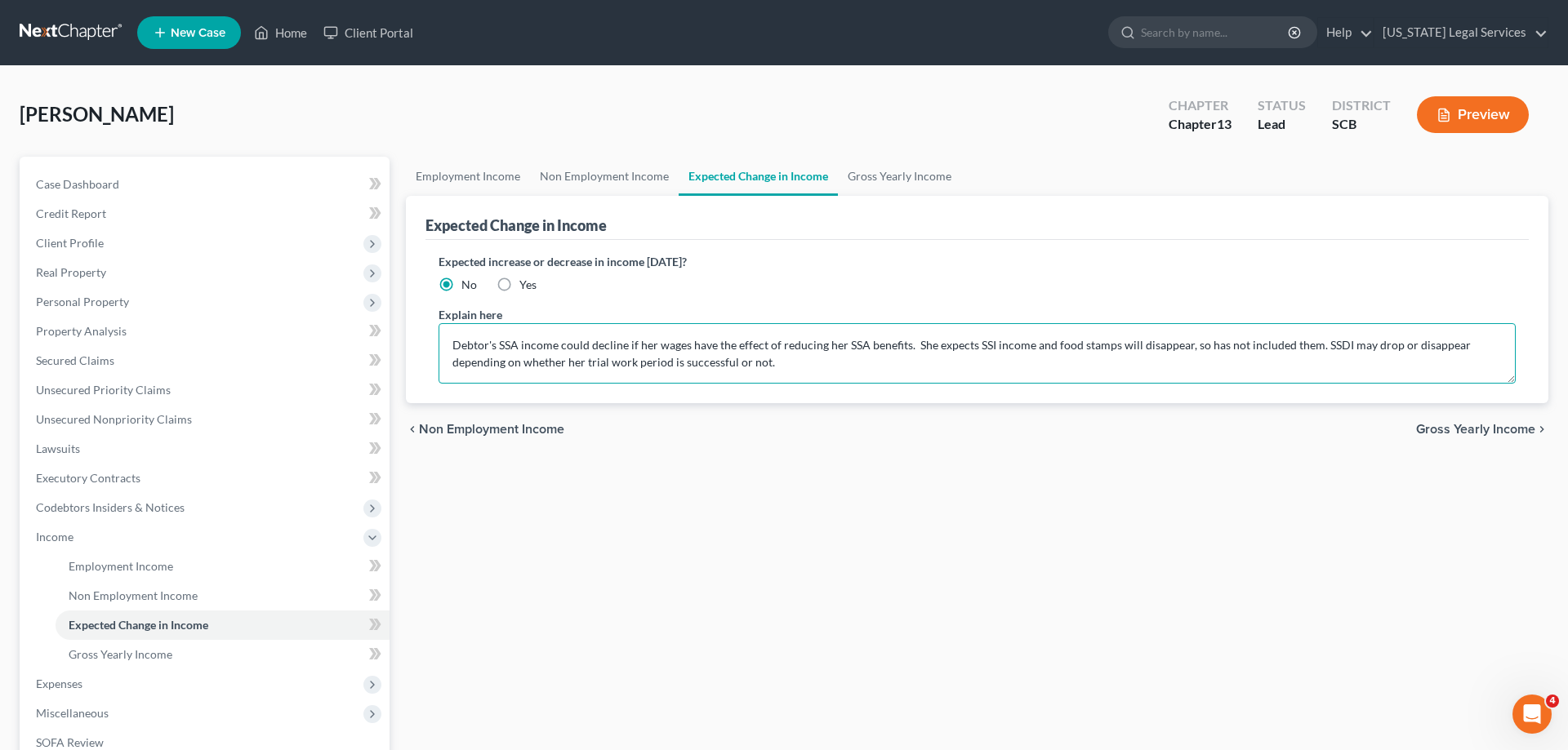
drag, startPoint x: 913, startPoint y: 342, endPoint x: 990, endPoint y: 342, distance: 77.0
click at [990, 342] on textarea "Debtor's SSA income could decline if her wages have the effect of reducing her …" at bounding box center [976, 354] width 1077 height 61
click at [1111, 343] on textarea "Debtor's SSA income could decline if her wages have the effect of reducing her …" at bounding box center [976, 354] width 1077 height 61
click at [1125, 343] on textarea "Debtor's SSA income could decline if her wages have the effect of reducing her …" at bounding box center [976, 354] width 1077 height 61
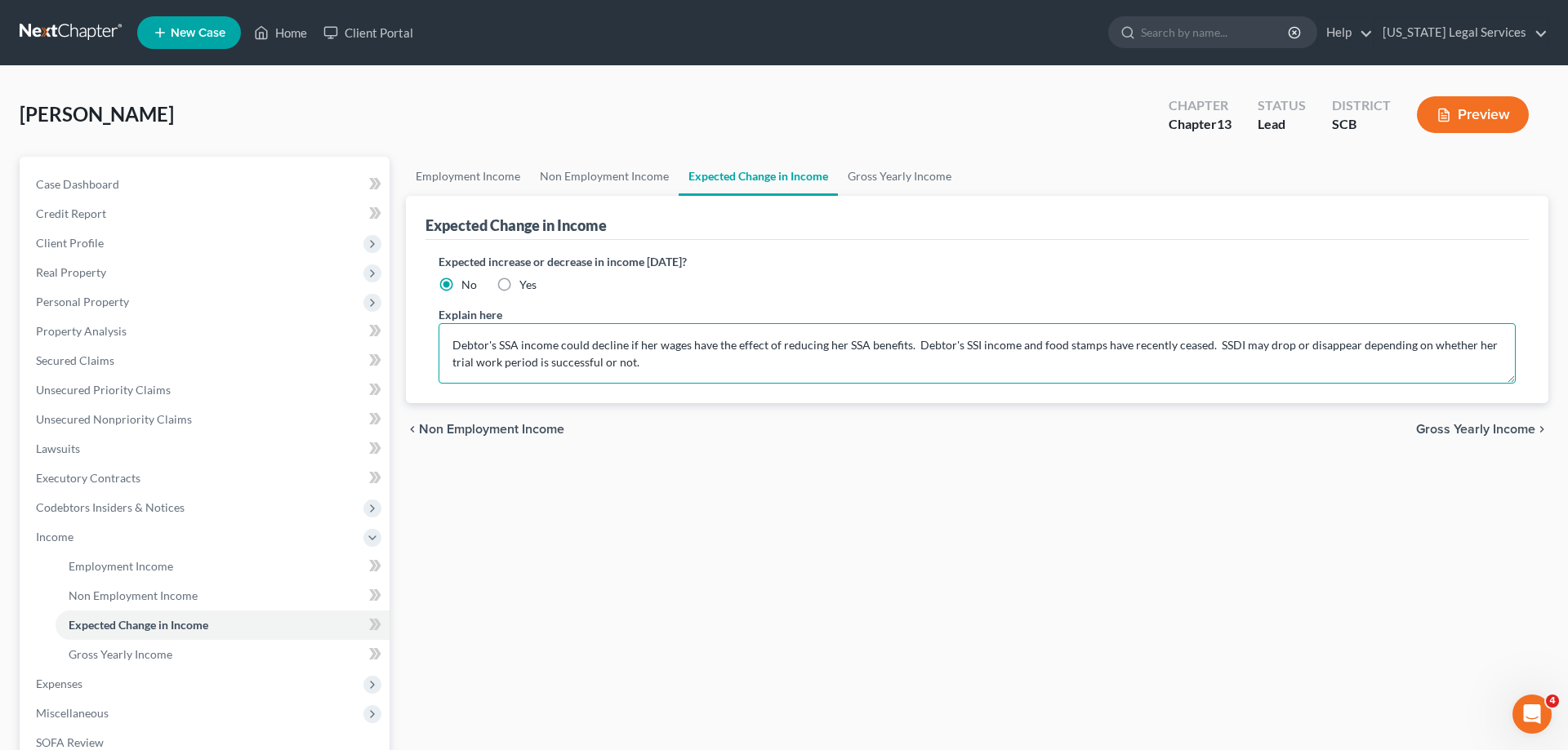
type textarea "Debtor's SSA income could decline if her wages have the effect of reducing her …"
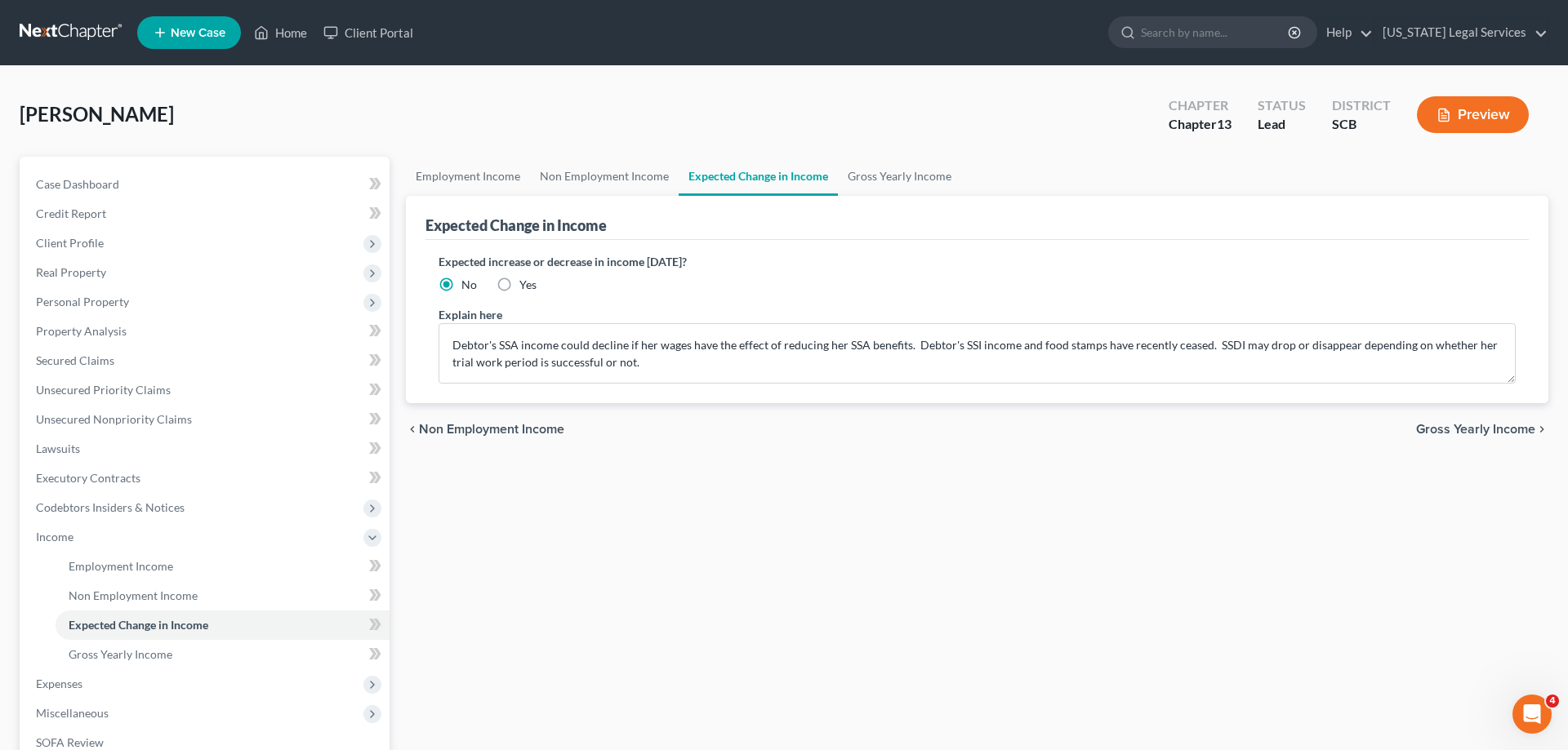
click at [1483, 430] on span "Gross Yearly Income" at bounding box center [1475, 429] width 120 height 13
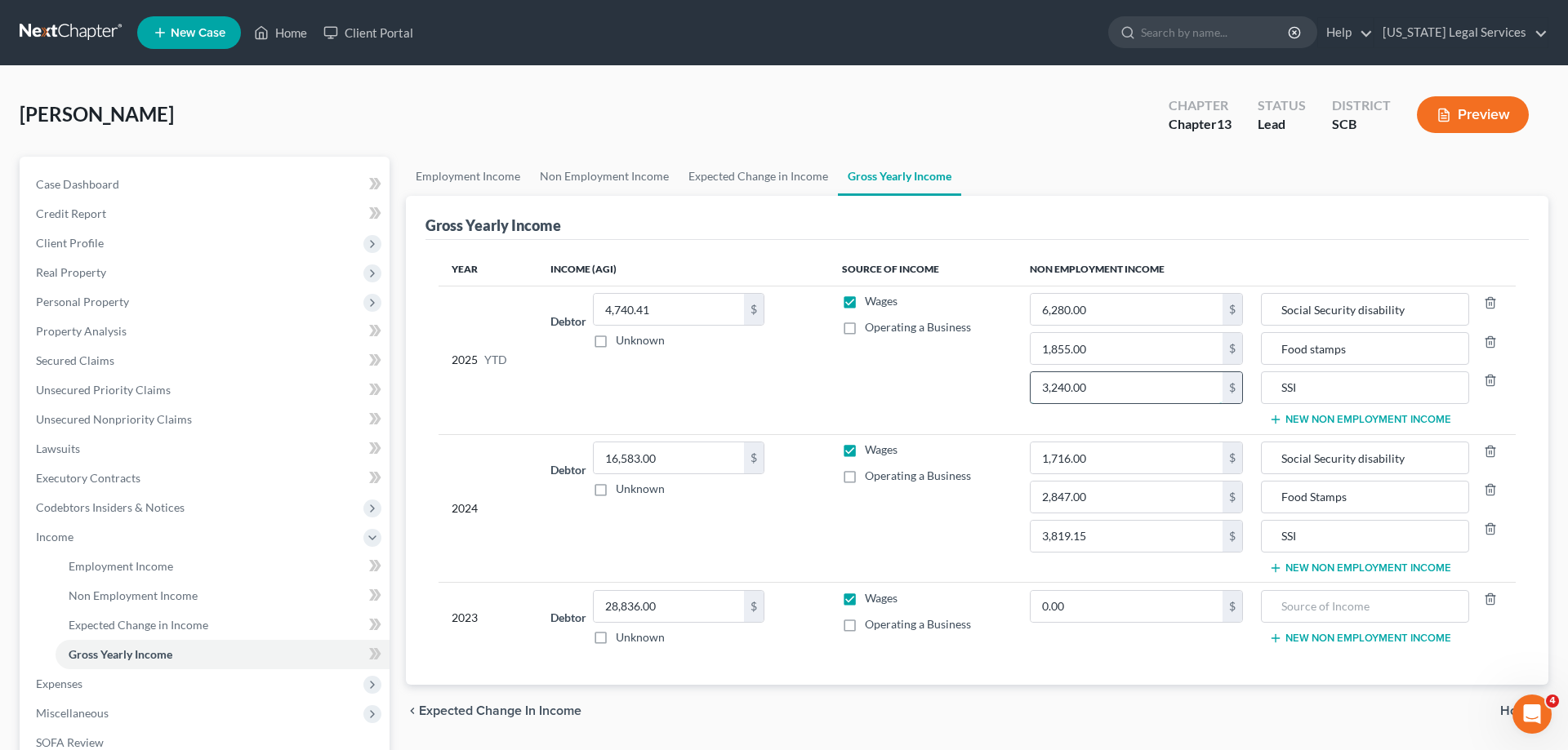
drag, startPoint x: 1098, startPoint y: 389, endPoint x: 926, endPoint y: 389, distance: 172.0
click at [1031, 389] on input "3,240.00" at bounding box center [1127, 387] width 192 height 31
drag, startPoint x: 1088, startPoint y: 383, endPoint x: 940, endPoint y: 391, distance: 148.2
click at [1031, 392] on input "3,240.00" at bounding box center [1127, 387] width 192 height 31
drag, startPoint x: 647, startPoint y: 308, endPoint x: 573, endPoint y: 301, distance: 74.3
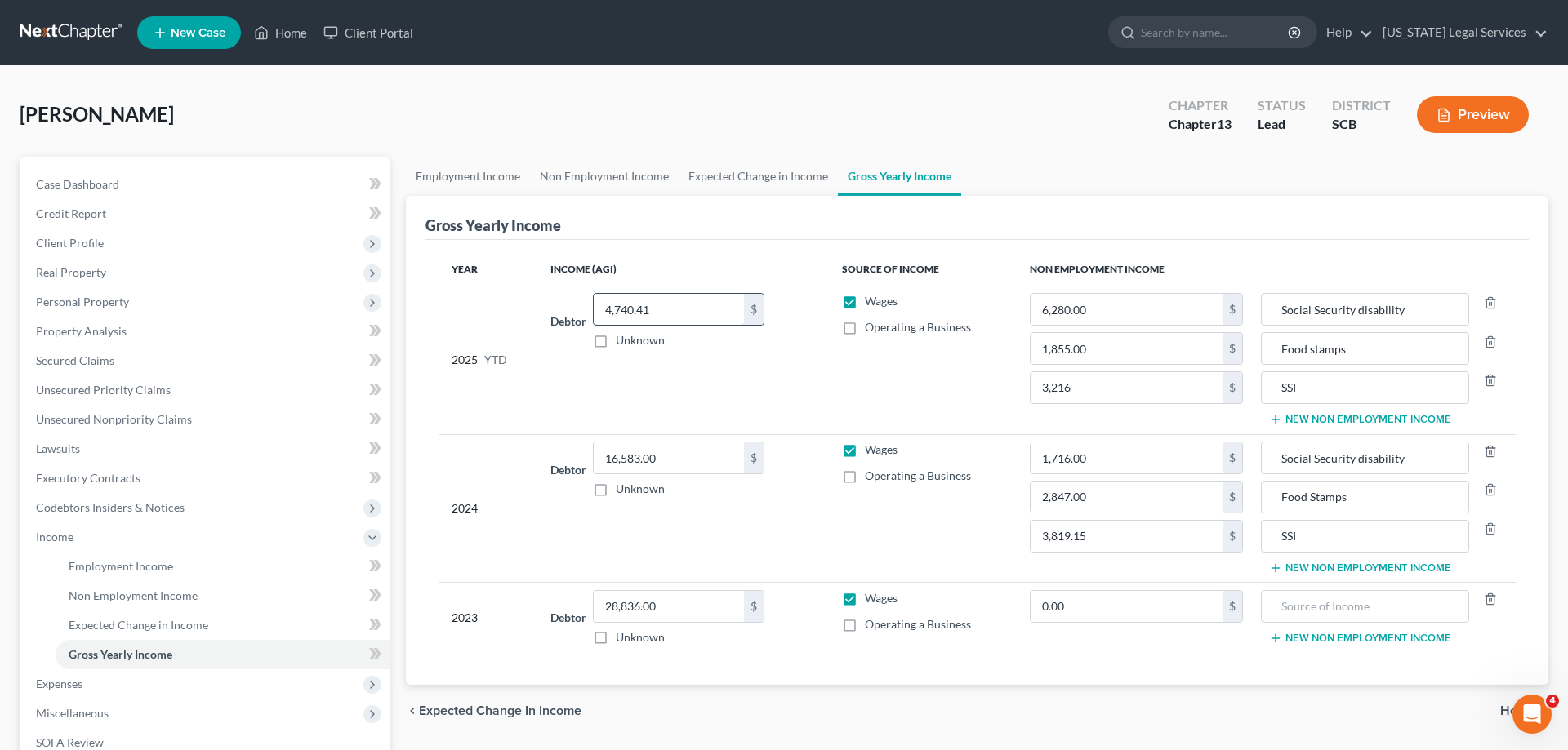
click at [594, 301] on input "4,740.41" at bounding box center [668, 309] width 150 height 31
click at [660, 313] on input "4,740.41" at bounding box center [668, 309] width 150 height 31
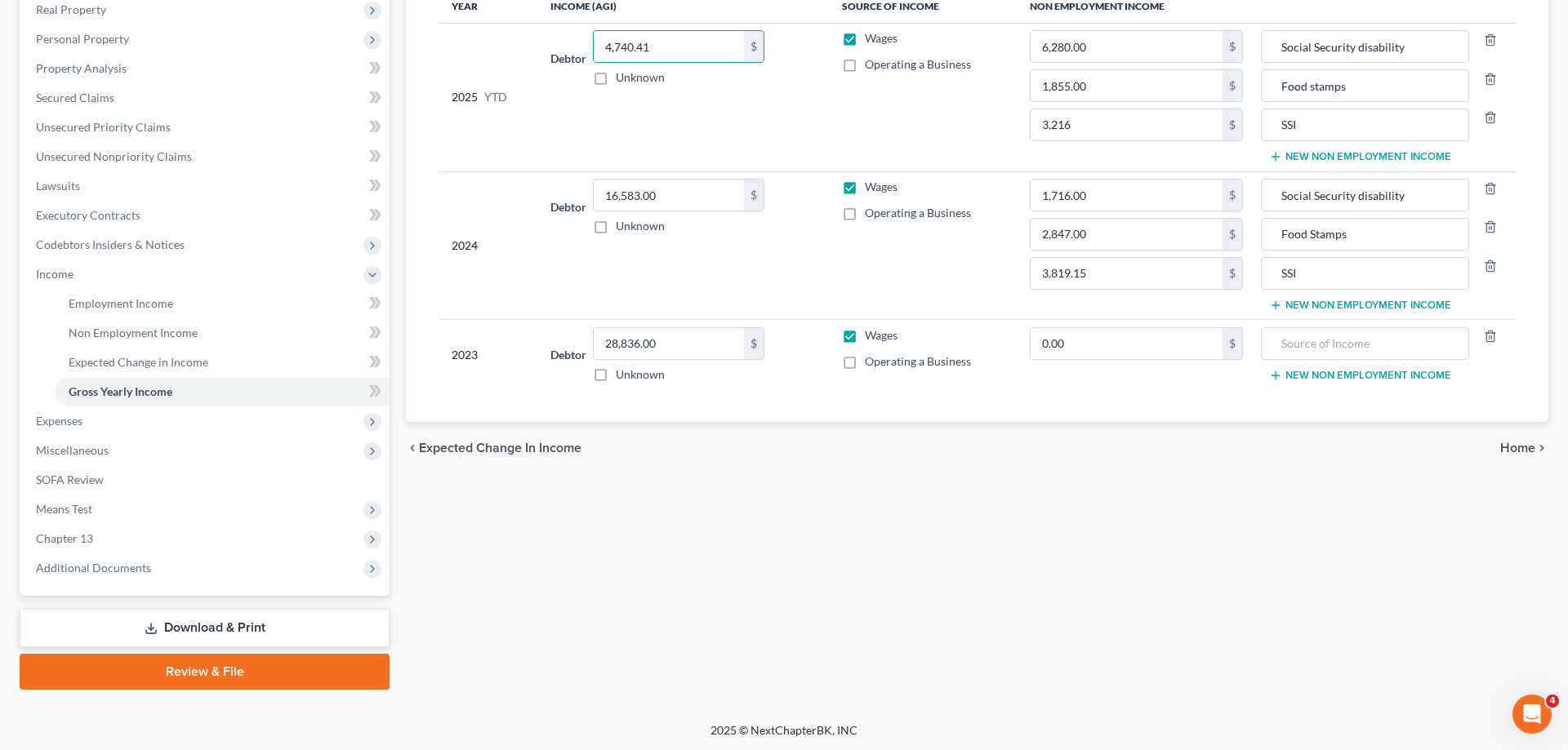
click at [1525, 451] on span "Home" at bounding box center [1517, 447] width 35 height 13
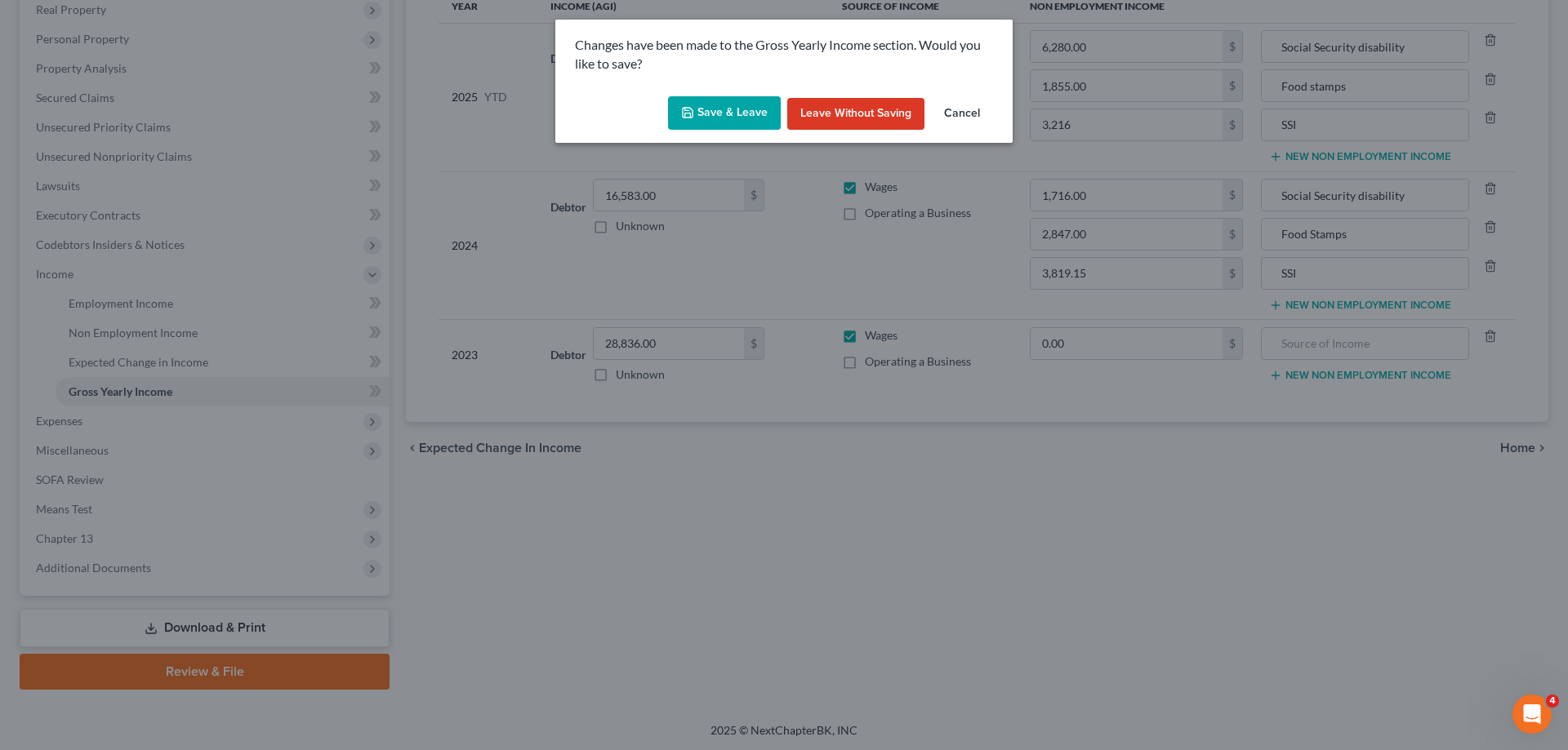
click at [702, 113] on button "Save & Leave" at bounding box center [724, 114] width 113 height 34
type input "3,216.00"
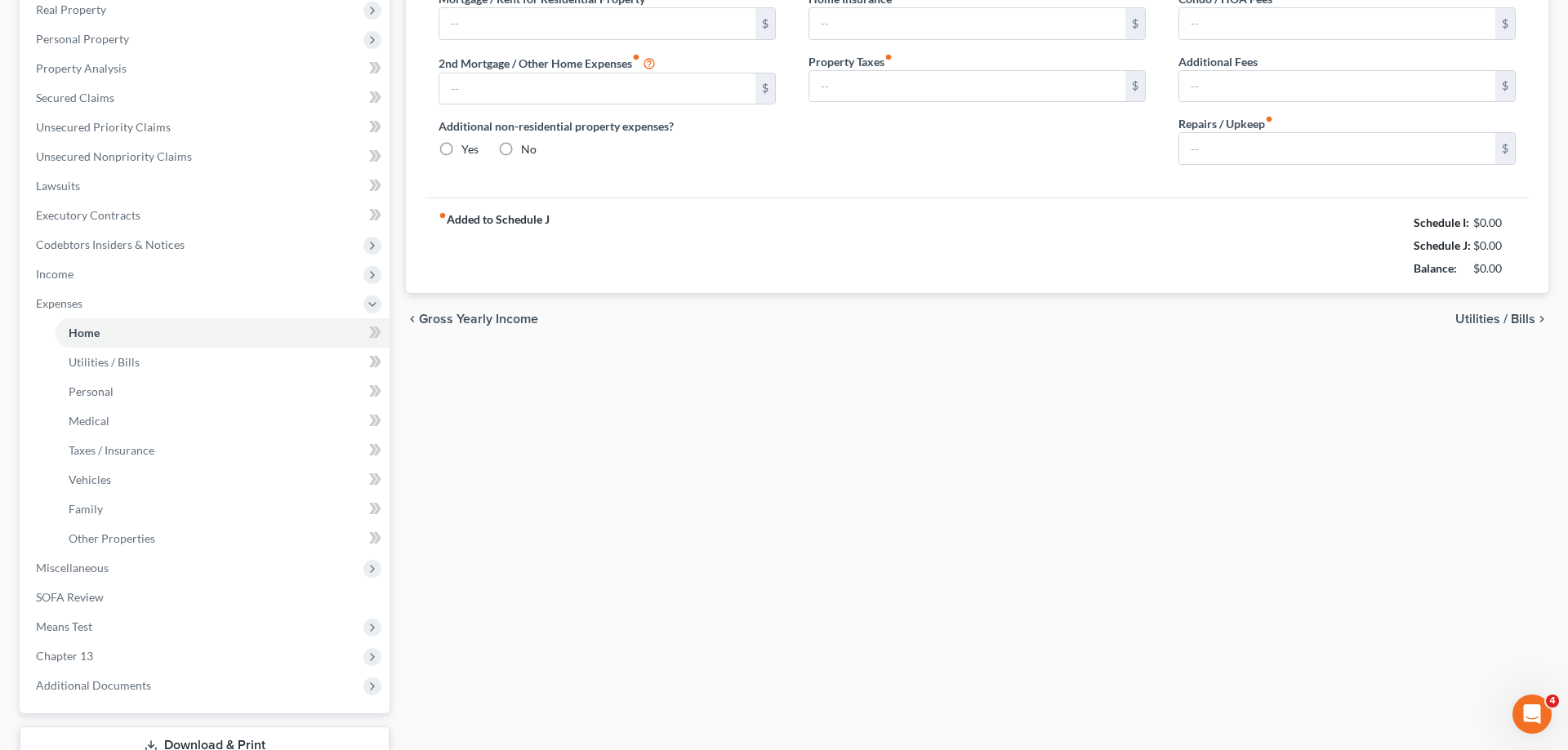
type input "970.56"
type input "0.00"
radio input "true"
type input "125.58"
type input "0.00"
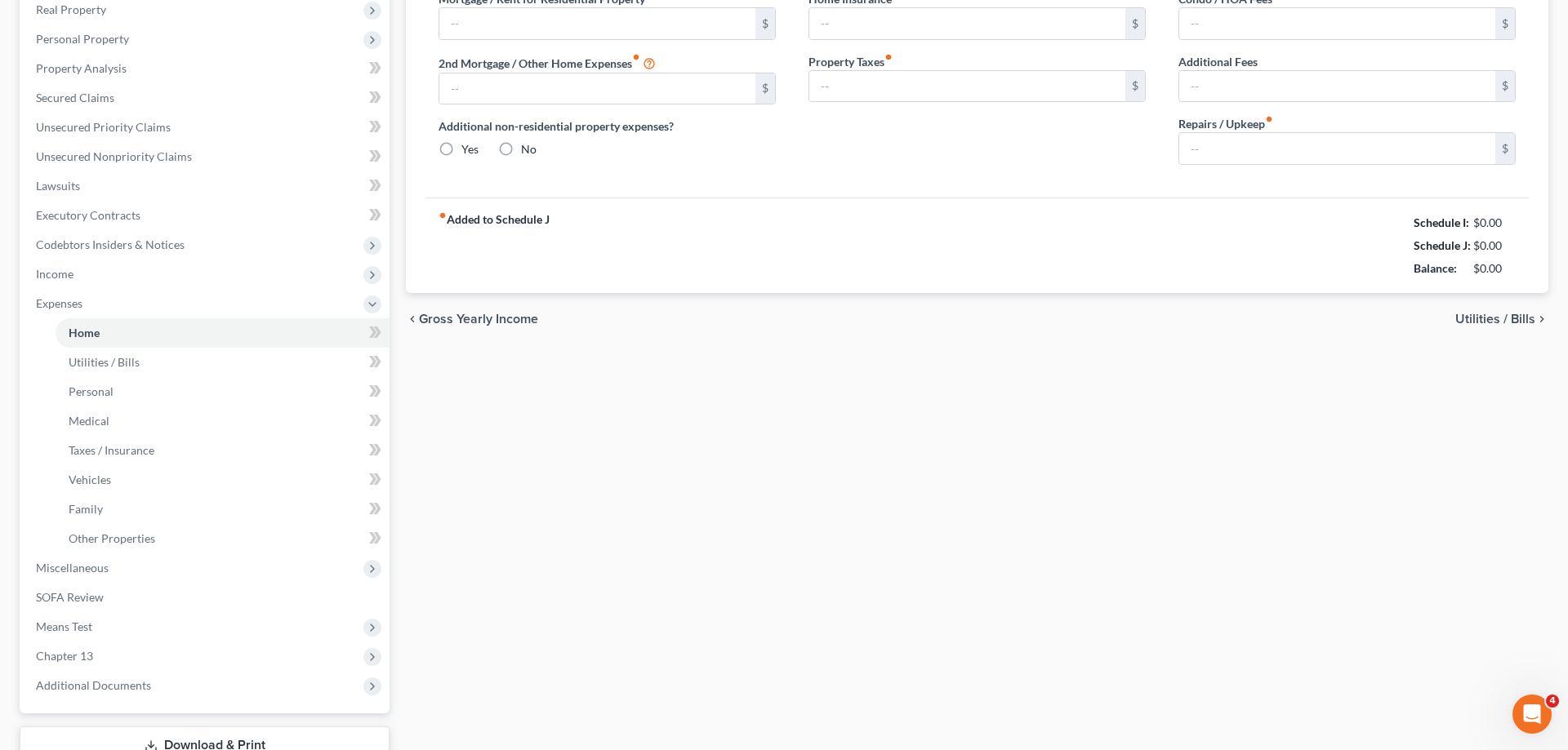
type input "0.00"
type input "10.00"
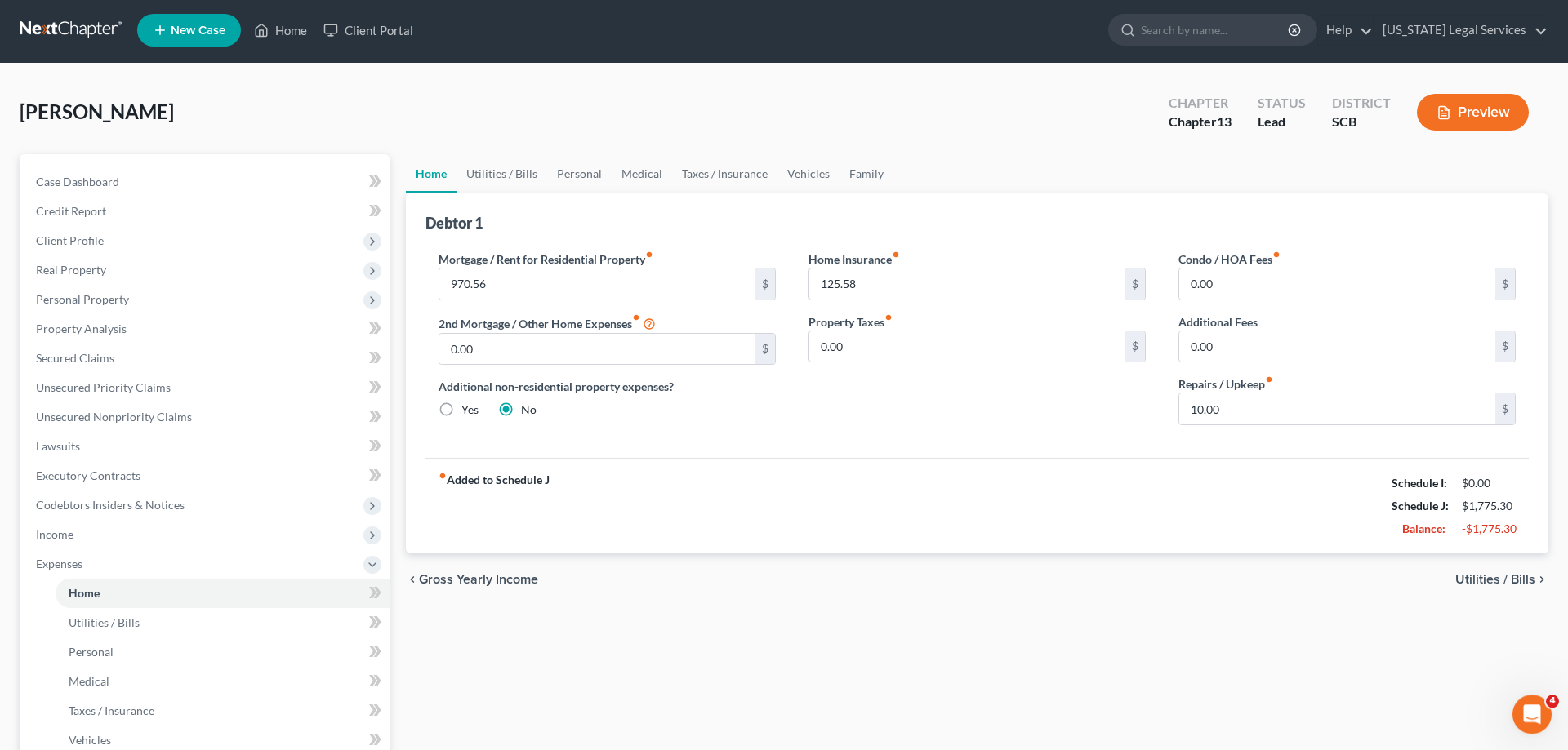
scroll to position [351, 0]
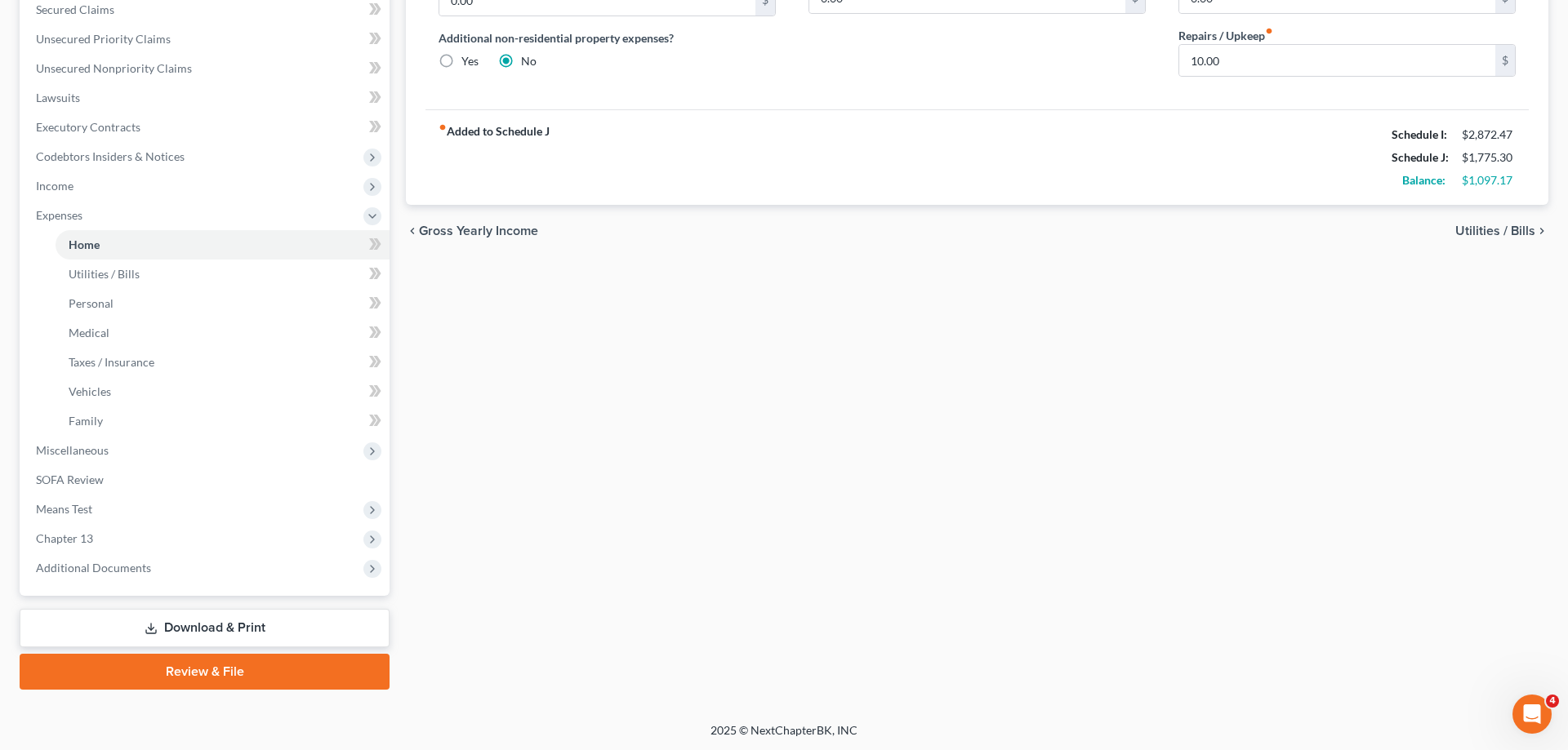
click at [203, 629] on link "Download & Print" at bounding box center [204, 628] width 370 height 39
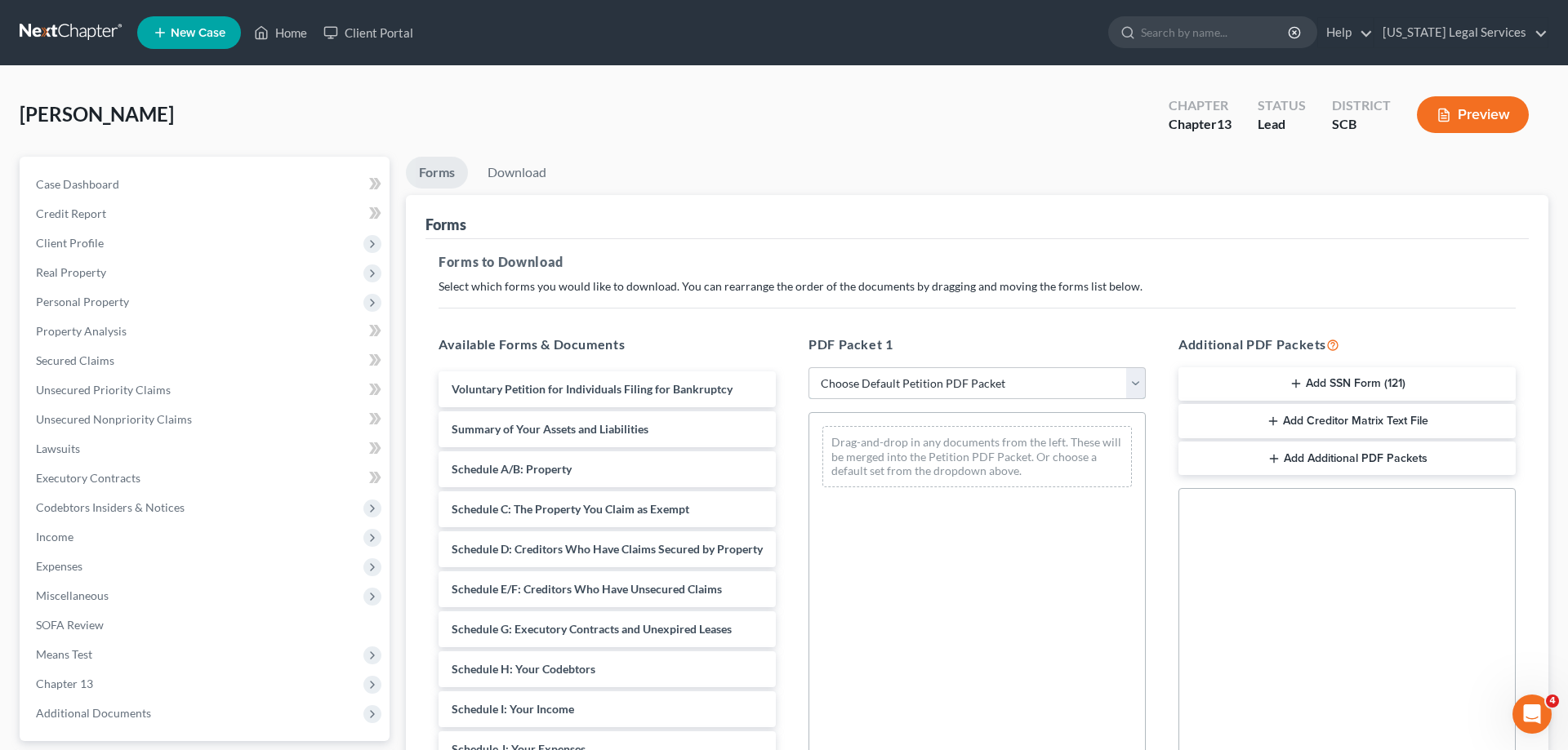
click at [809, 368] on select "Choose Default Petition PDF Packet Complete Bankruptcy Petition (all forms and …" at bounding box center [977, 383] width 338 height 33
select select "0"
click option "Complete Bankruptcy Petition (all forms and schedules)" at bounding box center [0, 0] width 0 height 0
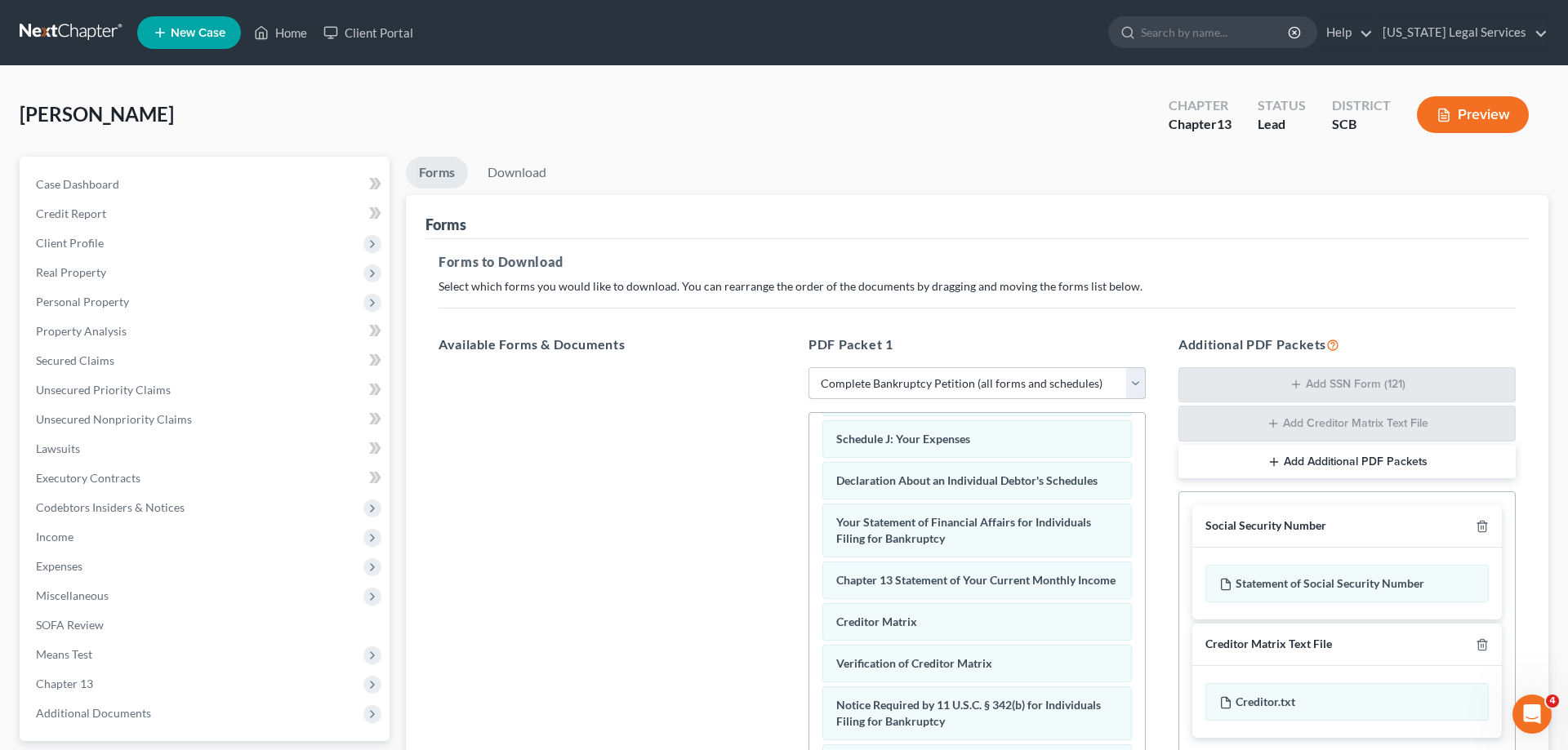
scroll to position [259, 0]
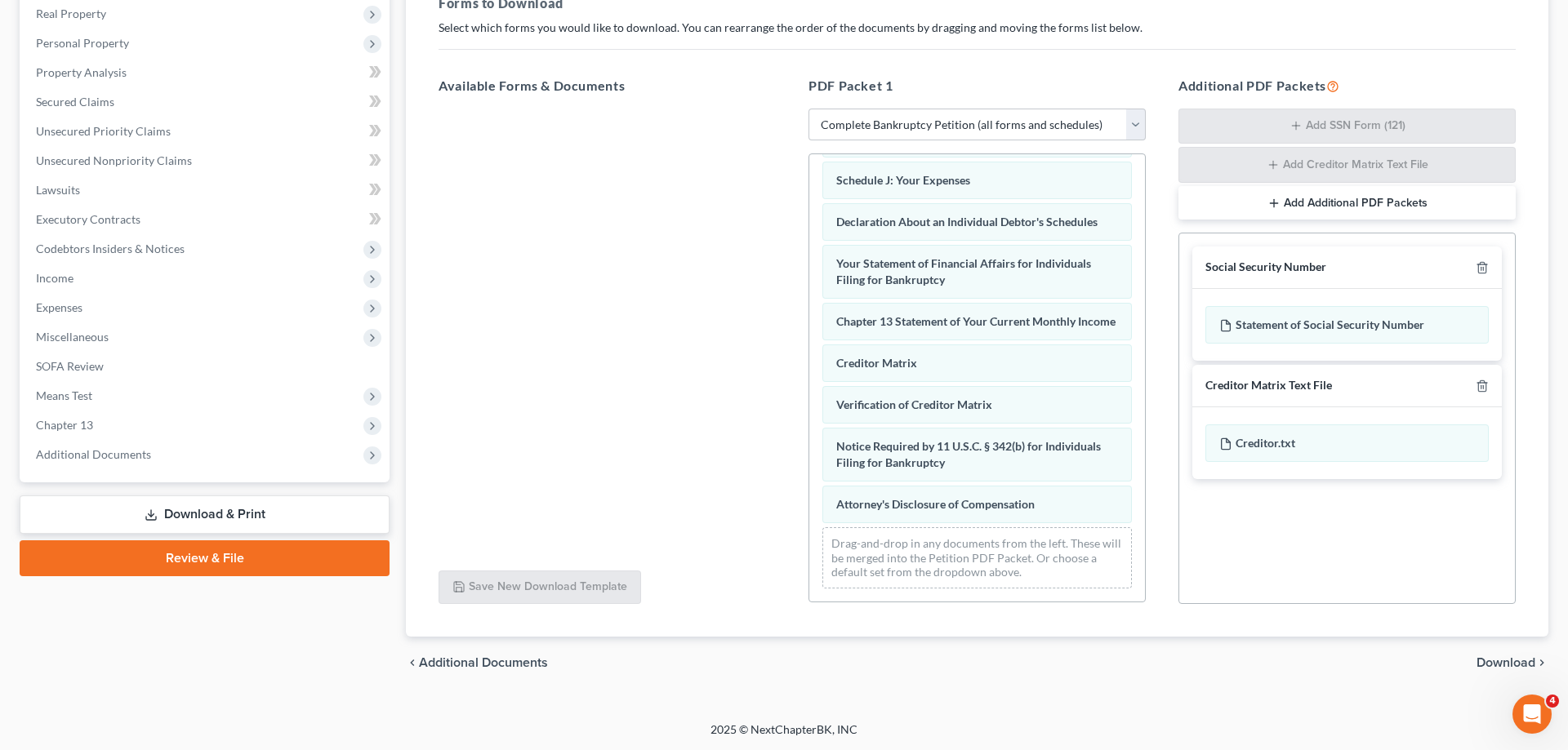
click at [1513, 661] on span "Download" at bounding box center [1505, 662] width 59 height 13
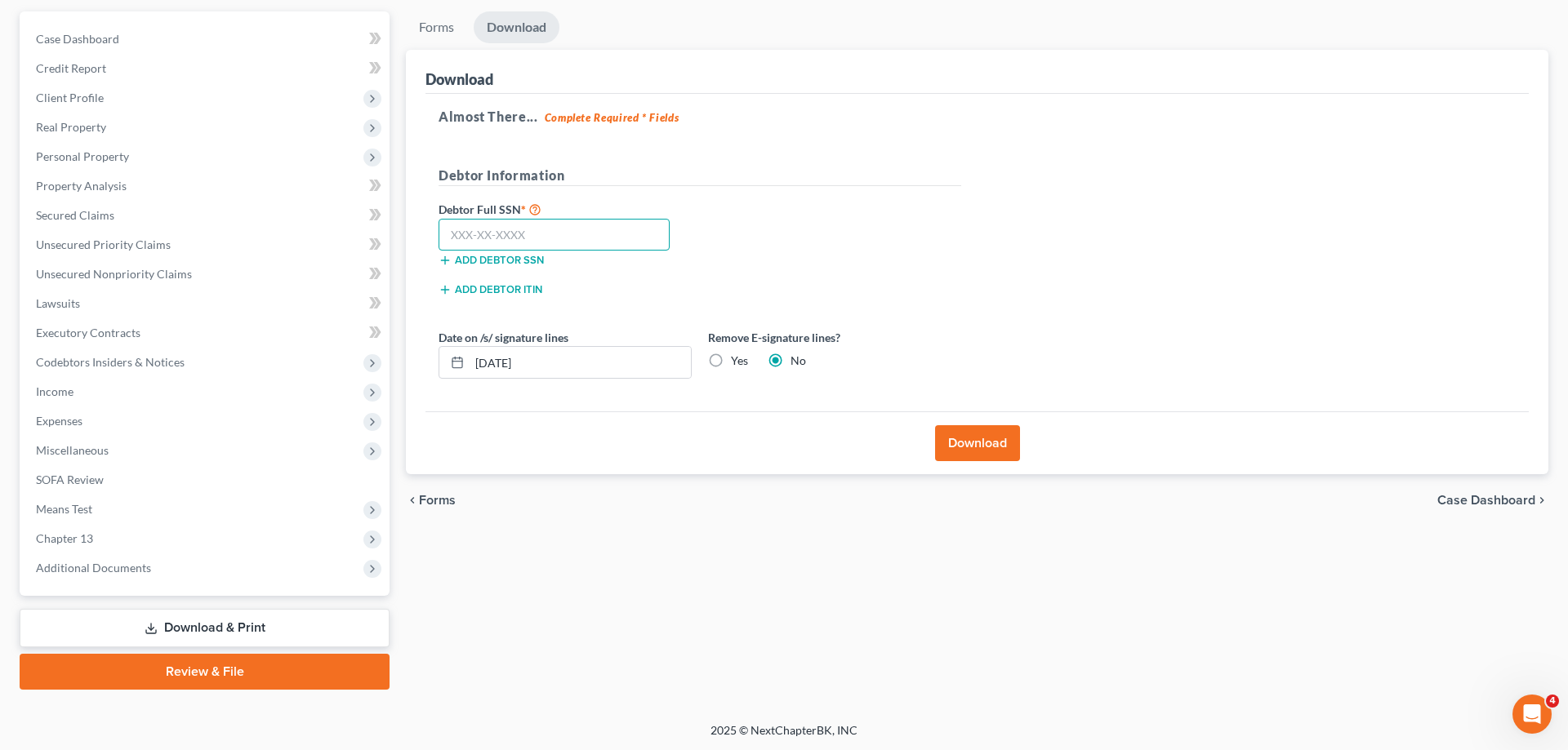
click at [493, 233] on input "text" at bounding box center [554, 235] width 231 height 33
paste input "248-17-0345"
type input "248-17-0345"
click at [1007, 441] on button "Download" at bounding box center [977, 443] width 85 height 36
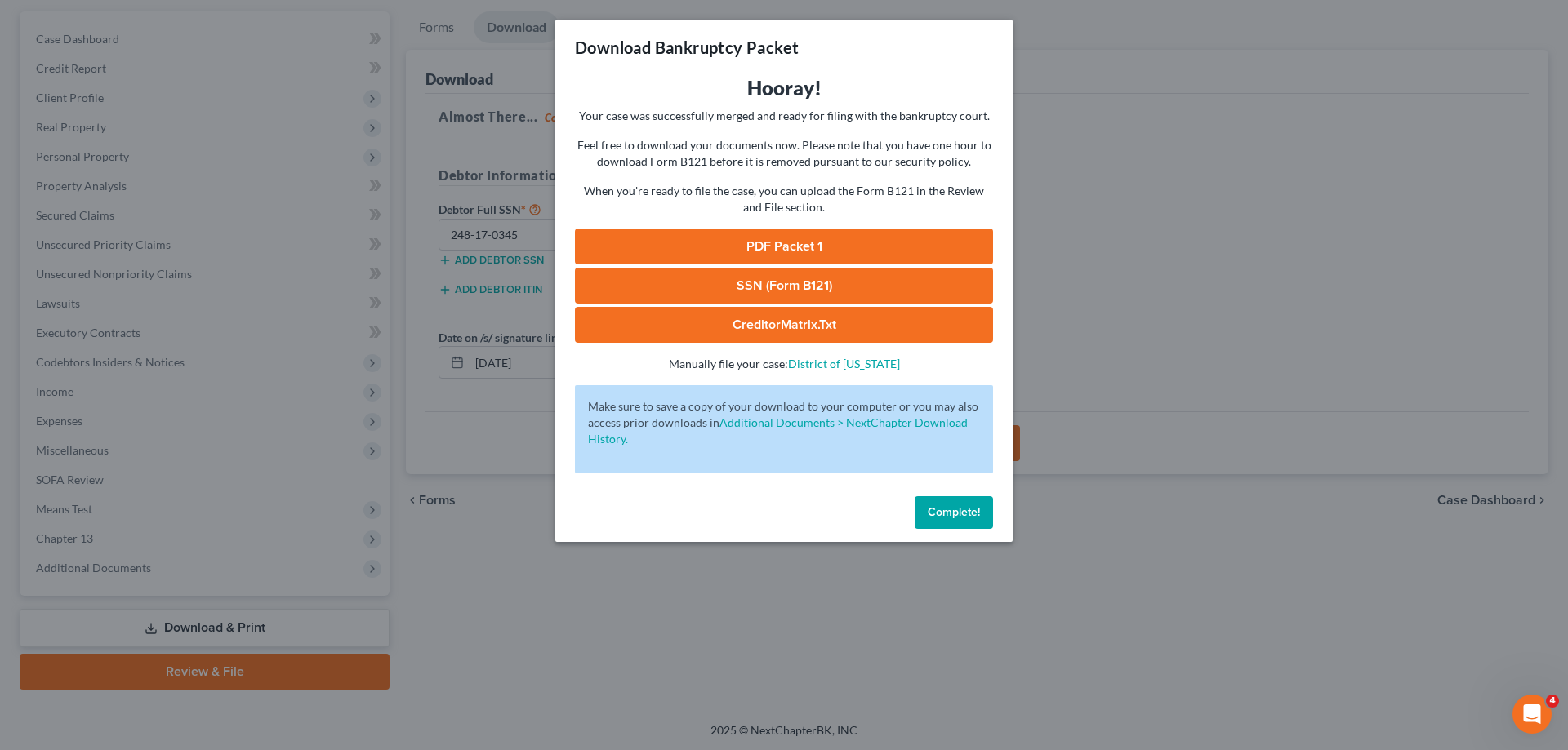
click at [775, 241] on link "PDF Packet 1" at bounding box center [784, 247] width 418 height 36
click at [958, 511] on span "Complete!" at bounding box center [953, 512] width 52 height 14
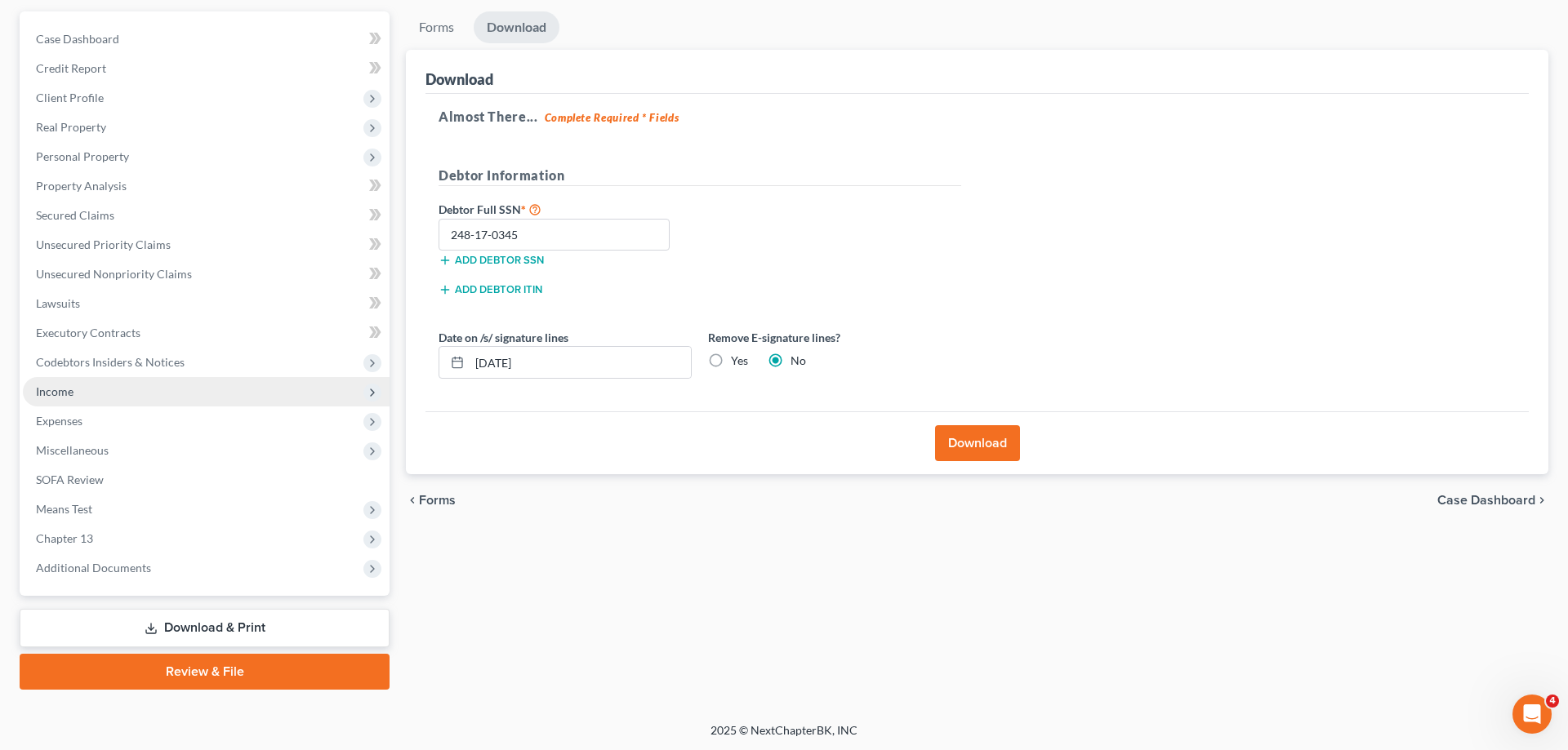
click at [98, 392] on span "Income" at bounding box center [206, 392] width 367 height 30
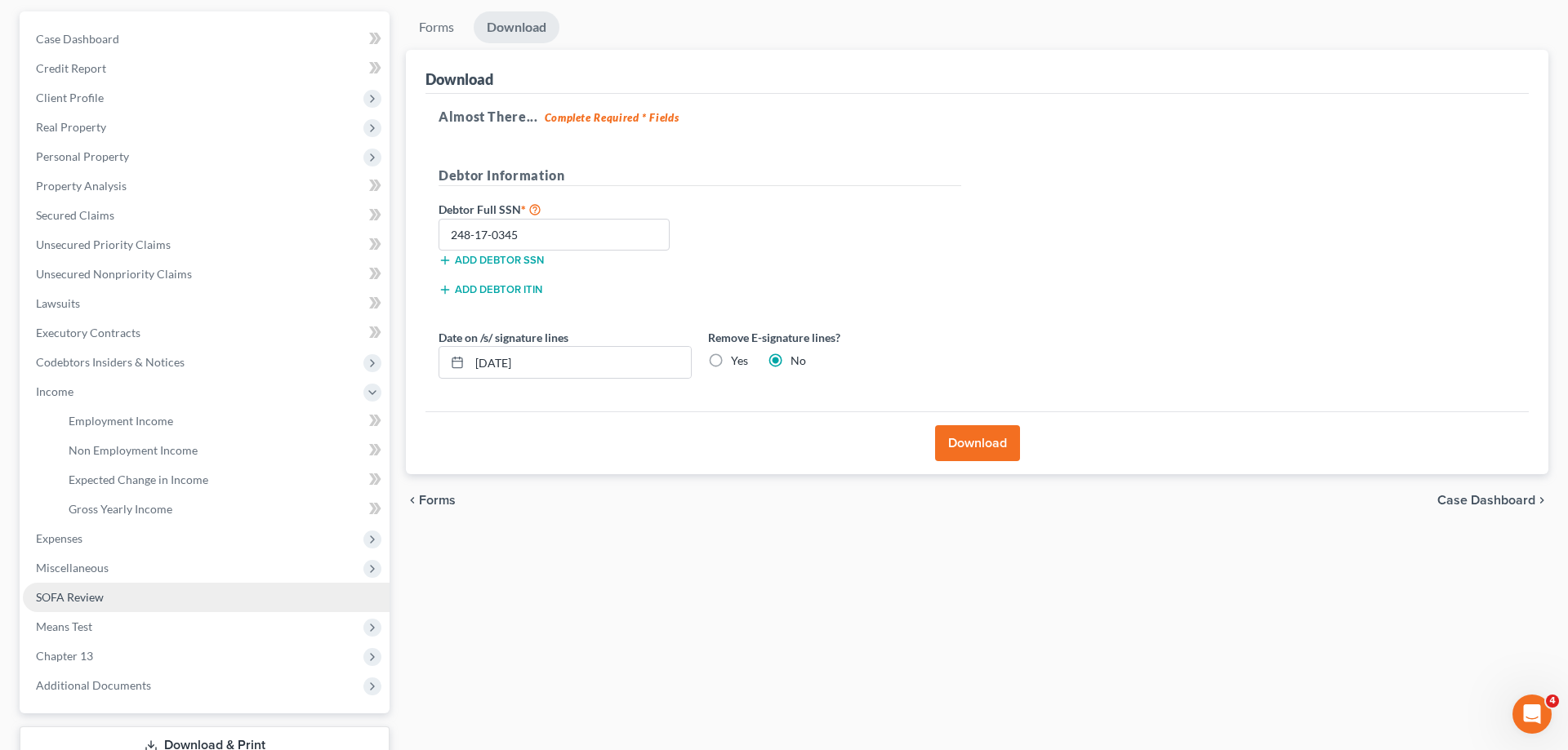
click at [123, 595] on link "SOFA Review" at bounding box center [206, 598] width 367 height 30
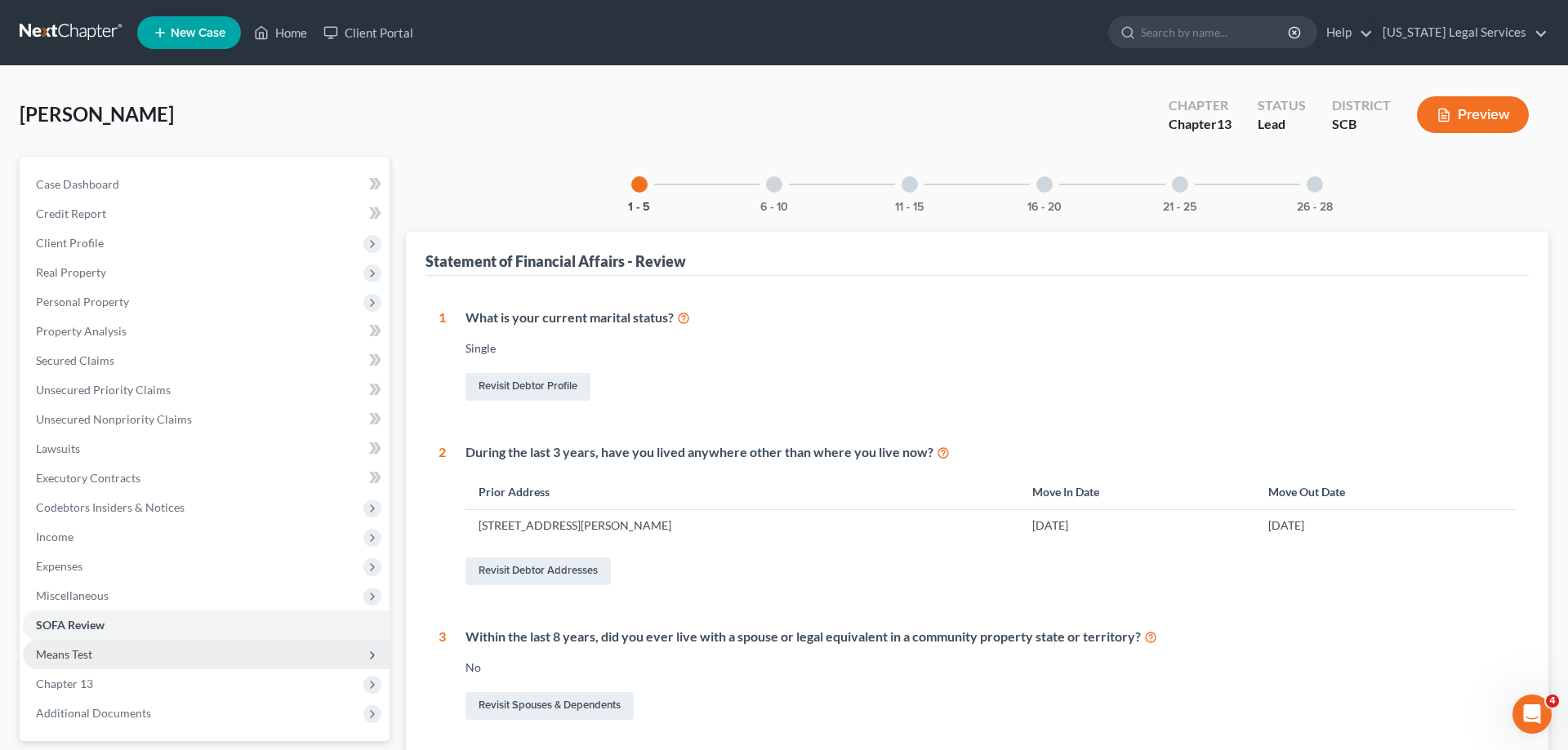
click at [92, 667] on span "Means Test" at bounding box center [206, 655] width 367 height 30
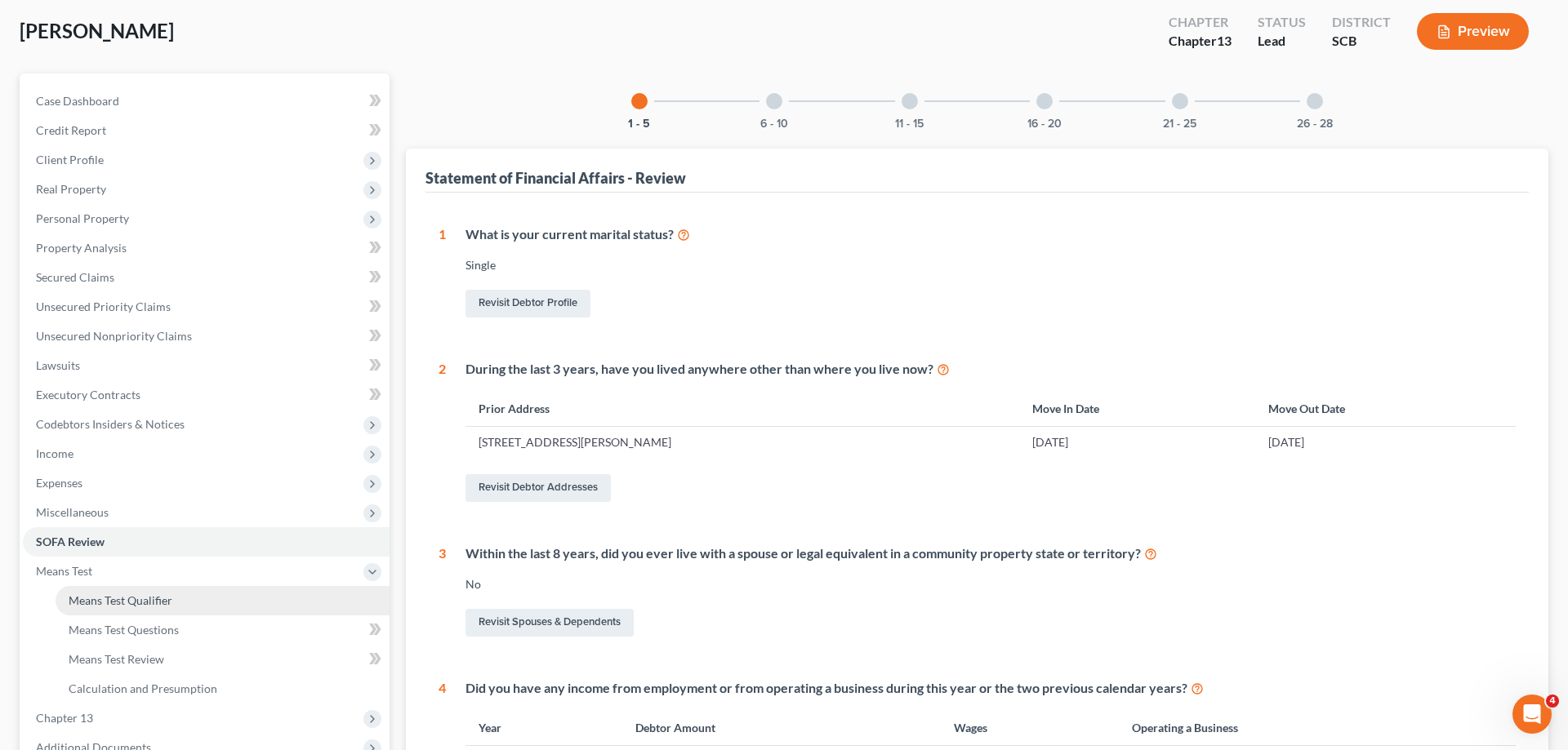
click at [147, 596] on span "Means Test Qualifier" at bounding box center [121, 601] width 104 height 14
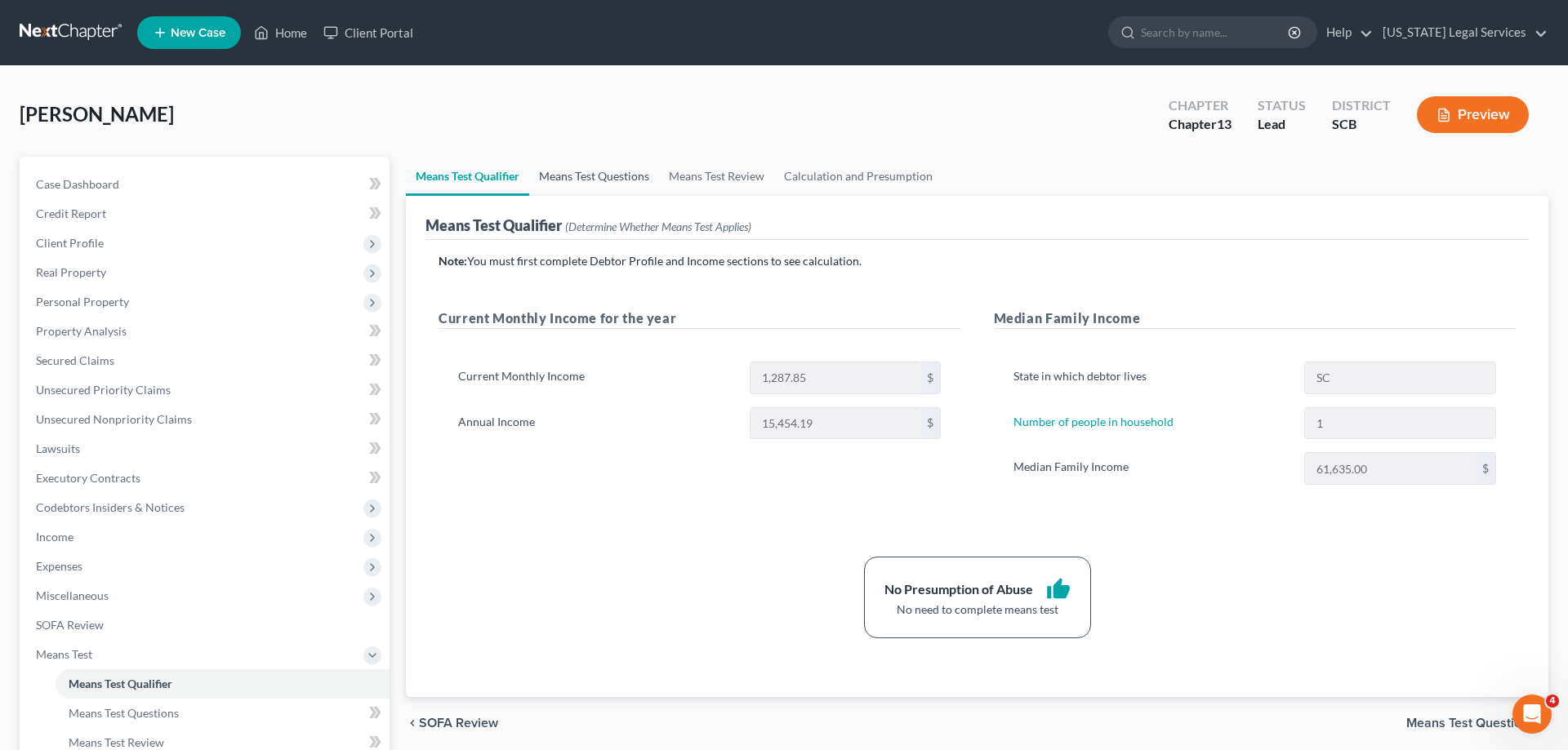
click at [605, 180] on link "Means Test Questions" at bounding box center [594, 175] width 130 height 39
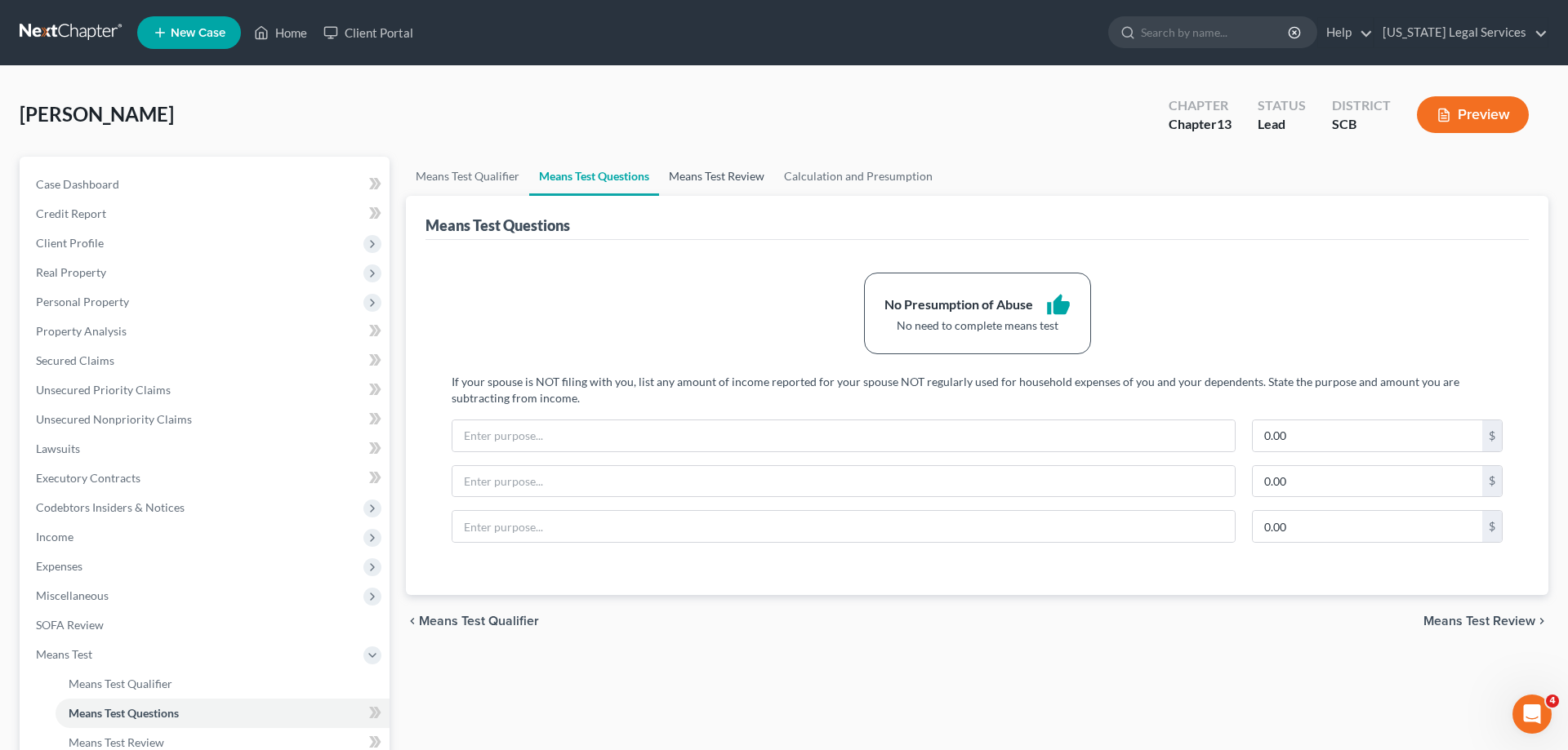
click at [689, 178] on link "Means Test Review" at bounding box center [717, 175] width 116 height 39
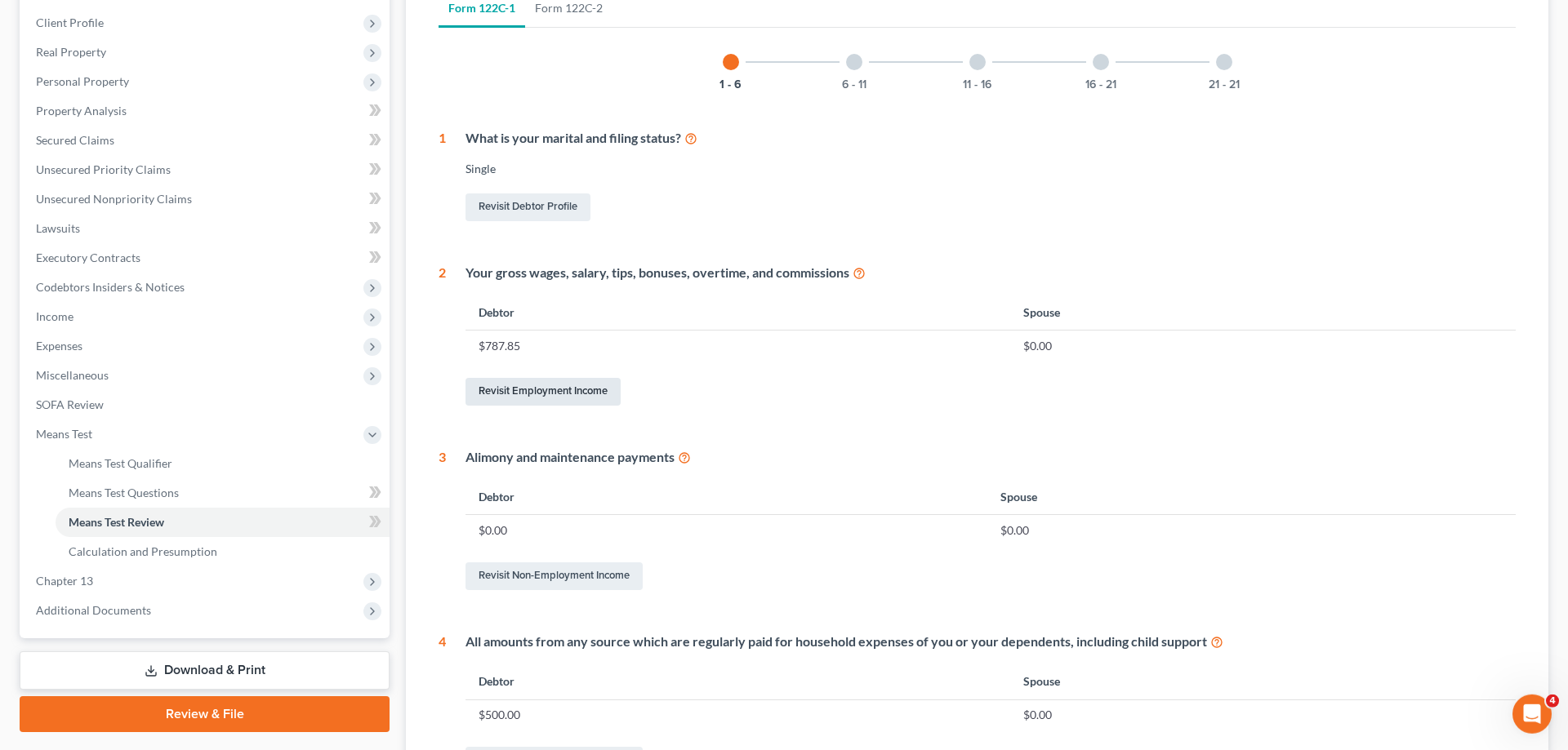
scroll to position [250, 0]
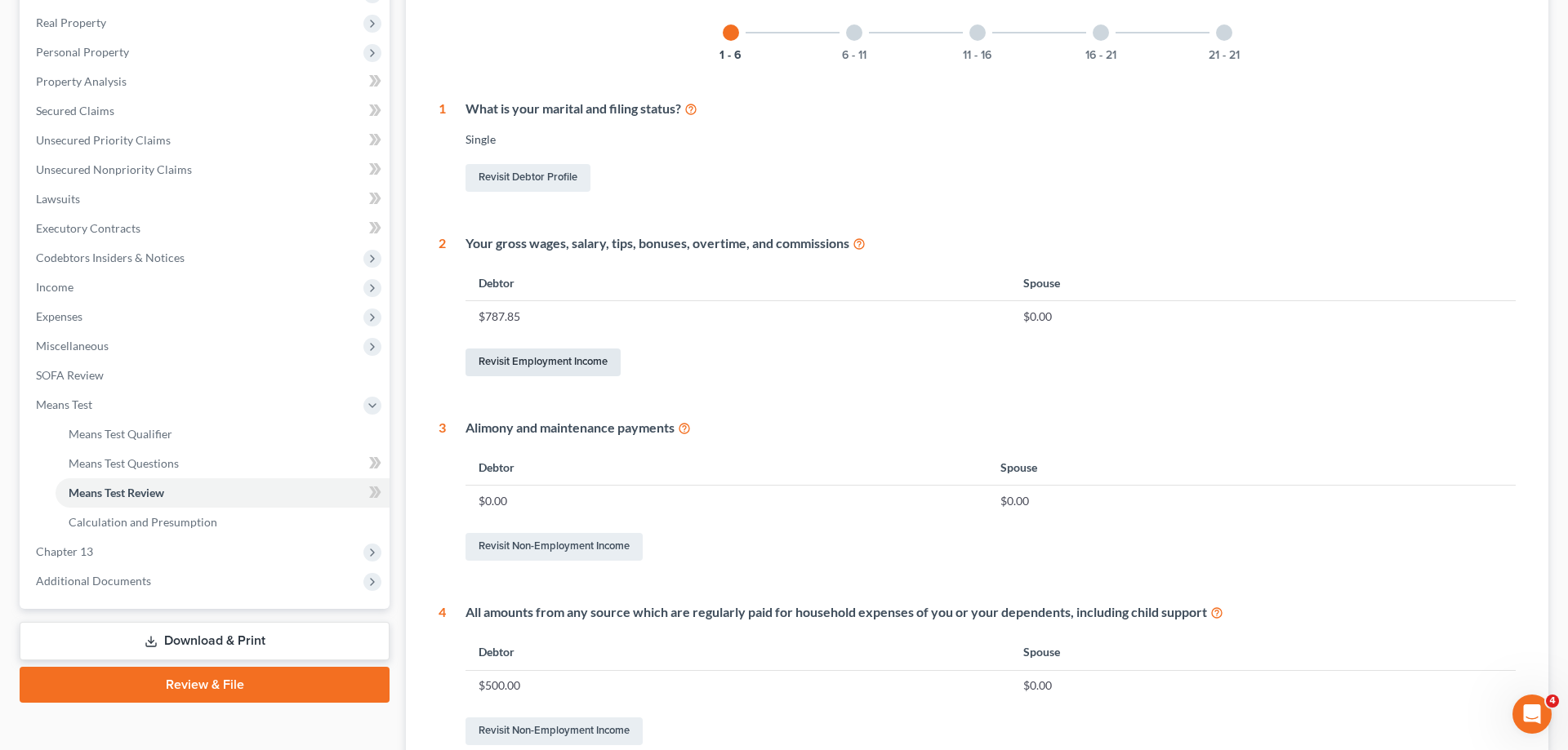
click at [560, 360] on link "Revisit Employment Income" at bounding box center [543, 363] width 155 height 28
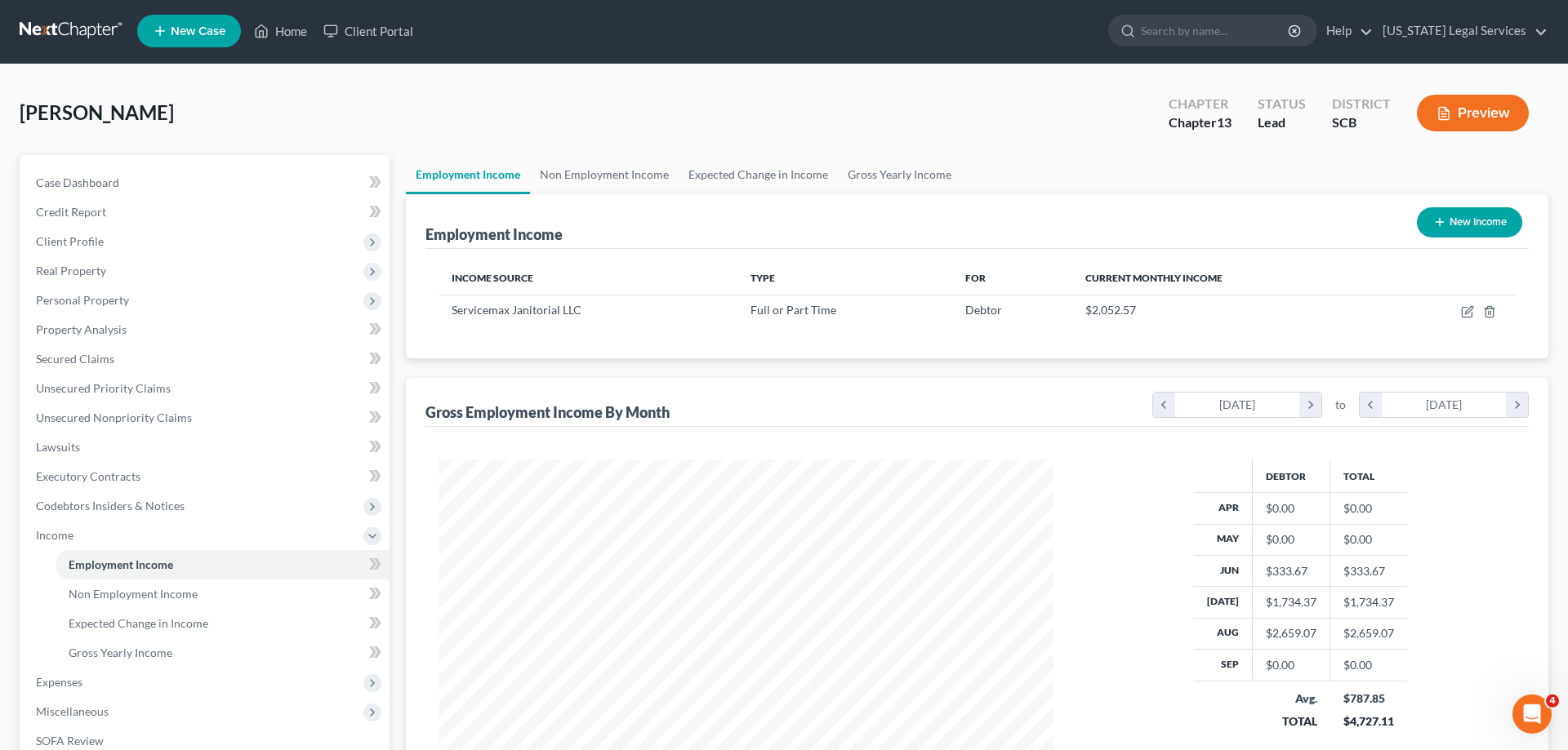
scroll to position [263, 0]
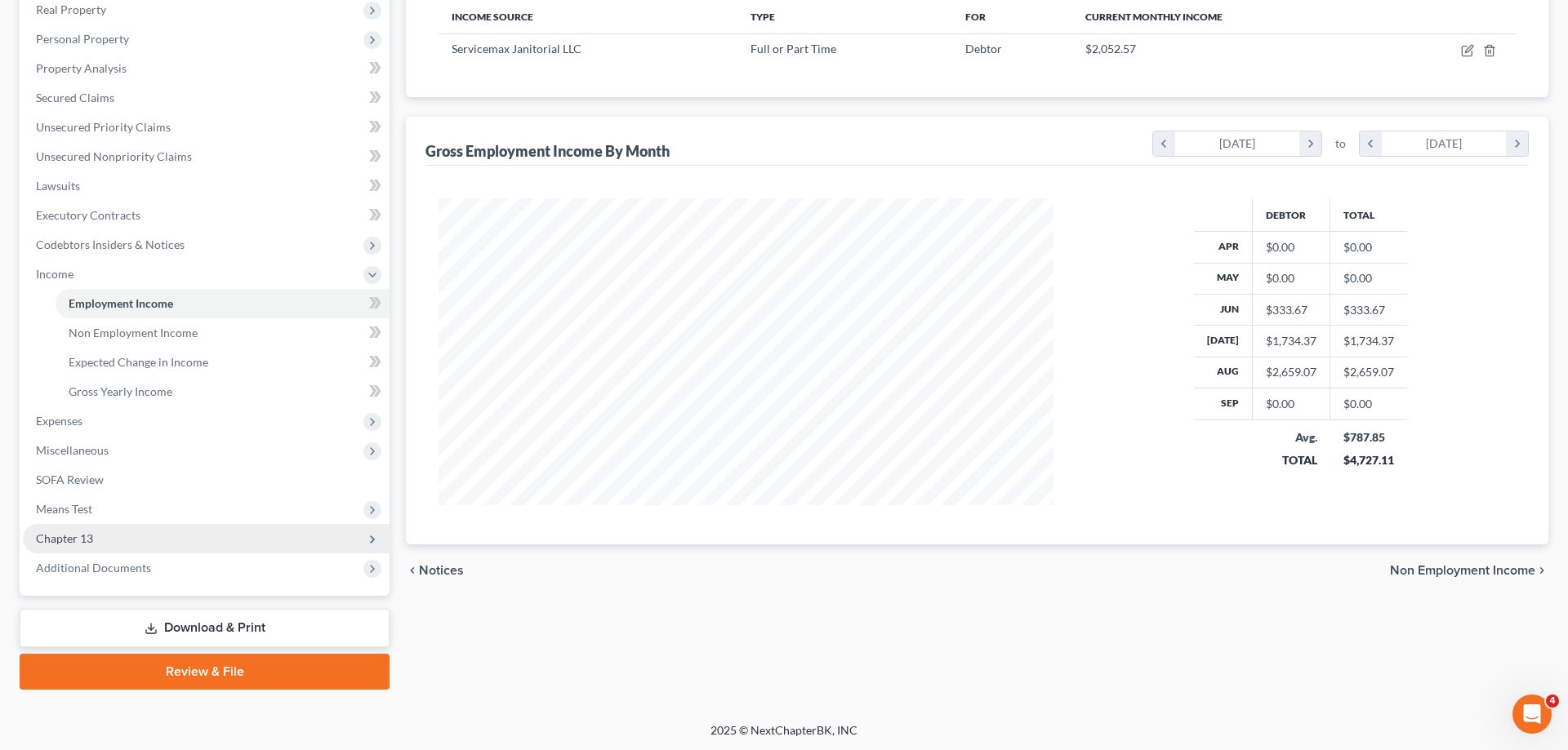
click at [81, 537] on span "Chapter 13" at bounding box center [64, 539] width 57 height 14
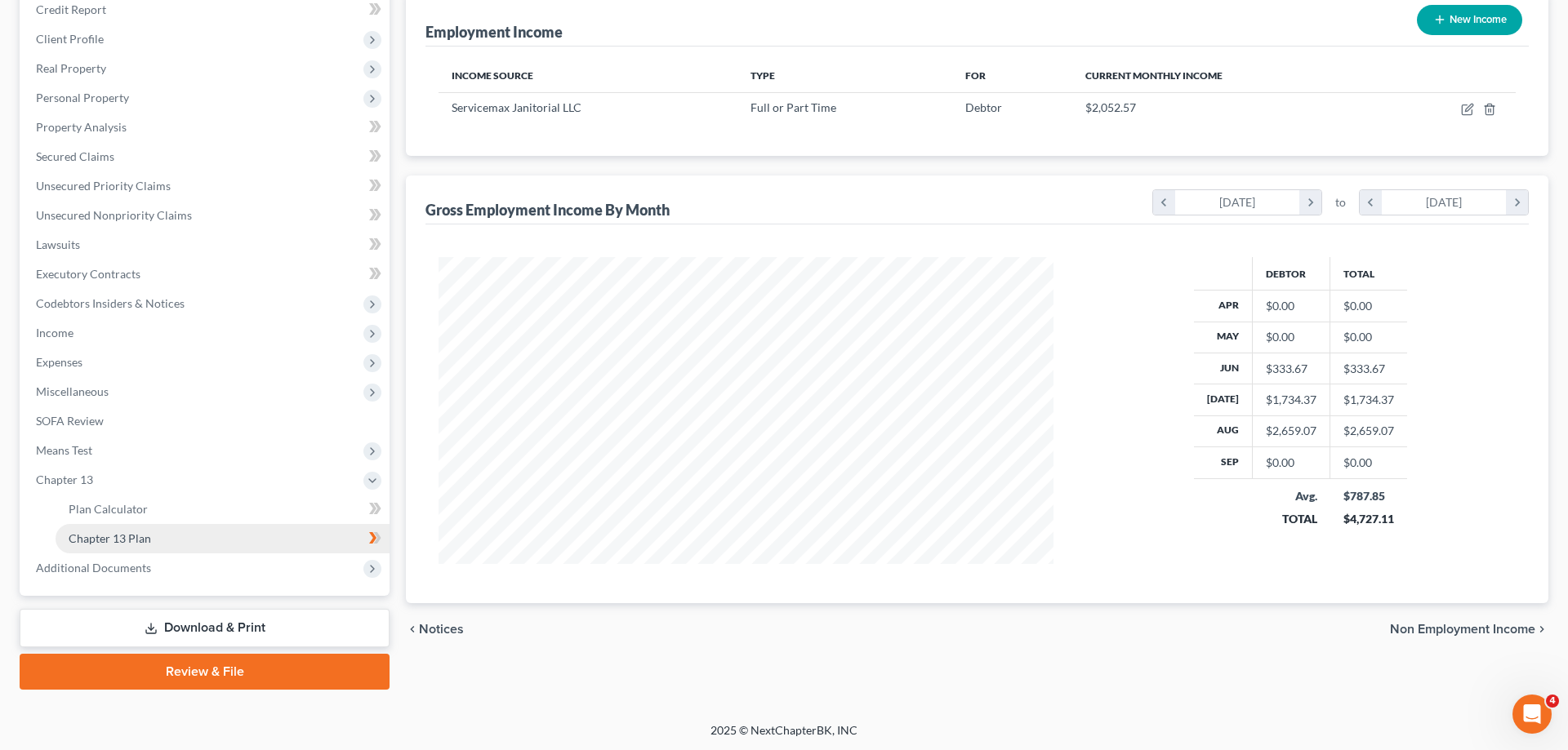
click at [111, 528] on link "Chapter 13 Plan" at bounding box center [222, 539] width 334 height 30
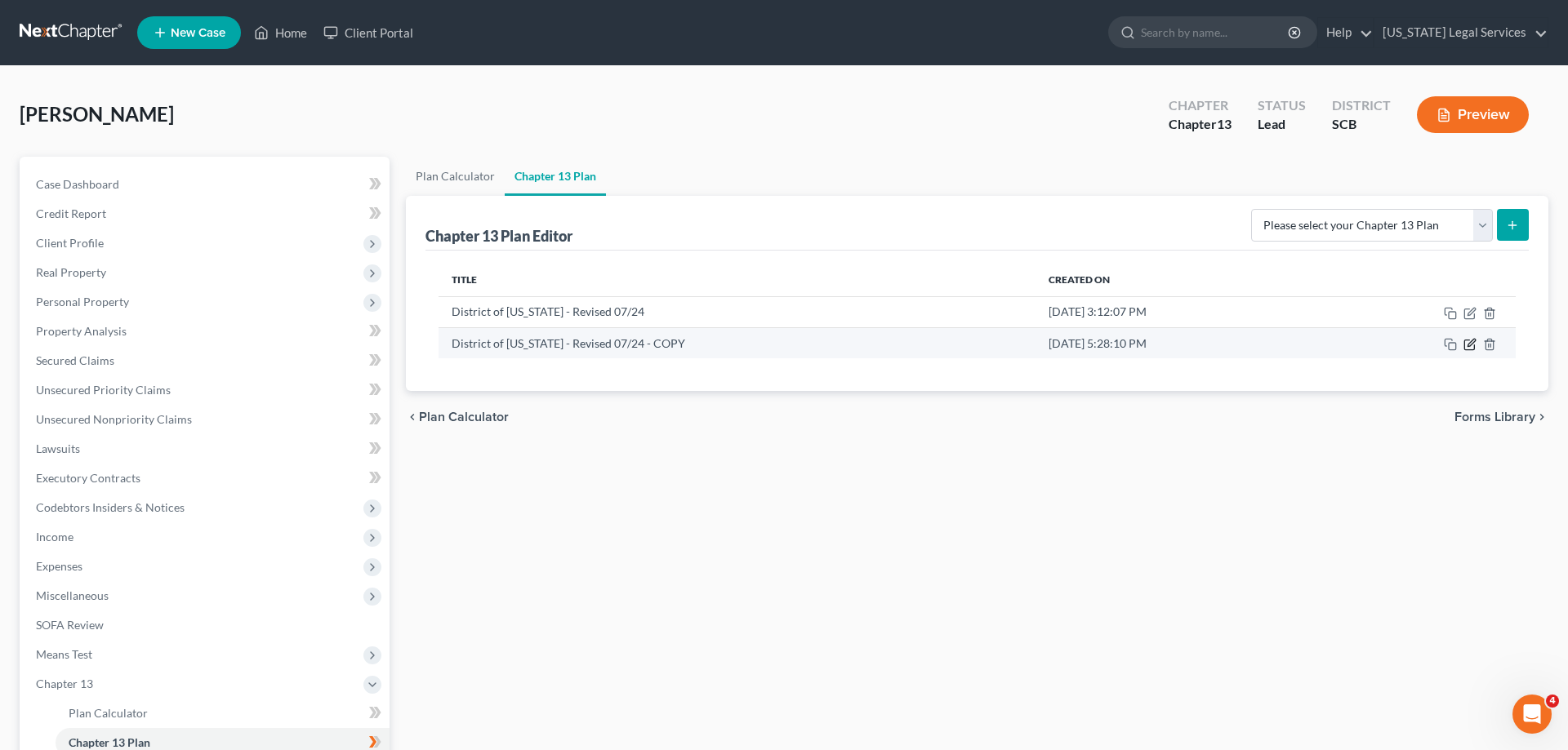
click at [1468, 347] on icon "button" at bounding box center [1470, 342] width 7 height 7
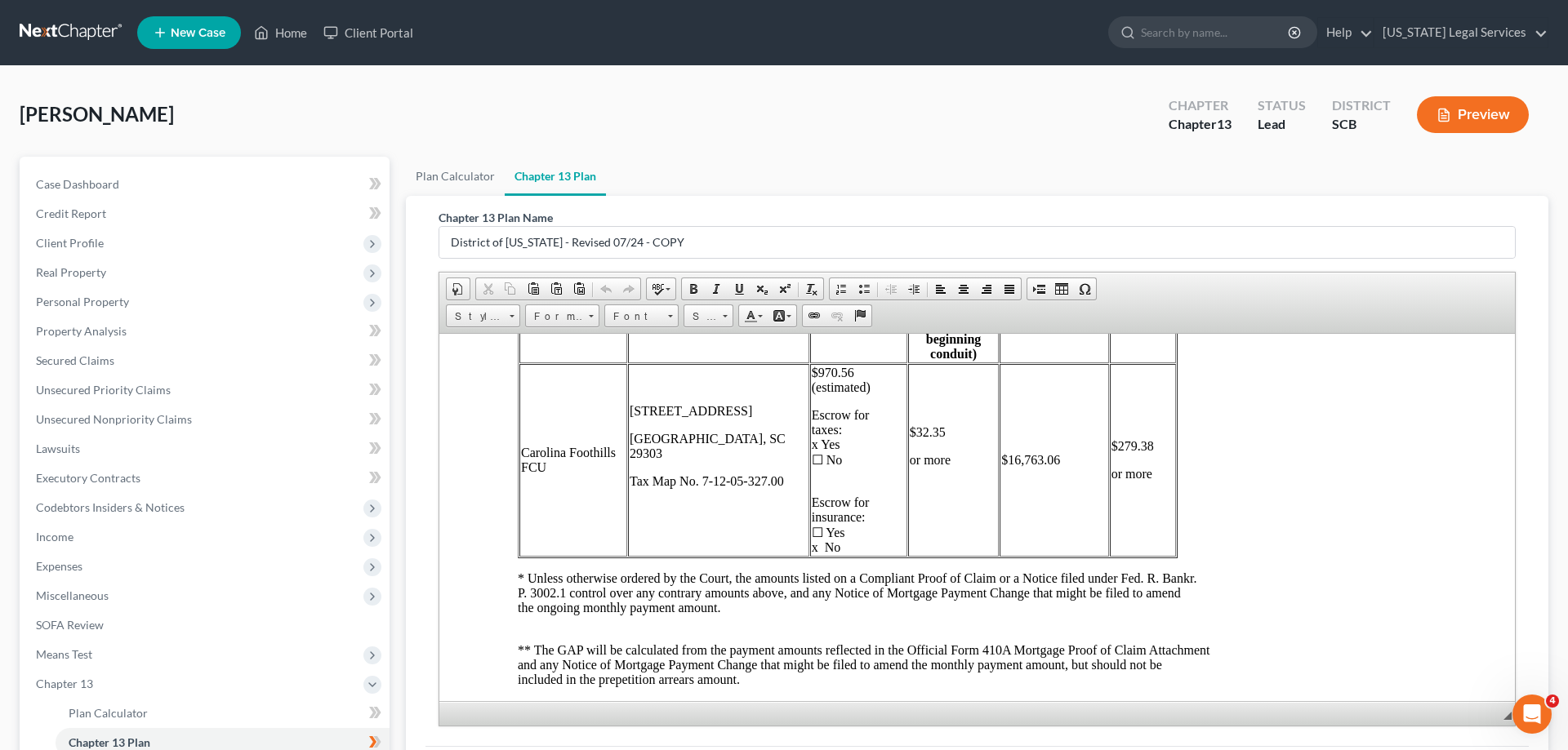
scroll to position [5624, 0]
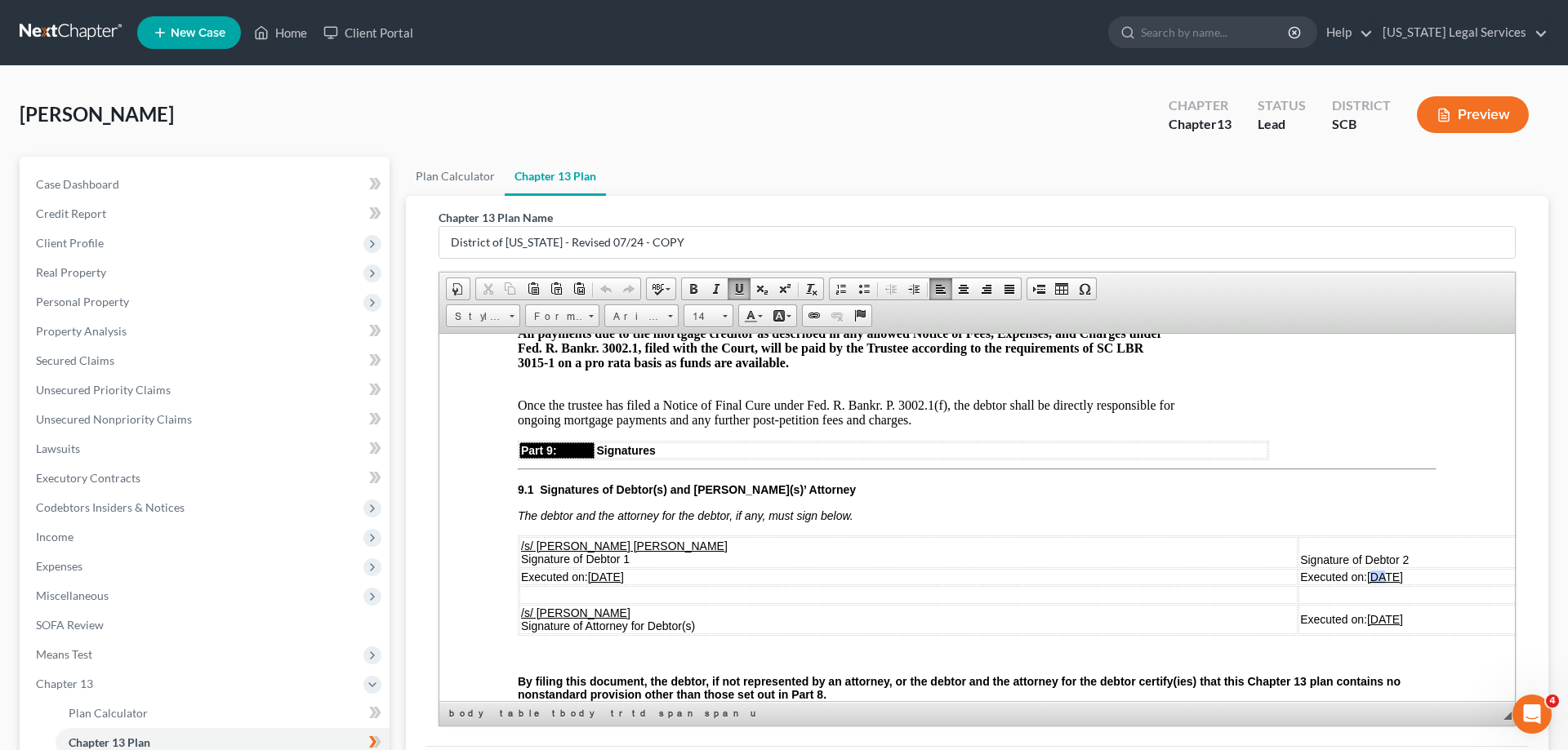
click at [1367, 570] on u "[DATE]" at bounding box center [1385, 576] width 36 height 13
click at [1367, 573] on u "[DATE]" at bounding box center [1385, 576] width 36 height 13
click at [1367, 572] on u "[DATE]" at bounding box center [1385, 576] width 36 height 13
click at [1367, 614] on u "[DATE]" at bounding box center [1385, 619] width 36 height 13
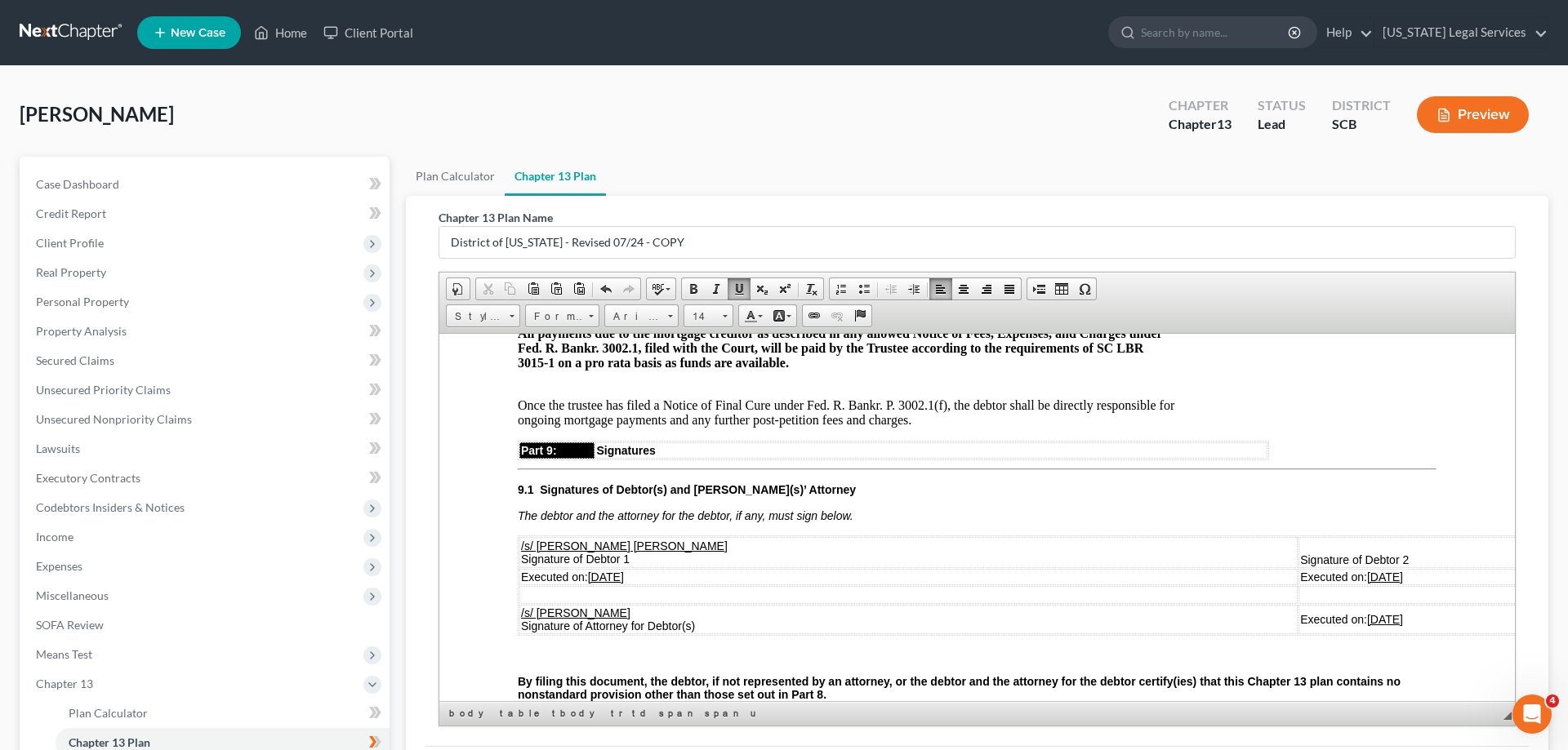
click at [1367, 614] on u "[DATE]" at bounding box center [1385, 619] width 36 height 13
click at [1332, 615] on u "[DATE]" at bounding box center [1360, 619] width 57 height 13
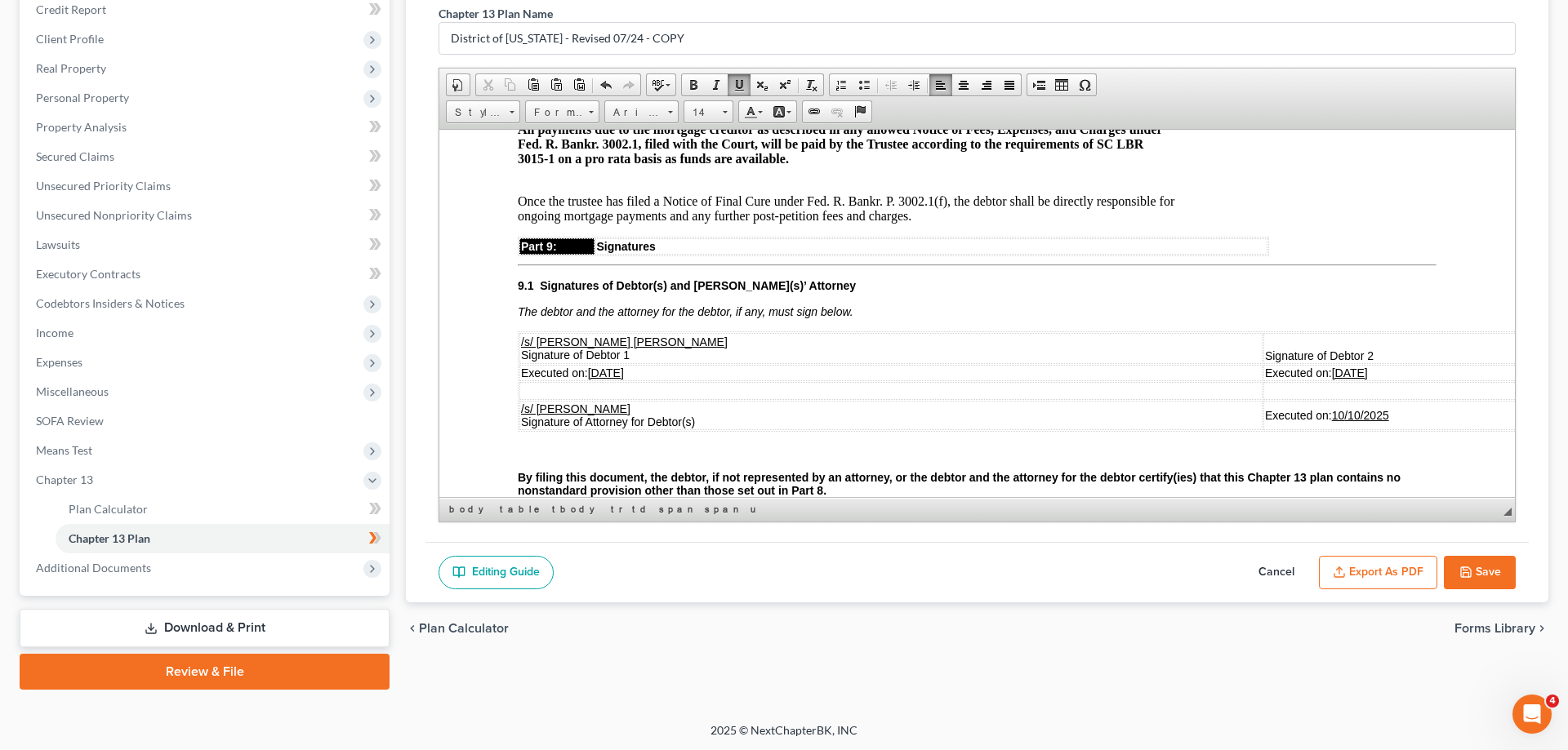
click at [1476, 574] on button "Save" at bounding box center [1479, 573] width 72 height 34
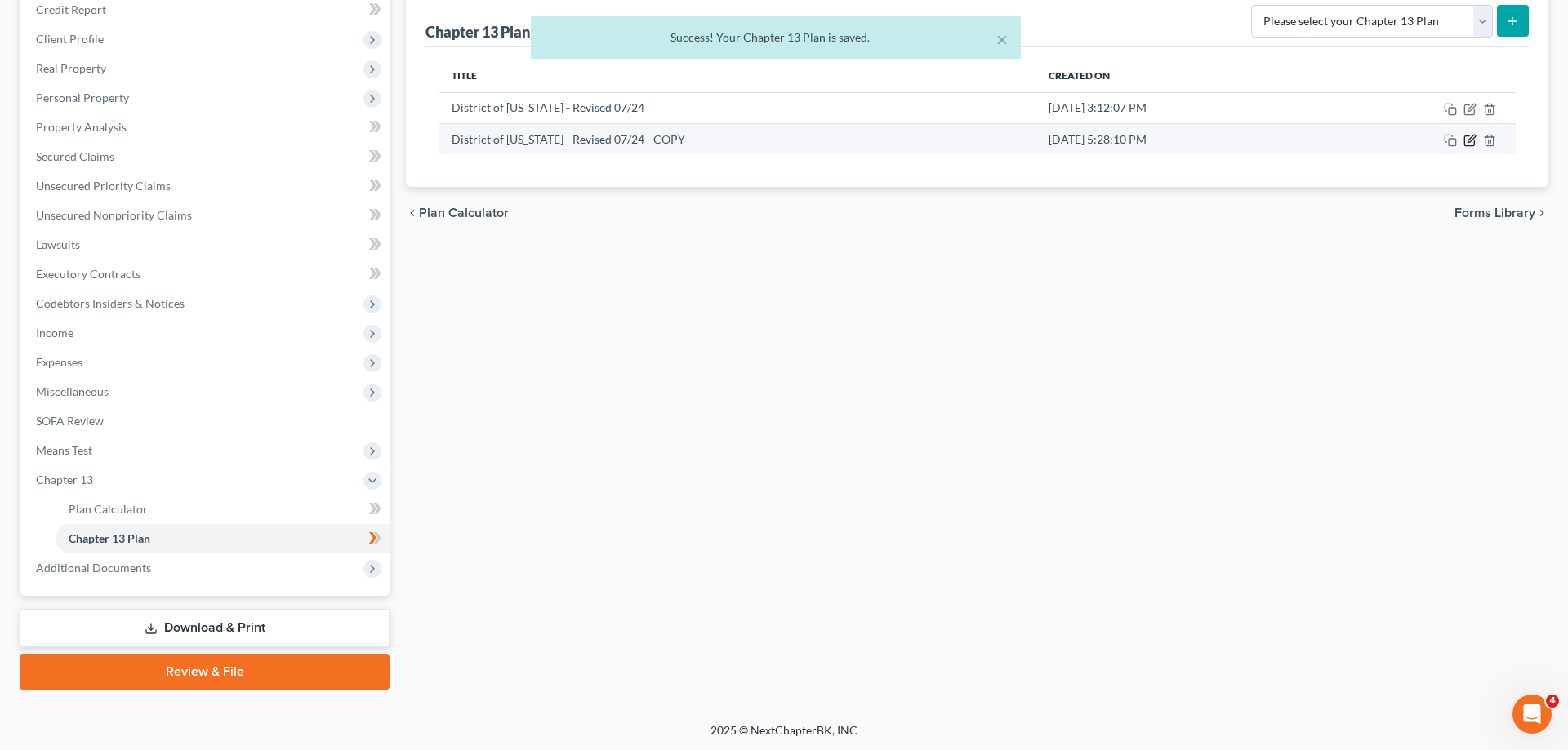
click at [1468, 140] on icon "button" at bounding box center [1470, 137] width 7 height 7
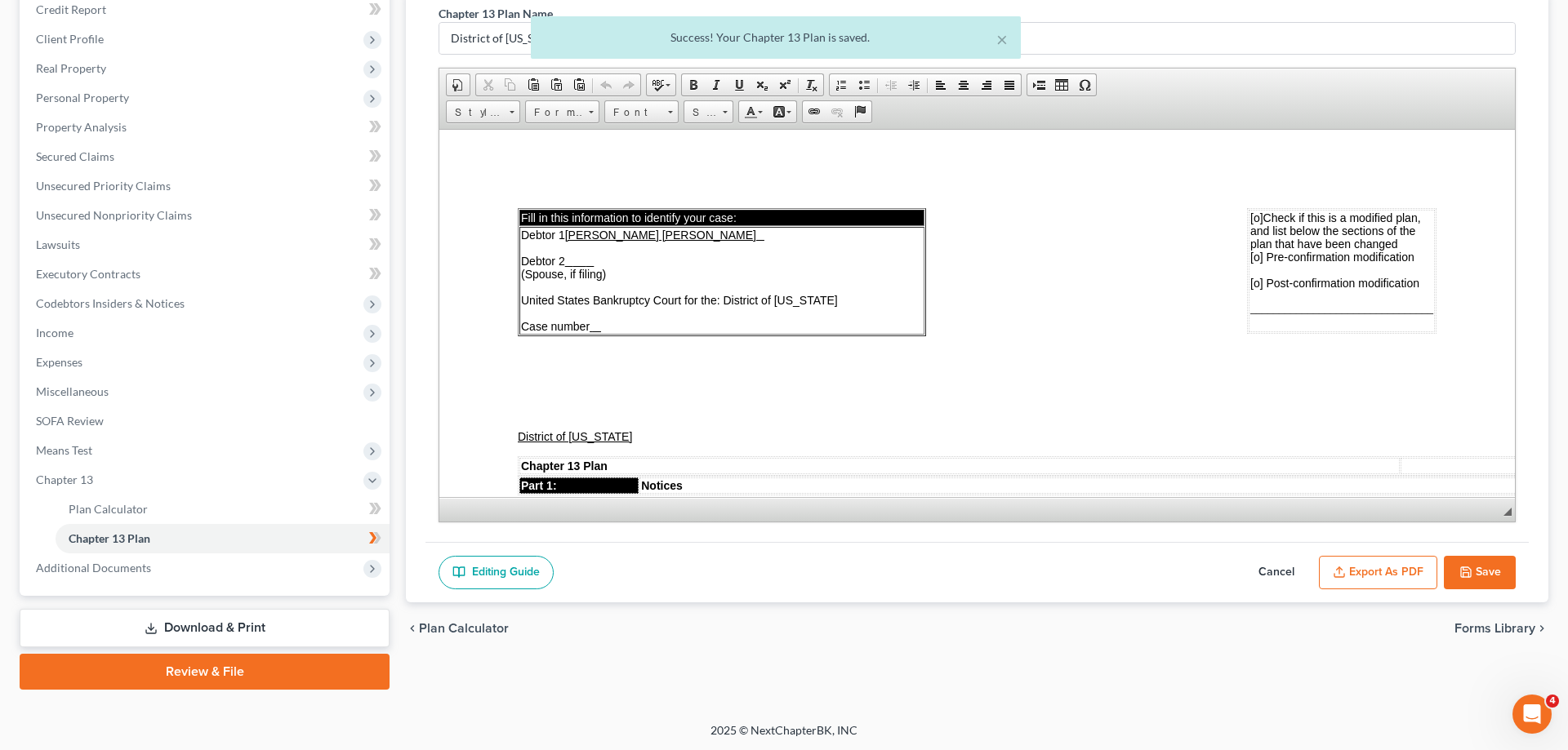
scroll to position [0, 0]
click at [1367, 573] on button "Export as PDF" at bounding box center [1378, 573] width 119 height 34
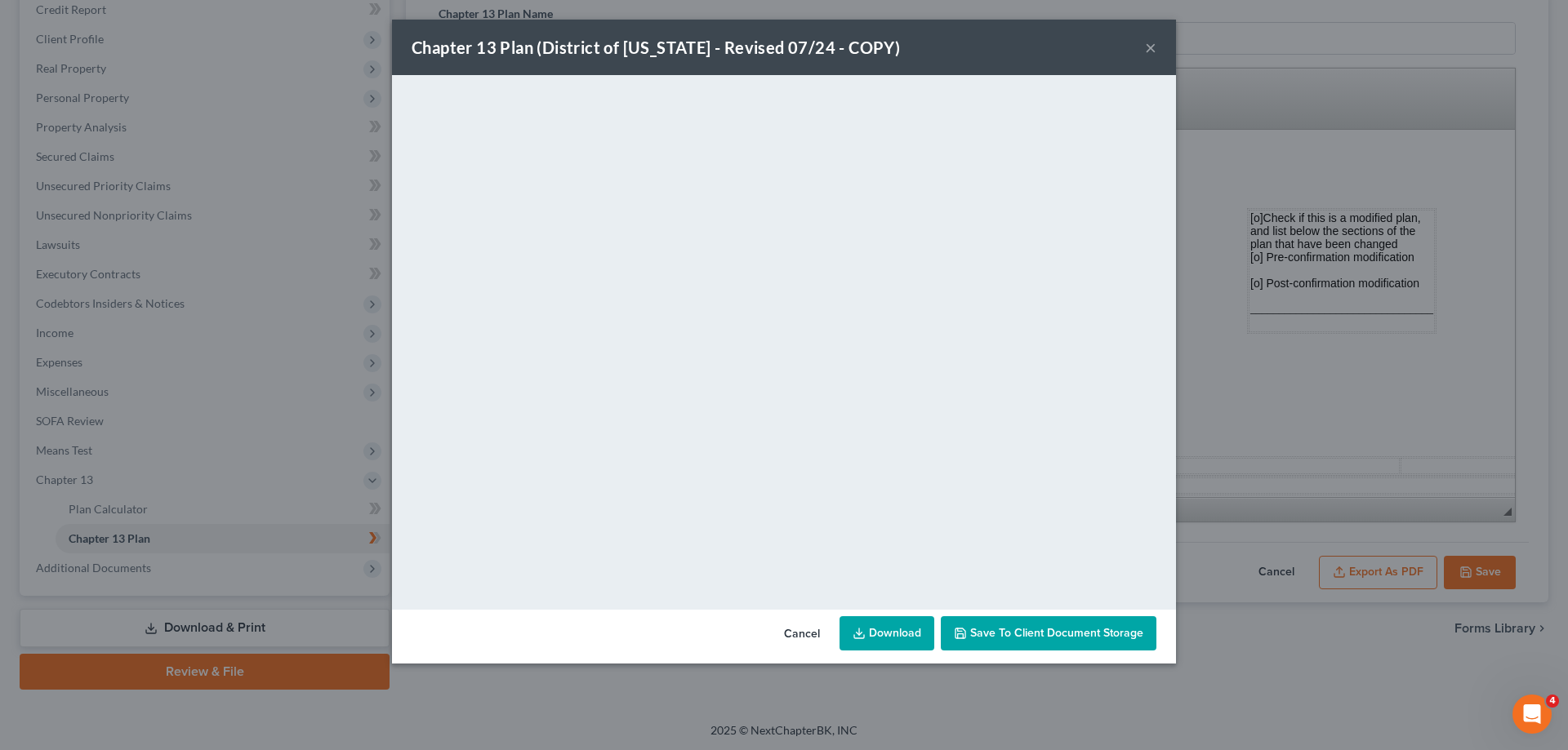
click at [890, 630] on link "Download" at bounding box center [887, 633] width 95 height 34
click at [1153, 47] on button "×" at bounding box center [1150, 48] width 11 height 20
